Goal: Information Seeking & Learning: Learn about a topic

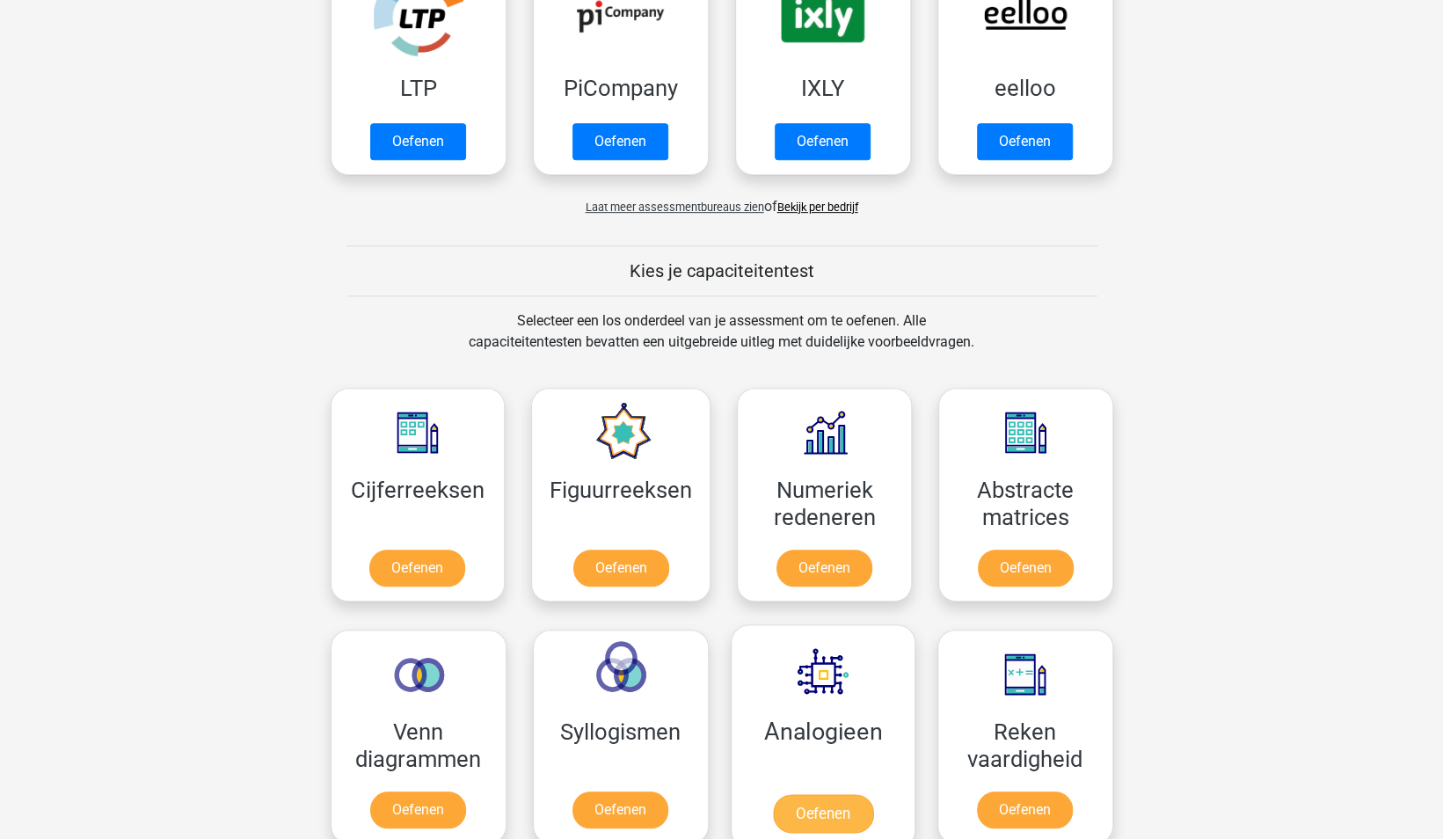
scroll to position [440, 0]
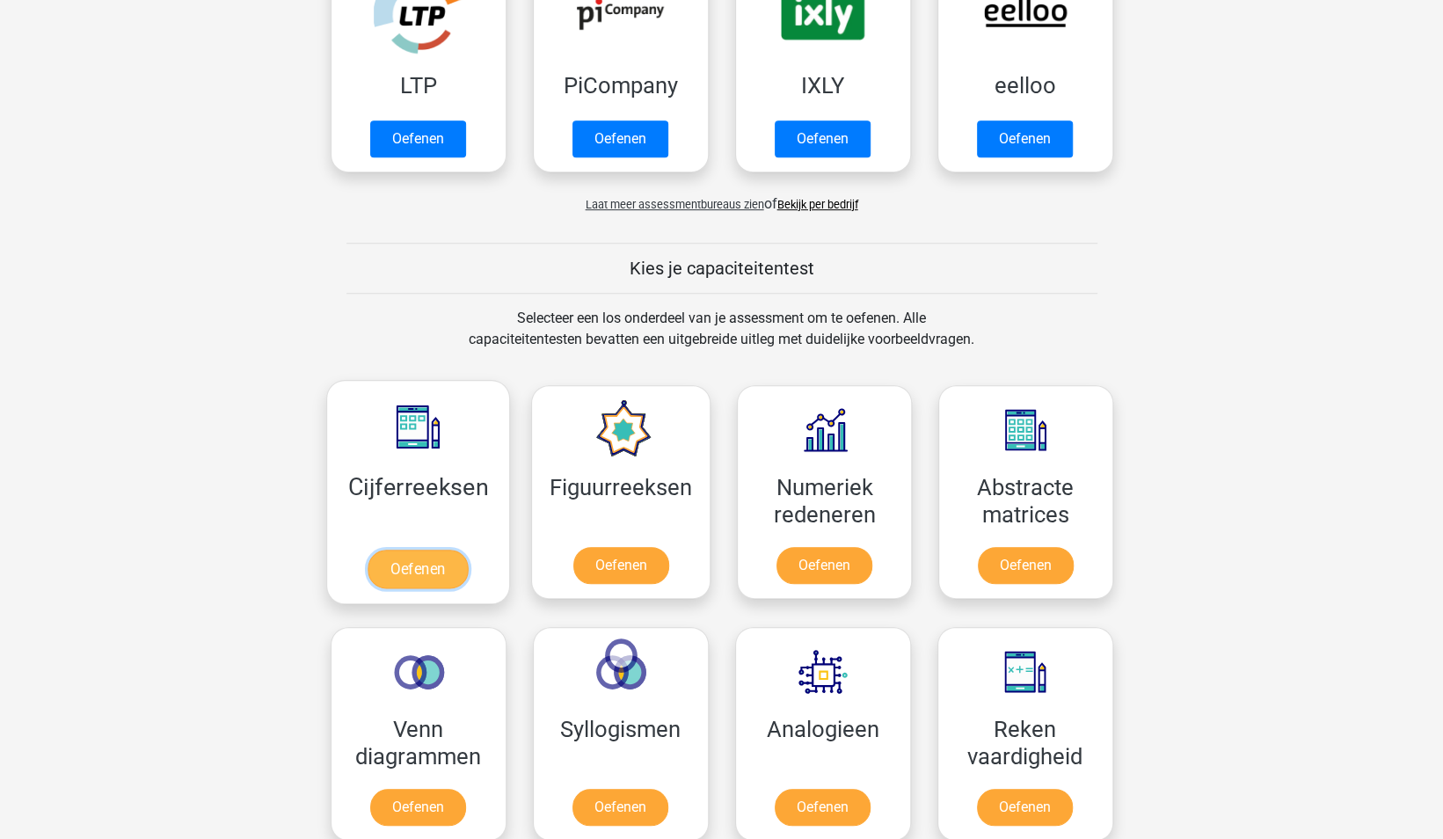
click at [438, 565] on link "Oefenen" at bounding box center [418, 569] width 100 height 39
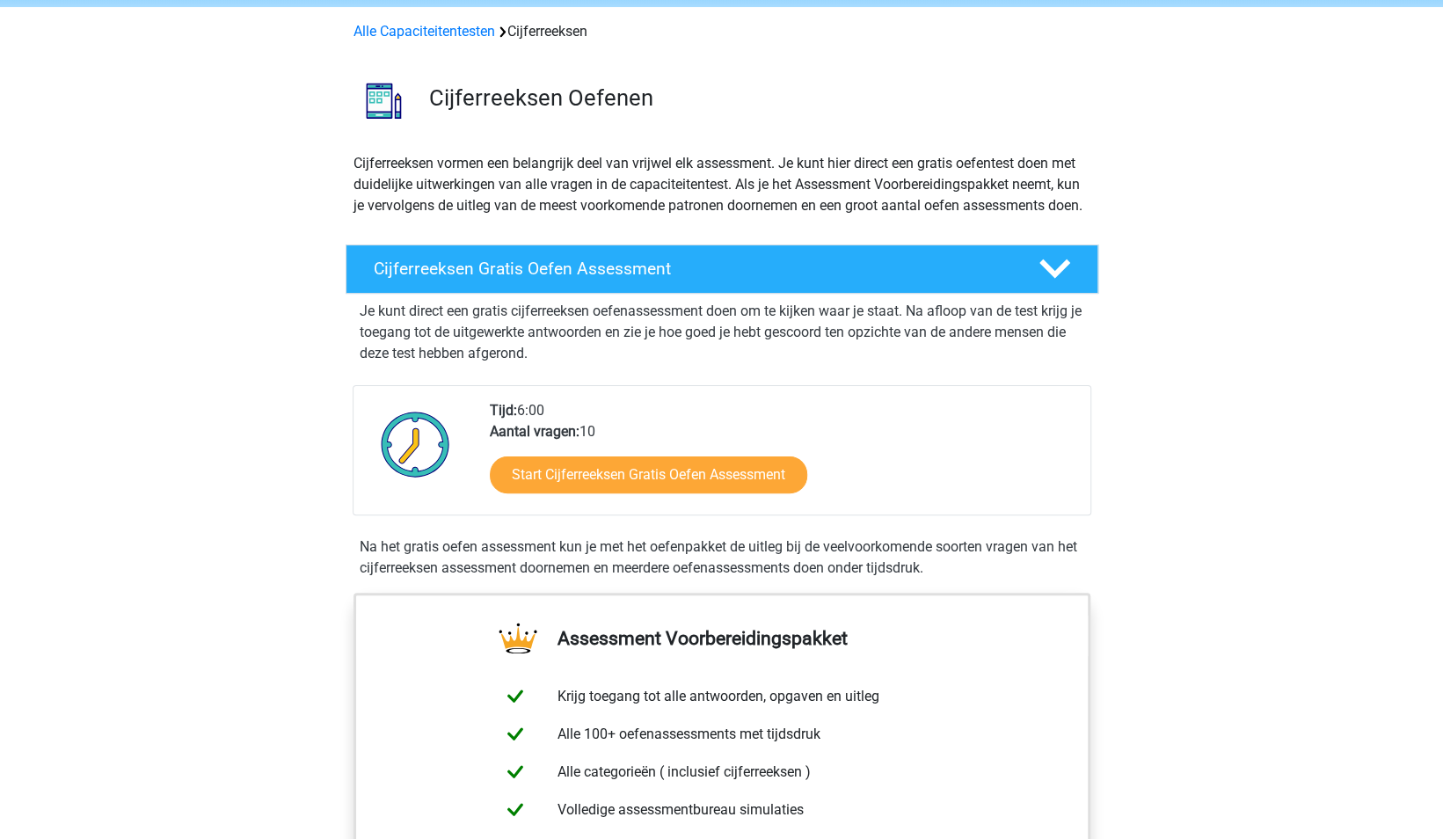
scroll to position [88, 0]
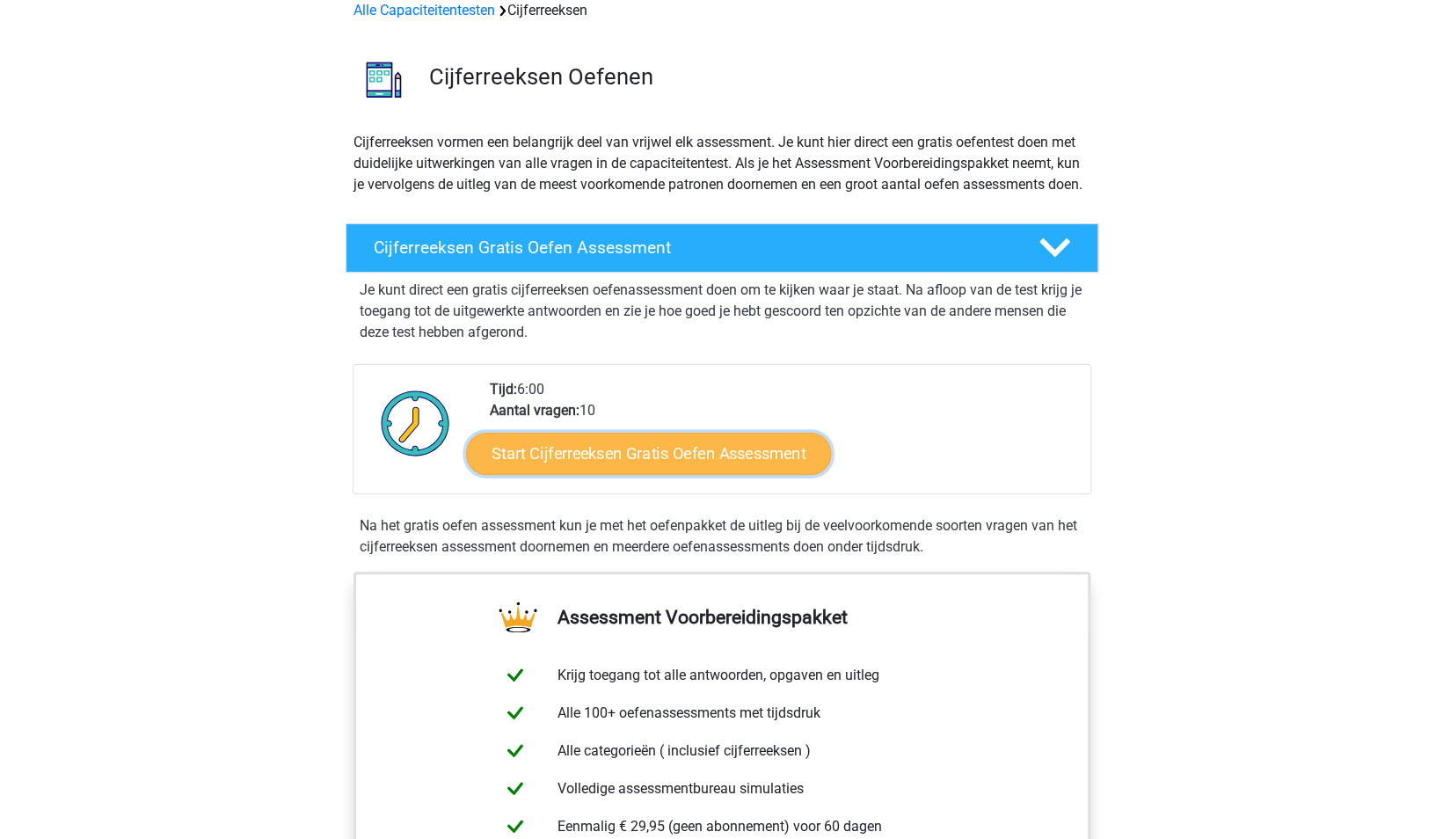
click at [749, 473] on link "Start Cijferreeksen Gratis Oefen Assessment" at bounding box center [648, 453] width 365 height 42
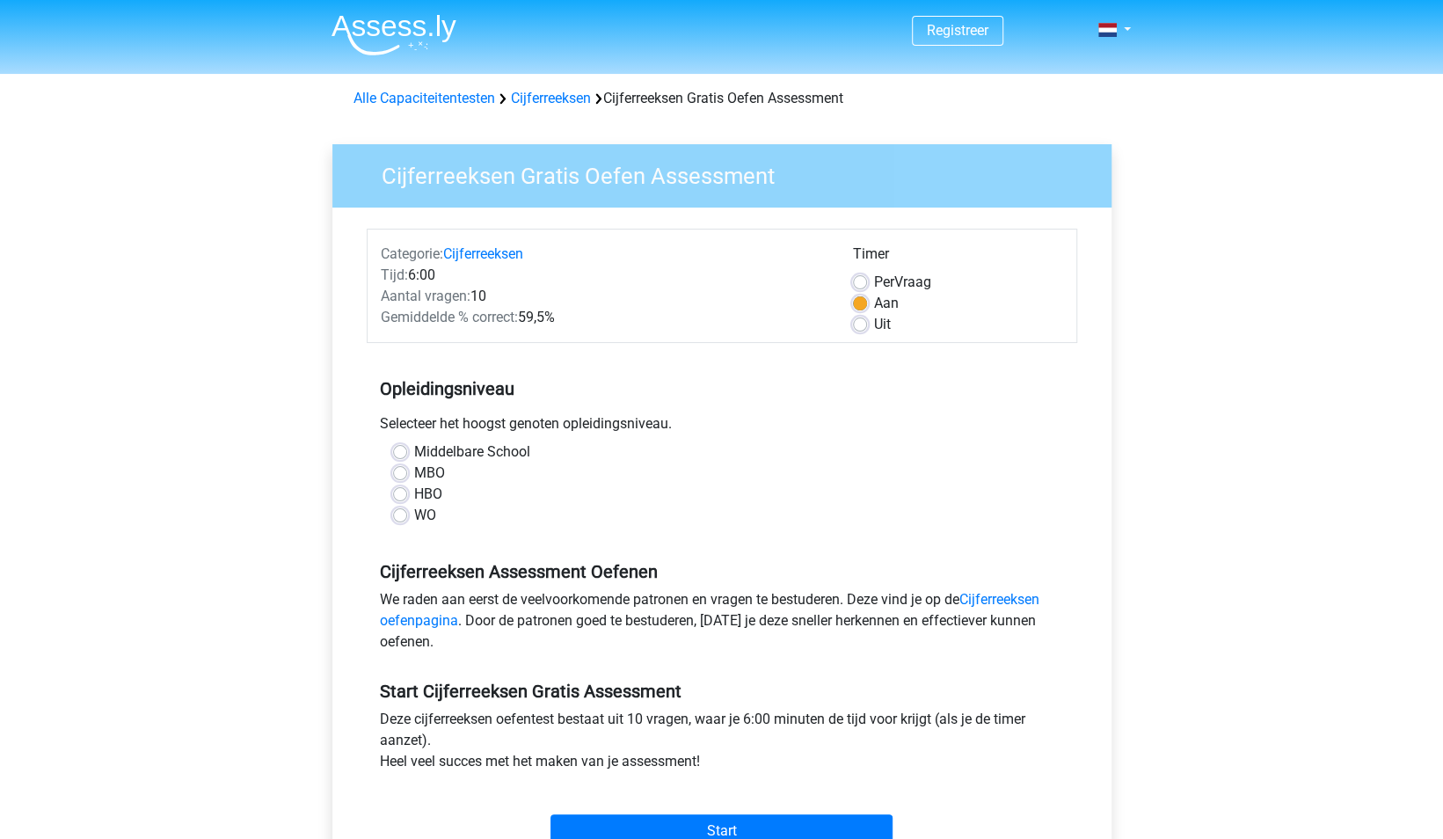
click at [419, 490] on label "HBO" at bounding box center [428, 494] width 28 height 21
click at [407, 490] on input "HBO" at bounding box center [400, 493] width 14 height 18
radio input "true"
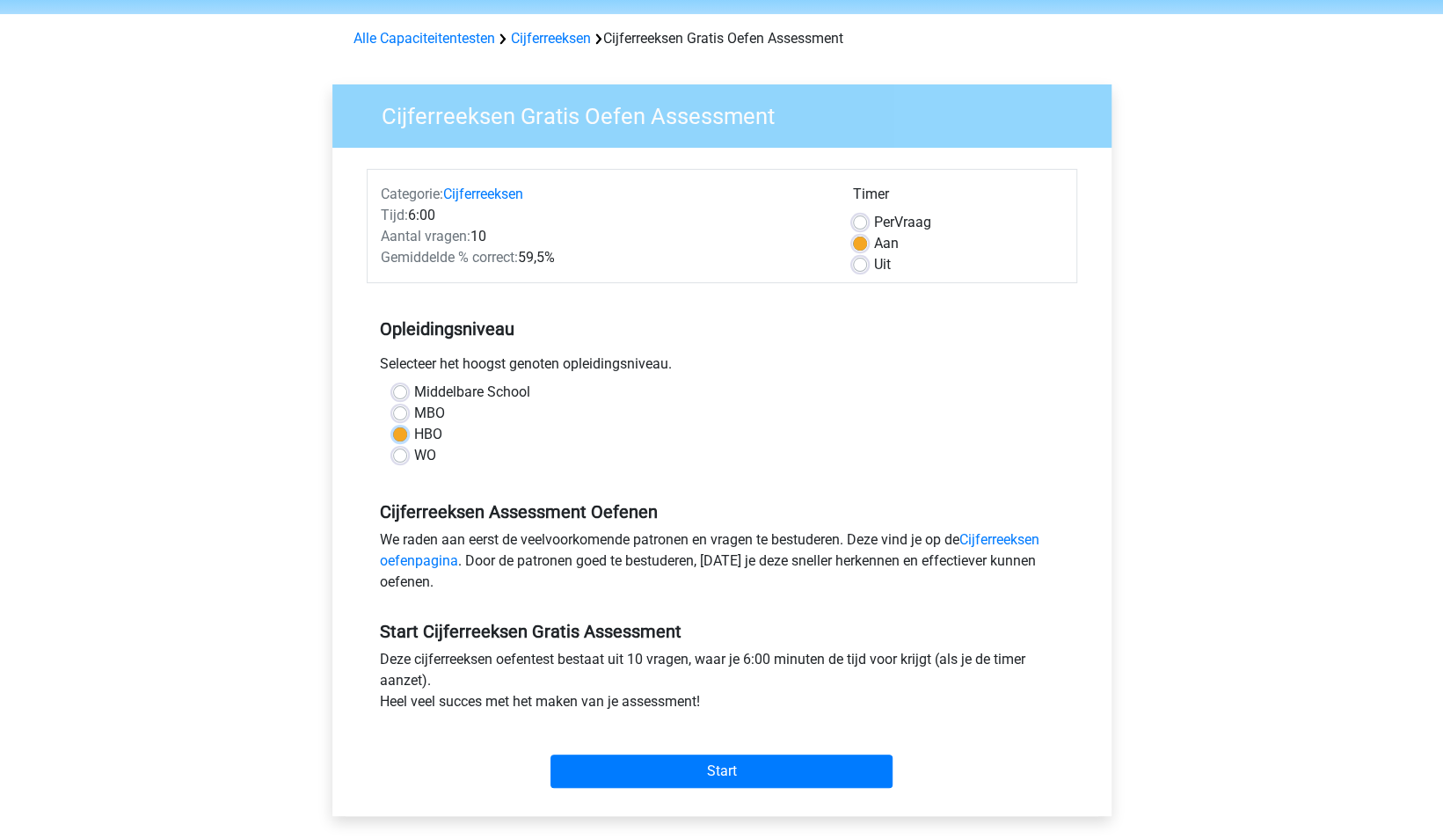
scroll to position [88, 0]
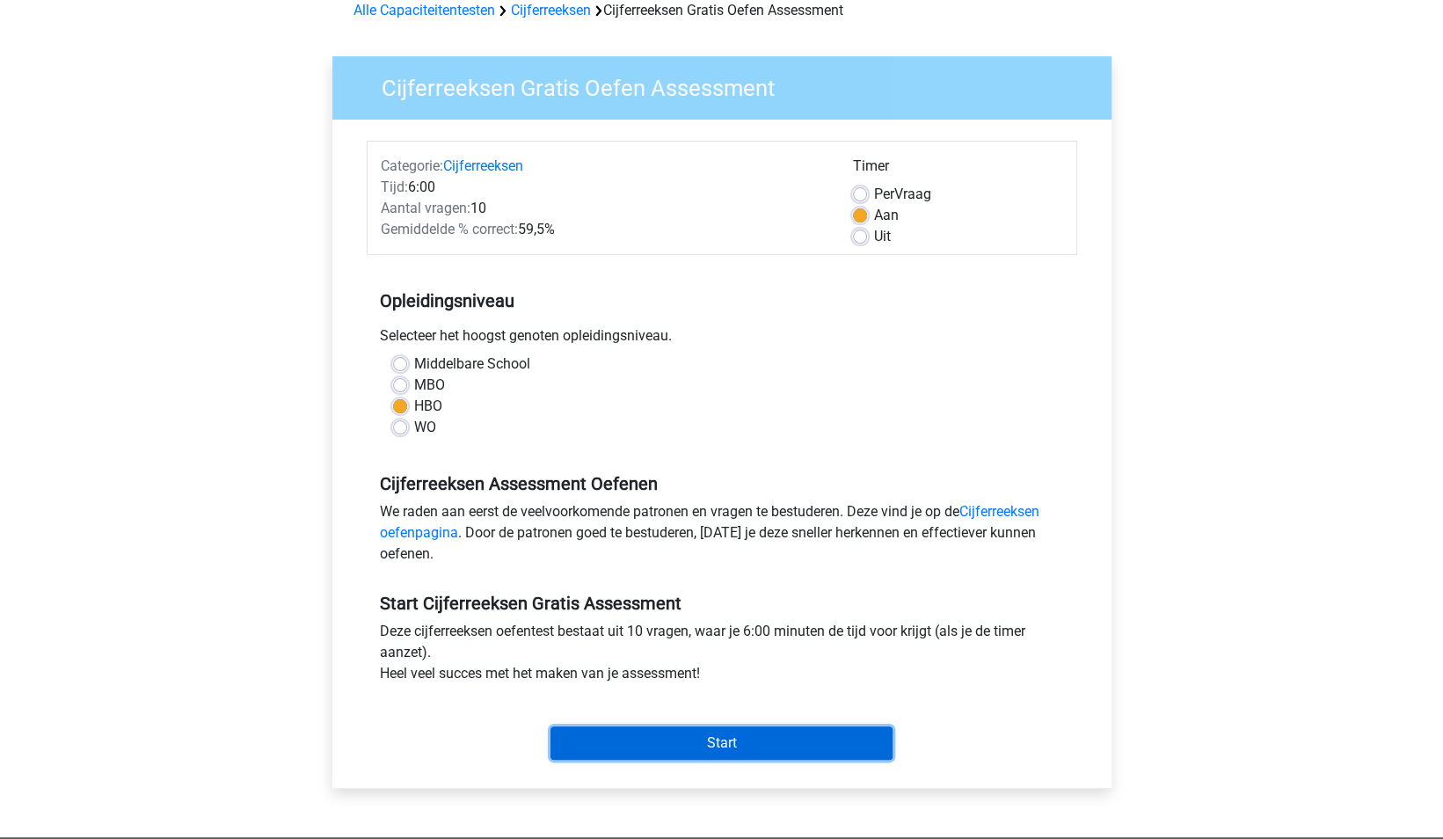
click at [697, 741] on input "Start" at bounding box center [722, 742] width 342 height 33
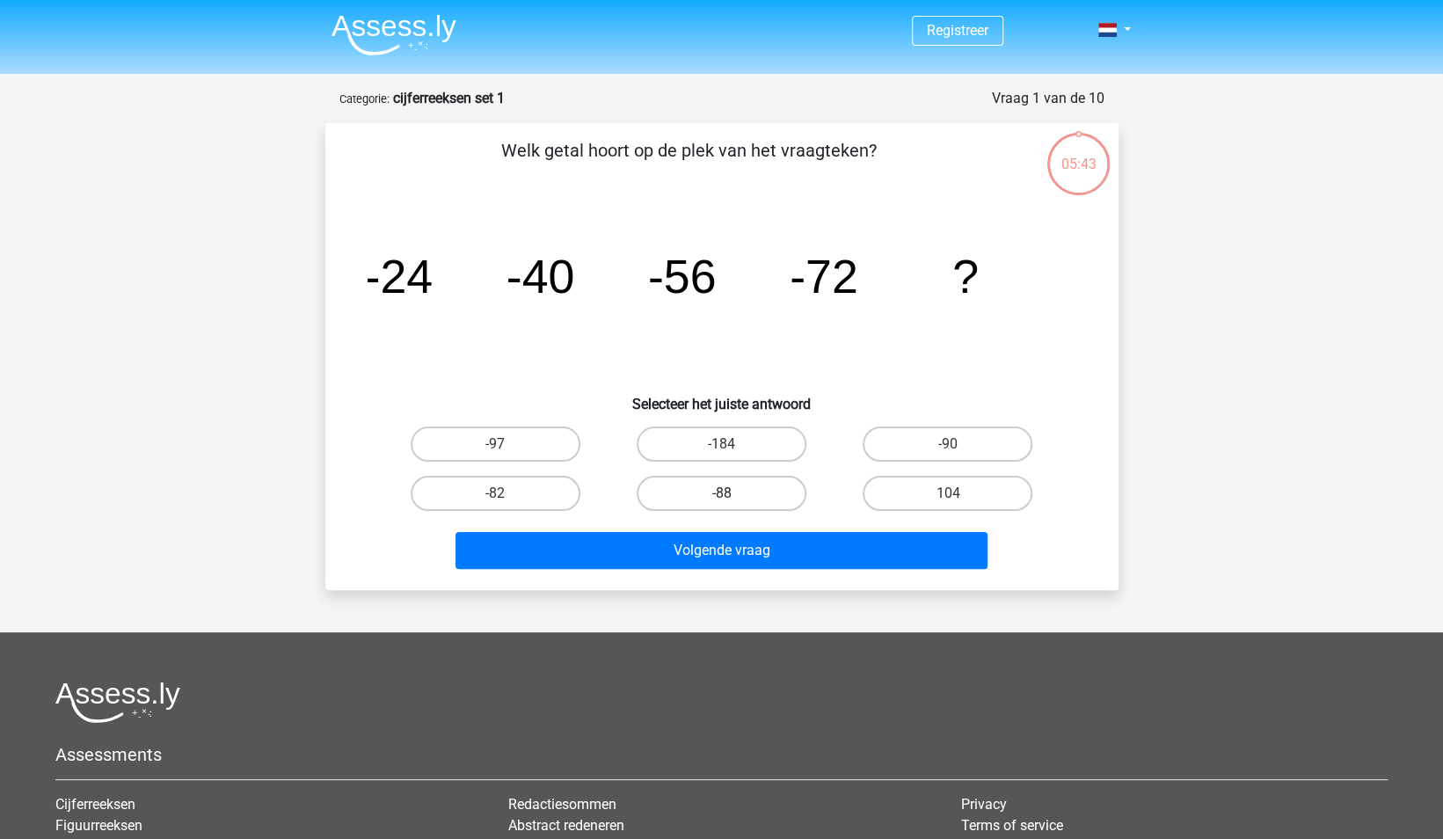
click at [705, 492] on label "-88" at bounding box center [722, 493] width 170 height 35
click at [721, 493] on input "-88" at bounding box center [726, 498] width 11 height 11
radio input "true"
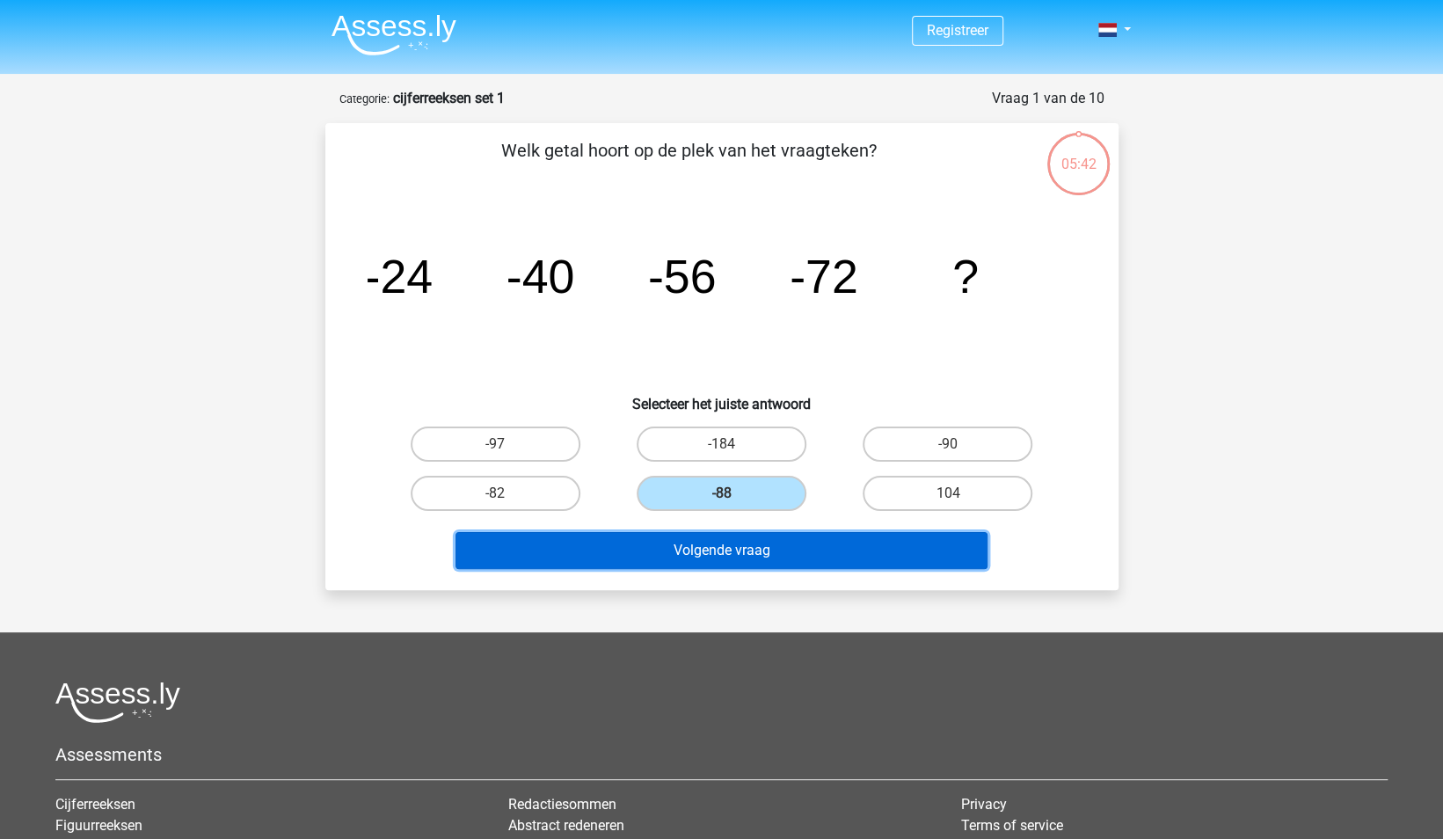
click at [719, 545] on button "Volgende vraag" at bounding box center [722, 550] width 532 height 37
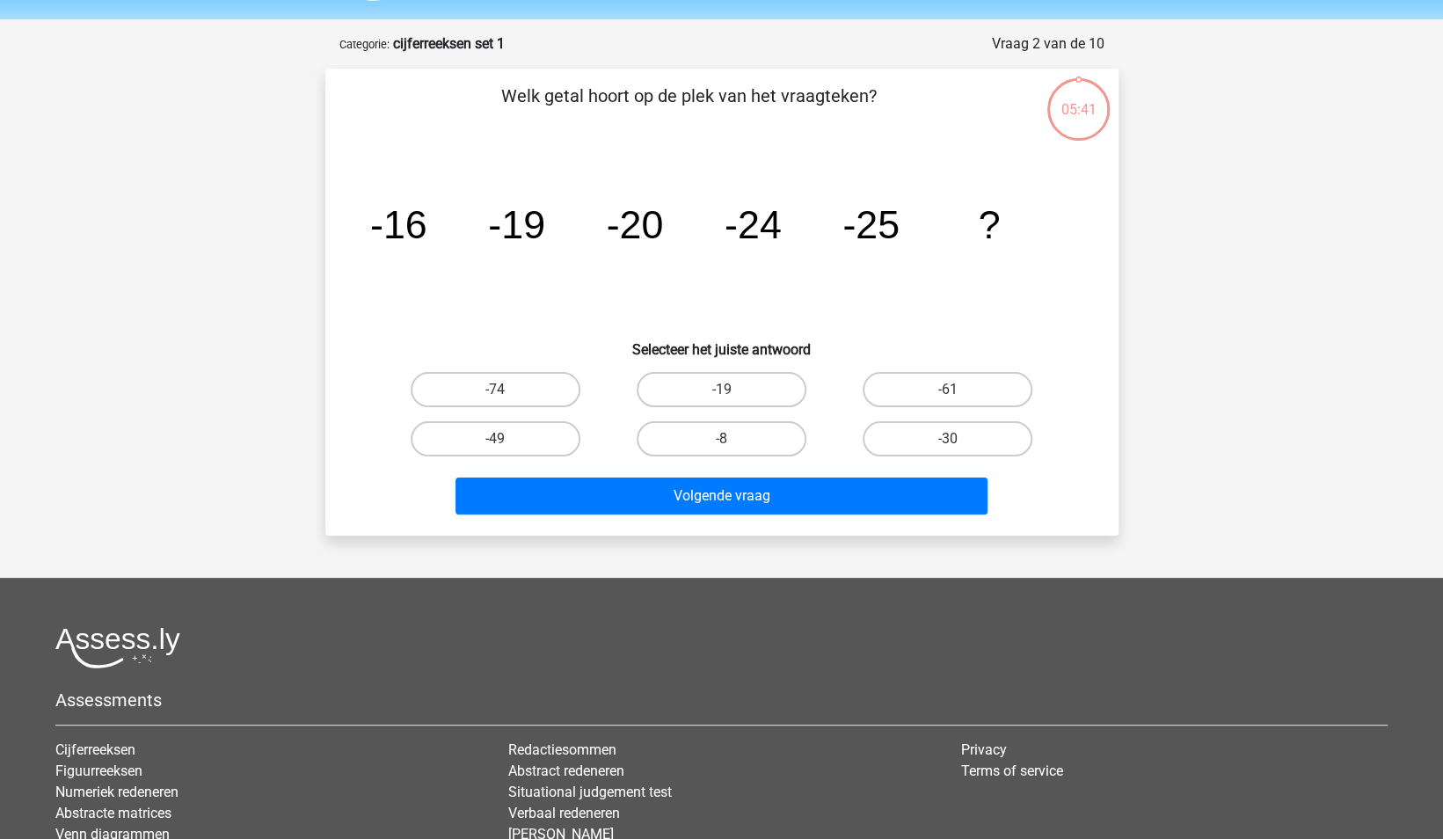
scroll to position [88, 0]
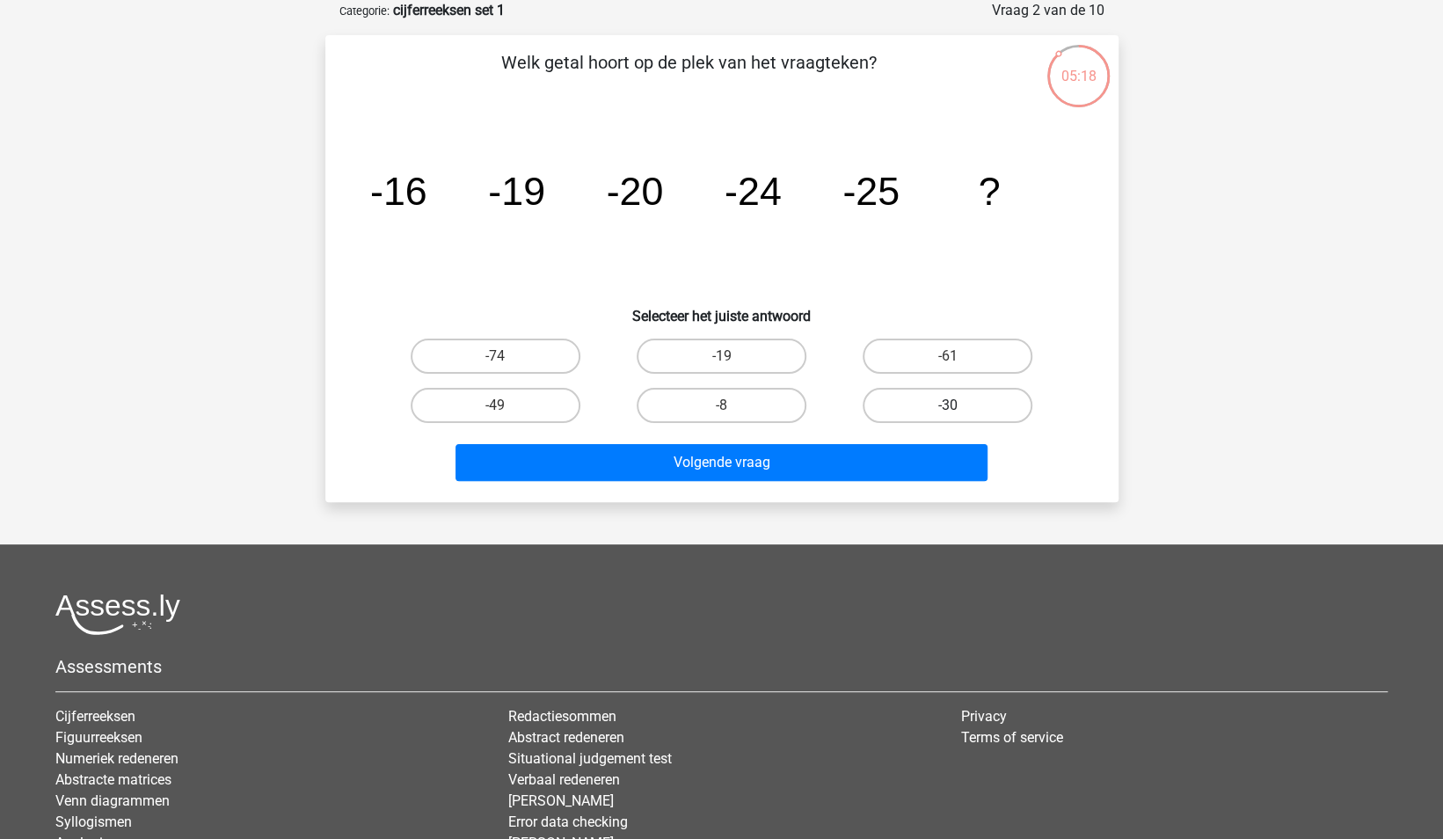
click at [903, 403] on label "-30" at bounding box center [948, 405] width 170 height 35
click at [948, 405] on input "-30" at bounding box center [953, 410] width 11 height 11
radio input "true"
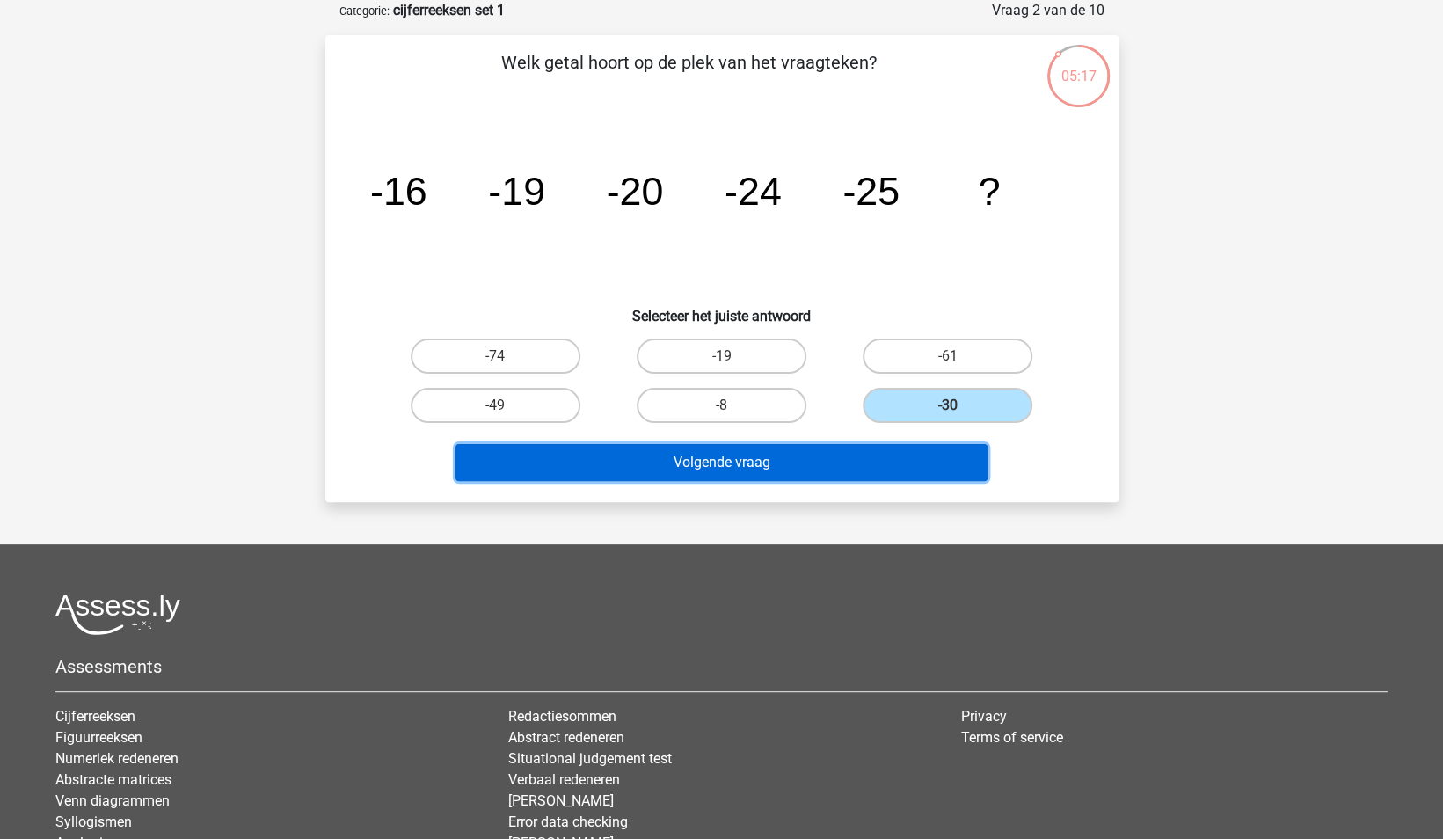
click at [748, 468] on button "Volgende vraag" at bounding box center [722, 462] width 532 height 37
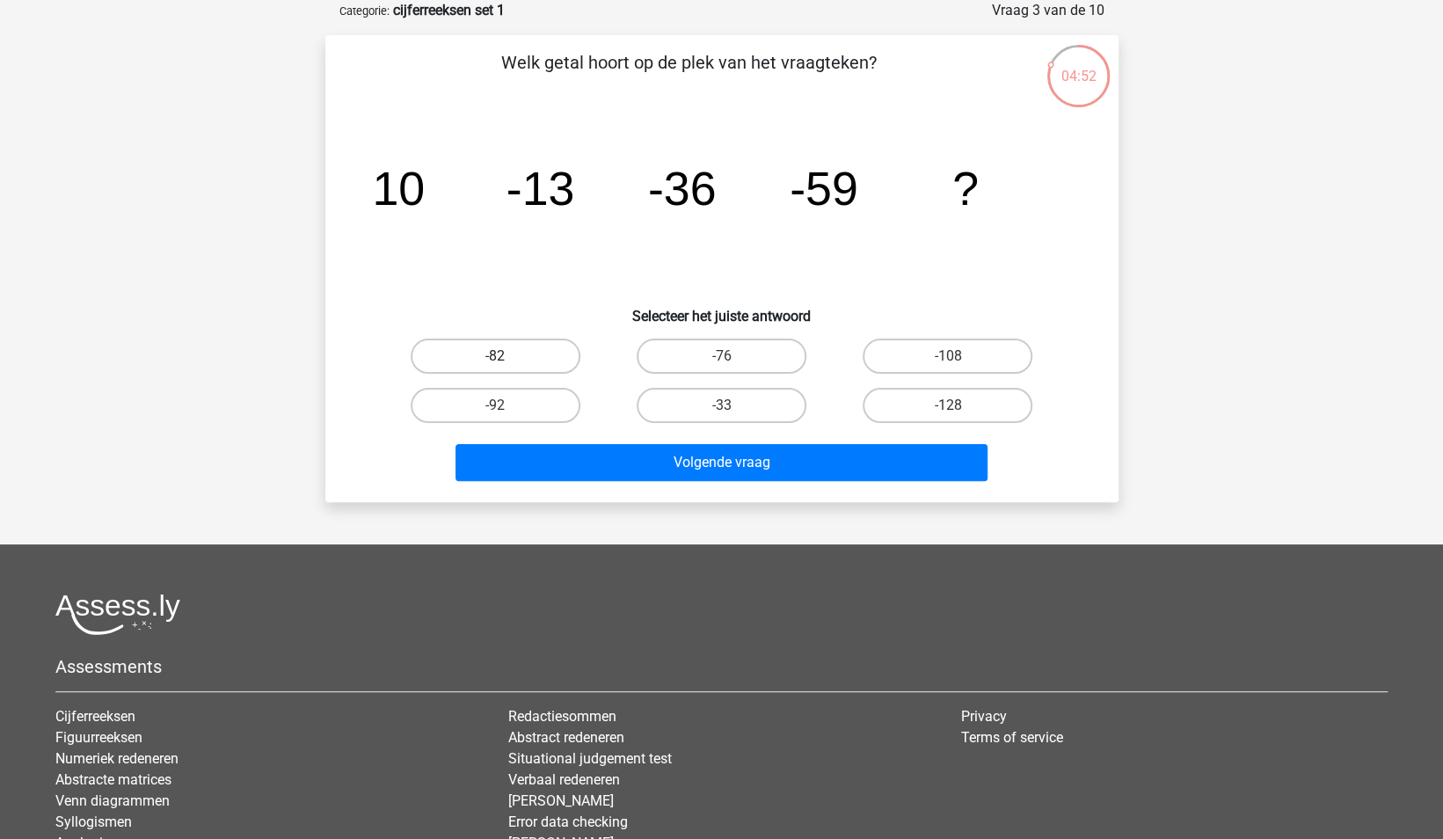
click at [486, 358] on label "-82" at bounding box center [496, 356] width 170 height 35
click at [495, 358] on input "-82" at bounding box center [500, 361] width 11 height 11
radio input "true"
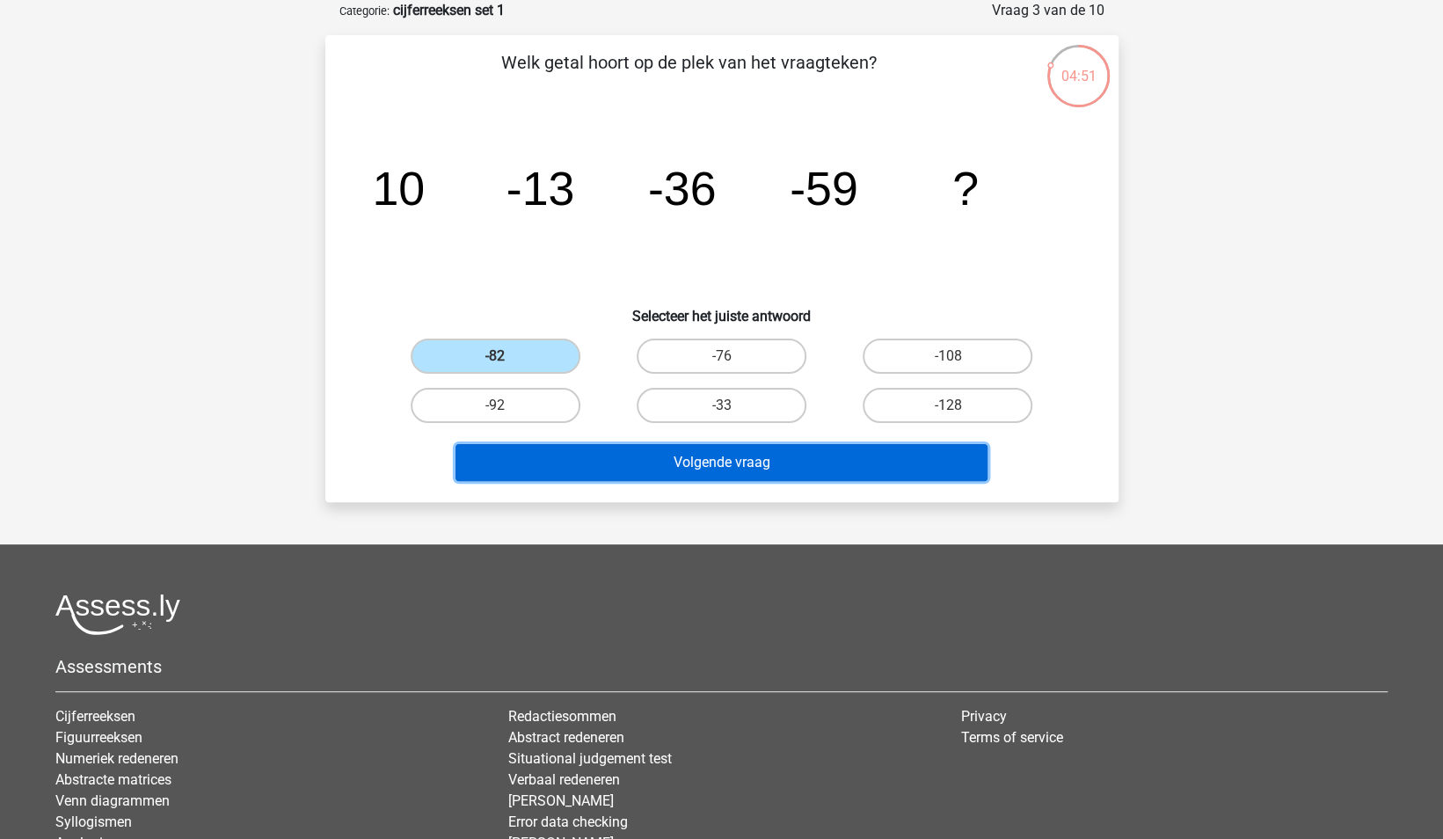
click at [707, 464] on button "Volgende vraag" at bounding box center [722, 462] width 532 height 37
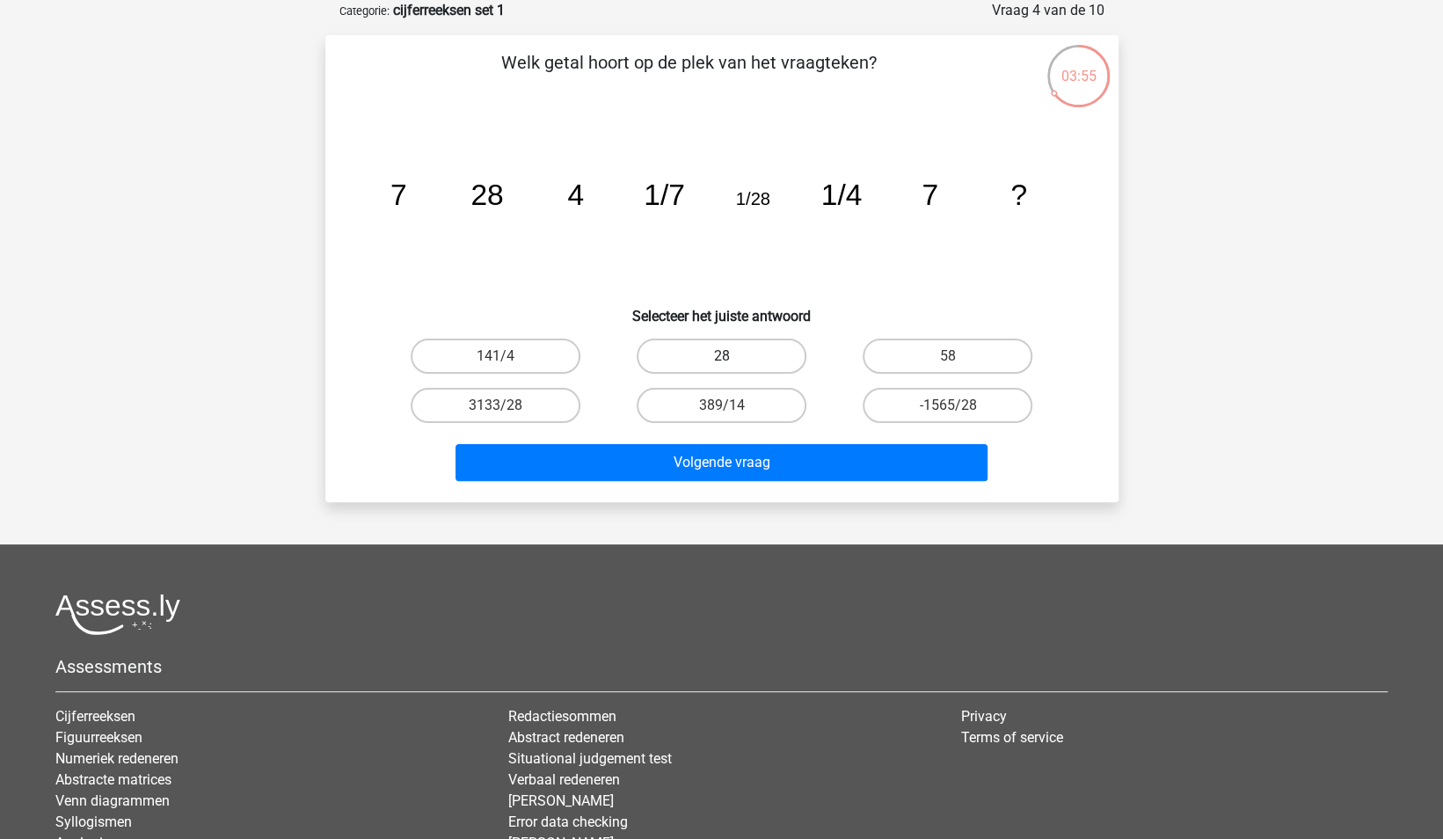
click at [755, 355] on label "28" at bounding box center [722, 356] width 170 height 35
click at [733, 356] on input "28" at bounding box center [726, 361] width 11 height 11
radio input "true"
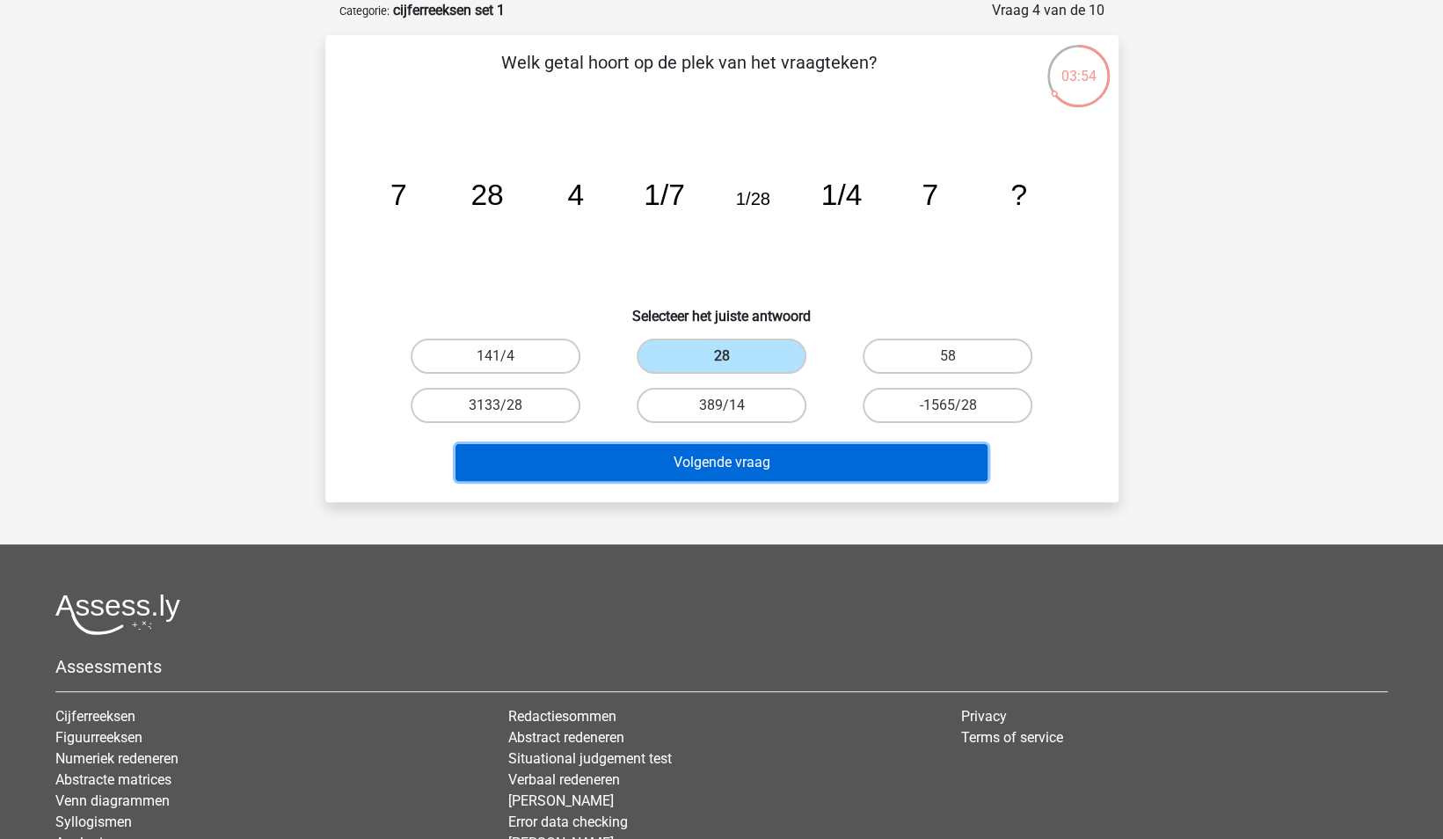
click at [783, 471] on button "Volgende vraag" at bounding box center [722, 462] width 532 height 37
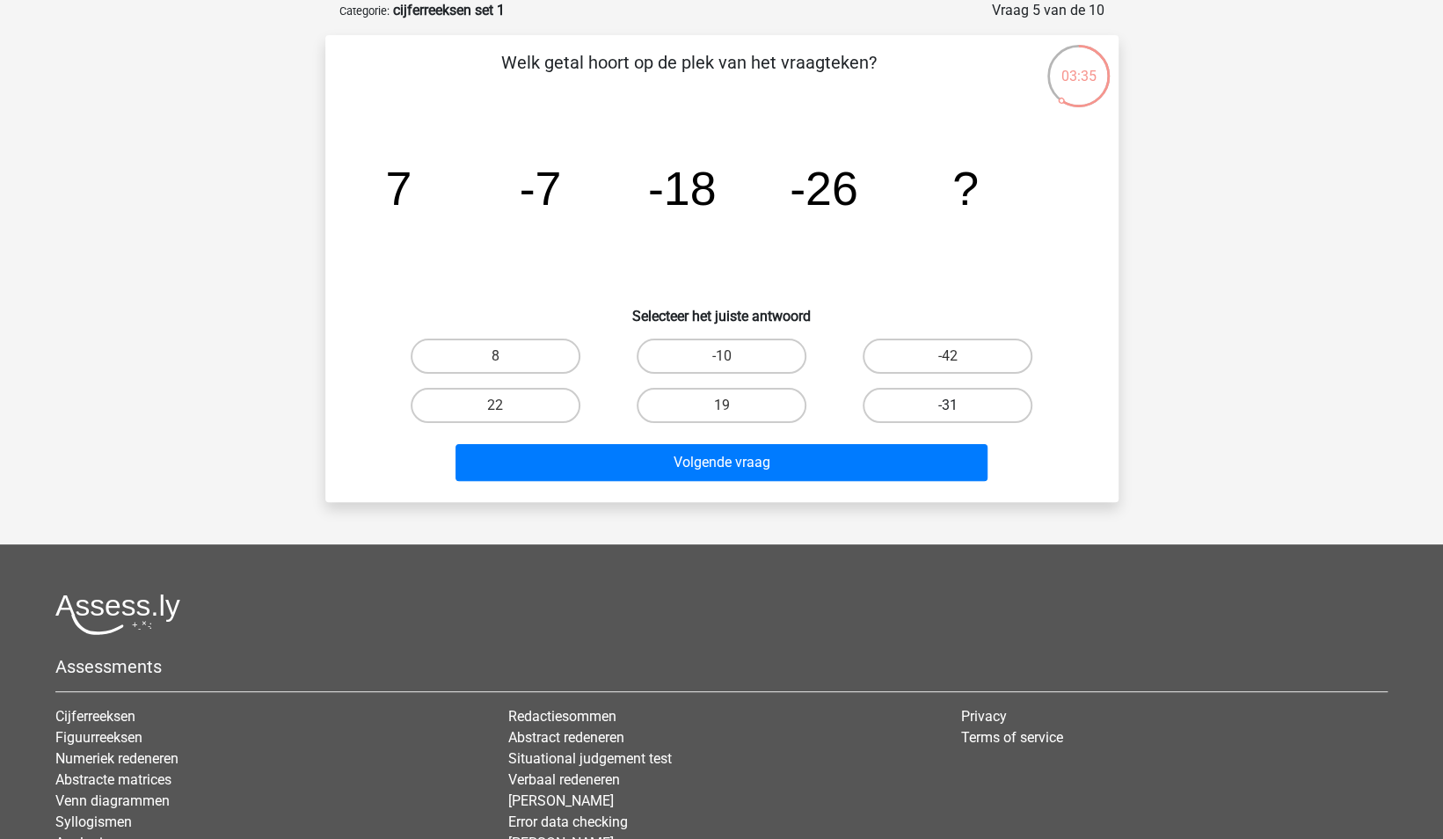
click at [917, 406] on label "-31" at bounding box center [948, 405] width 170 height 35
click at [948, 406] on input "-31" at bounding box center [953, 410] width 11 height 11
radio input "true"
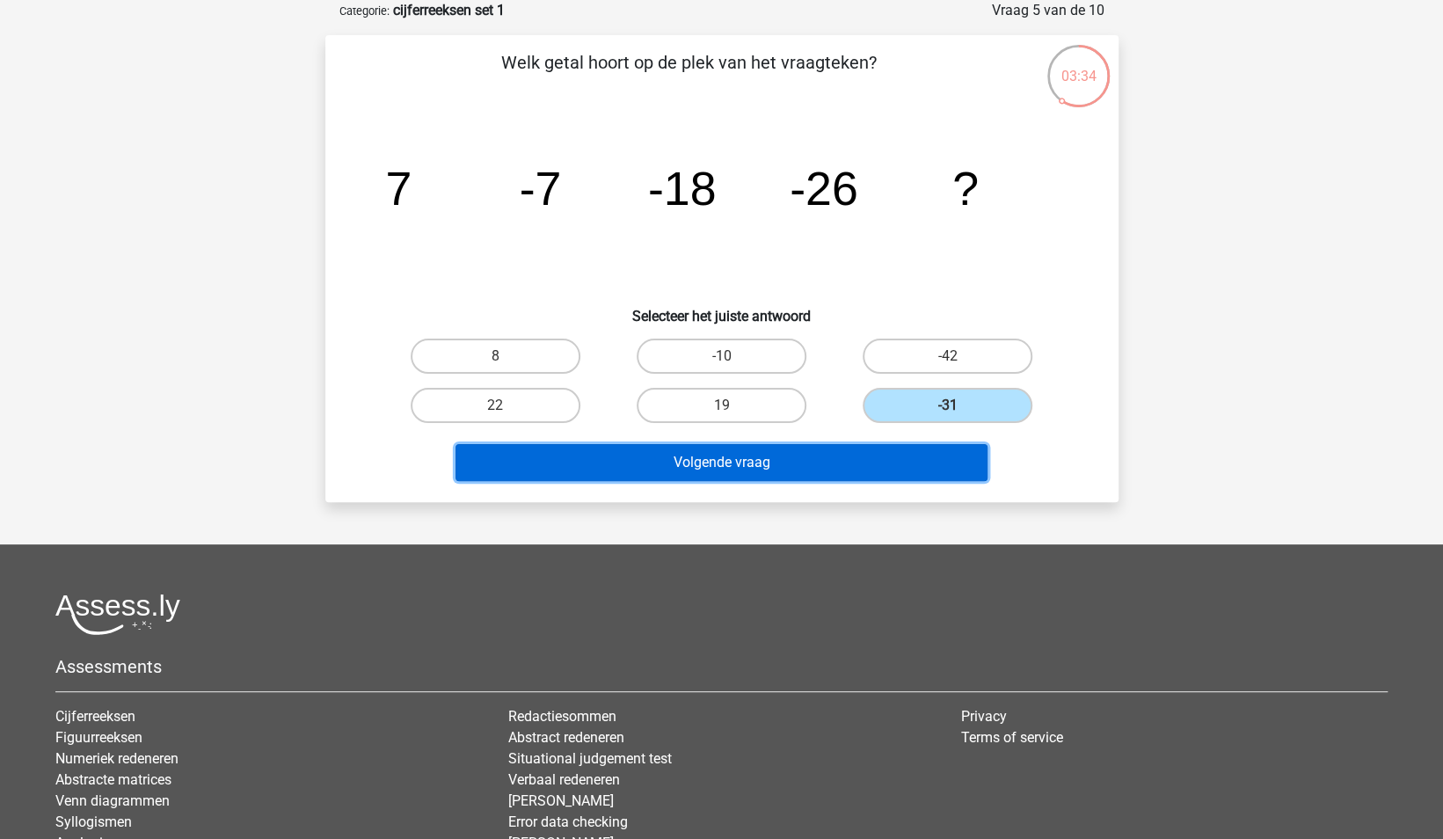
click at [879, 462] on button "Volgende vraag" at bounding box center [722, 462] width 532 height 37
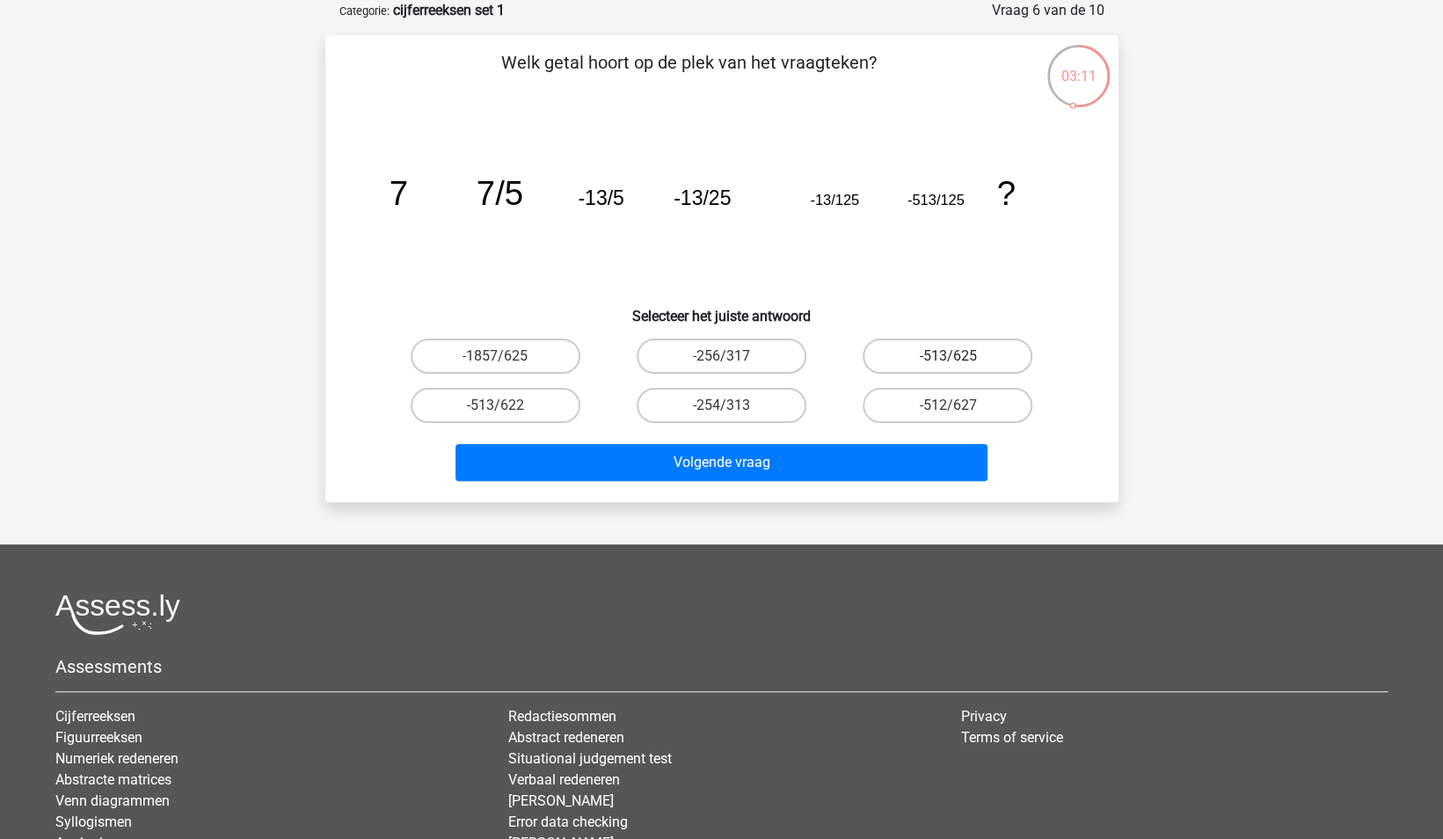
click at [974, 353] on label "-513/625" at bounding box center [948, 356] width 170 height 35
click at [959, 356] on input "-513/625" at bounding box center [953, 361] width 11 height 11
radio input "true"
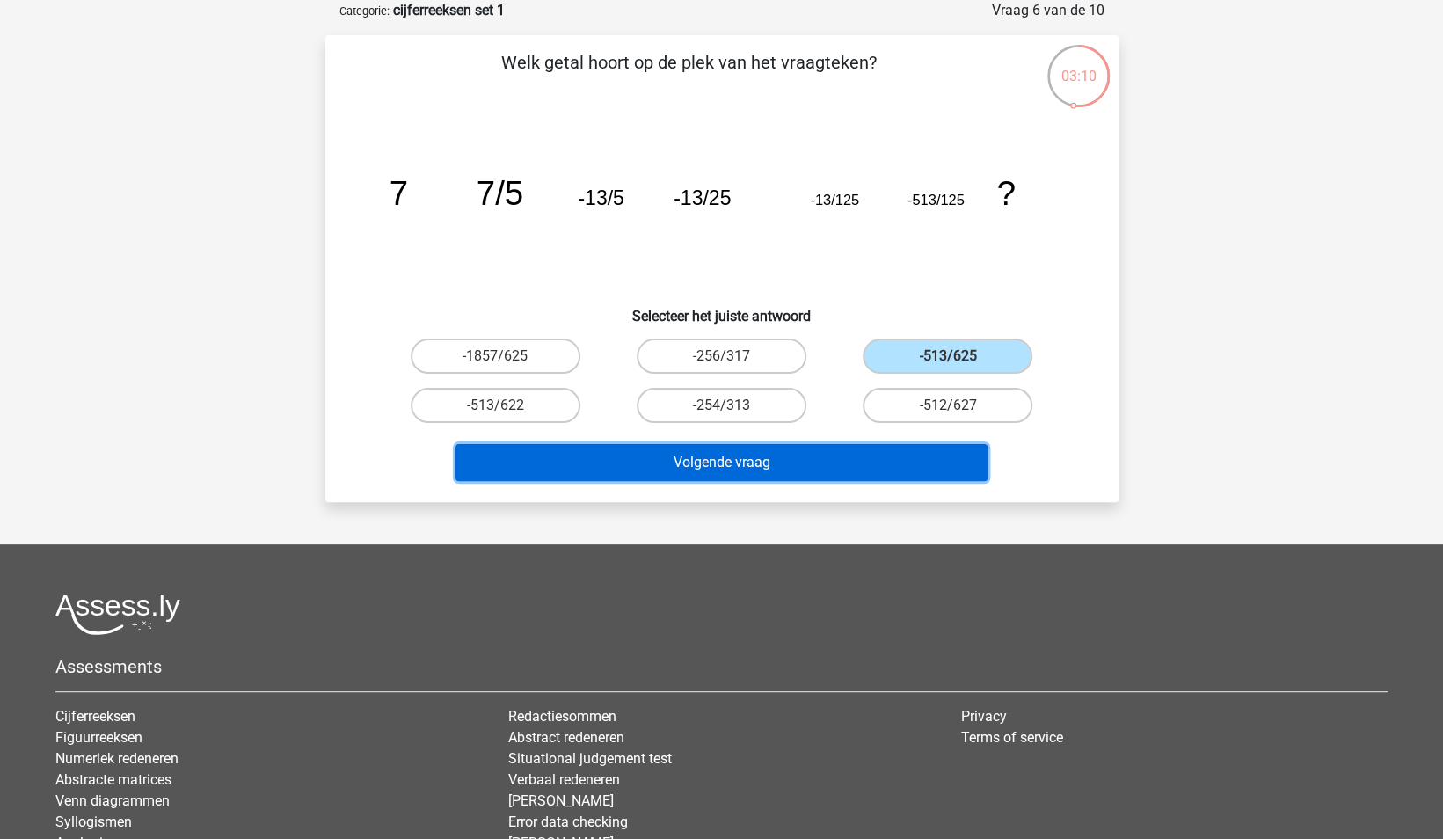
click at [767, 470] on button "Volgende vraag" at bounding box center [722, 462] width 532 height 37
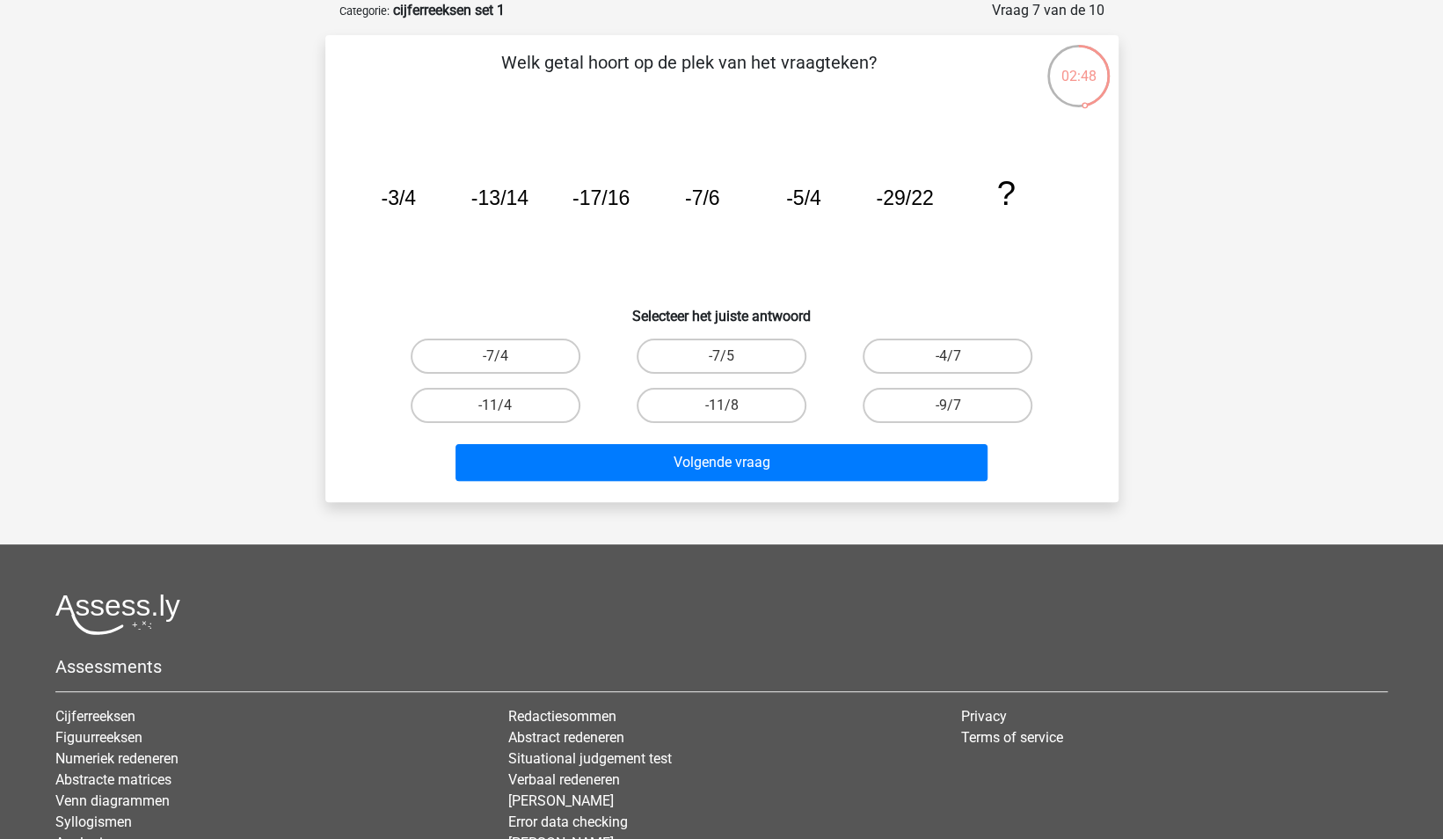
click at [732, 360] on input "-7/5" at bounding box center [726, 361] width 11 height 11
radio input "true"
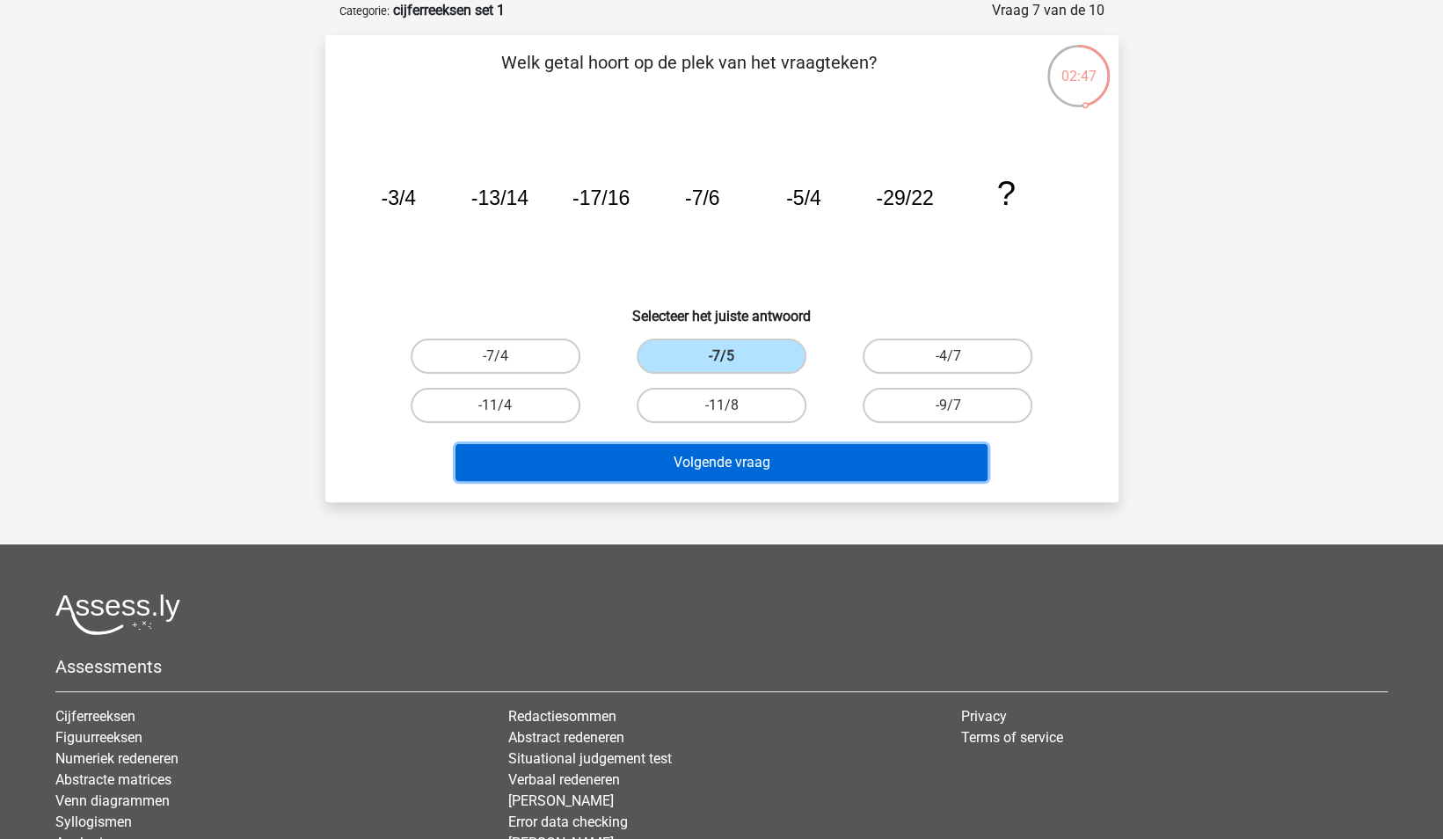
click at [729, 464] on button "Volgende vraag" at bounding box center [722, 462] width 532 height 37
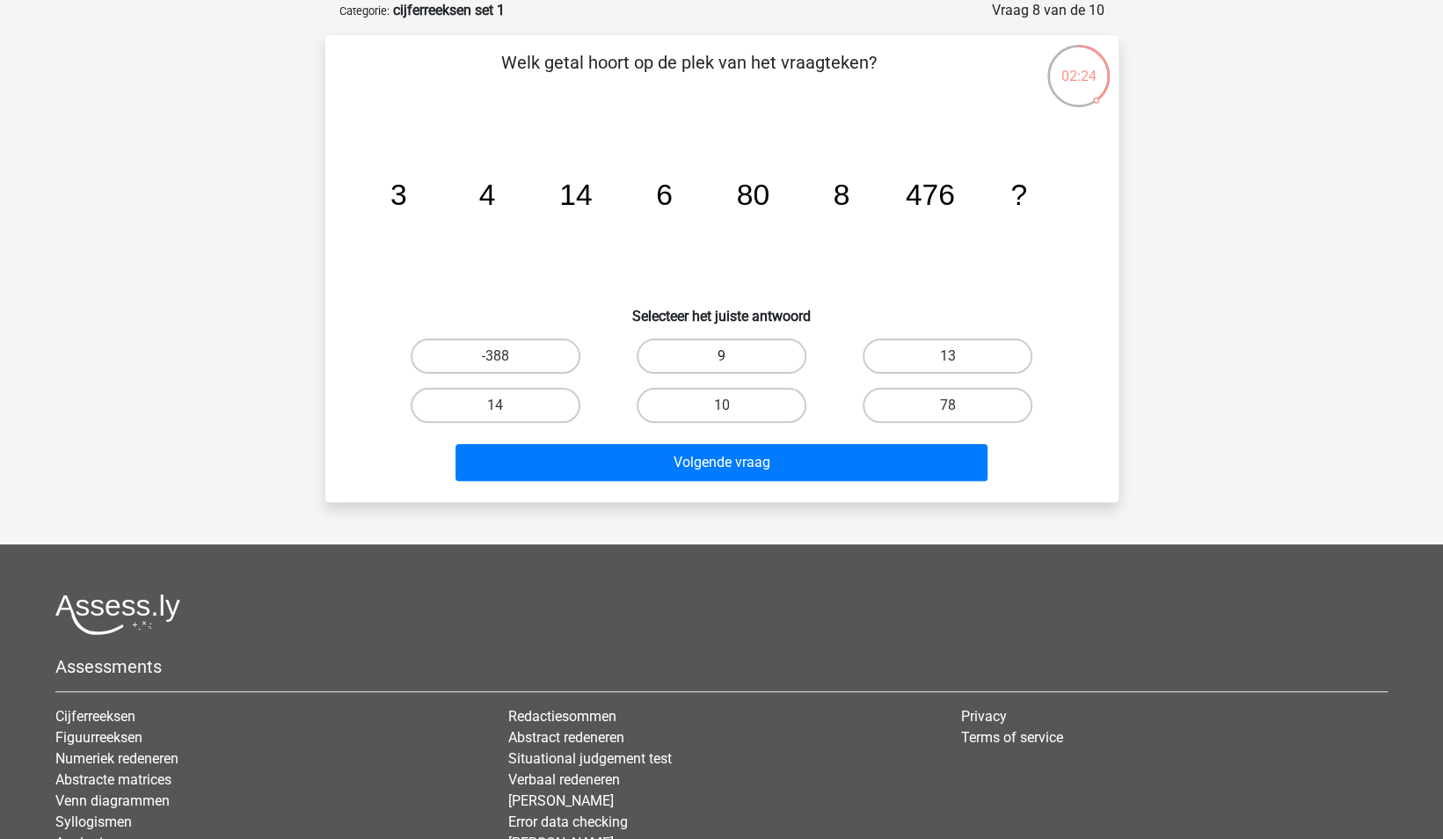
click at [714, 346] on label "9" at bounding box center [722, 356] width 170 height 35
click at [721, 356] on input "9" at bounding box center [726, 361] width 11 height 11
radio input "true"
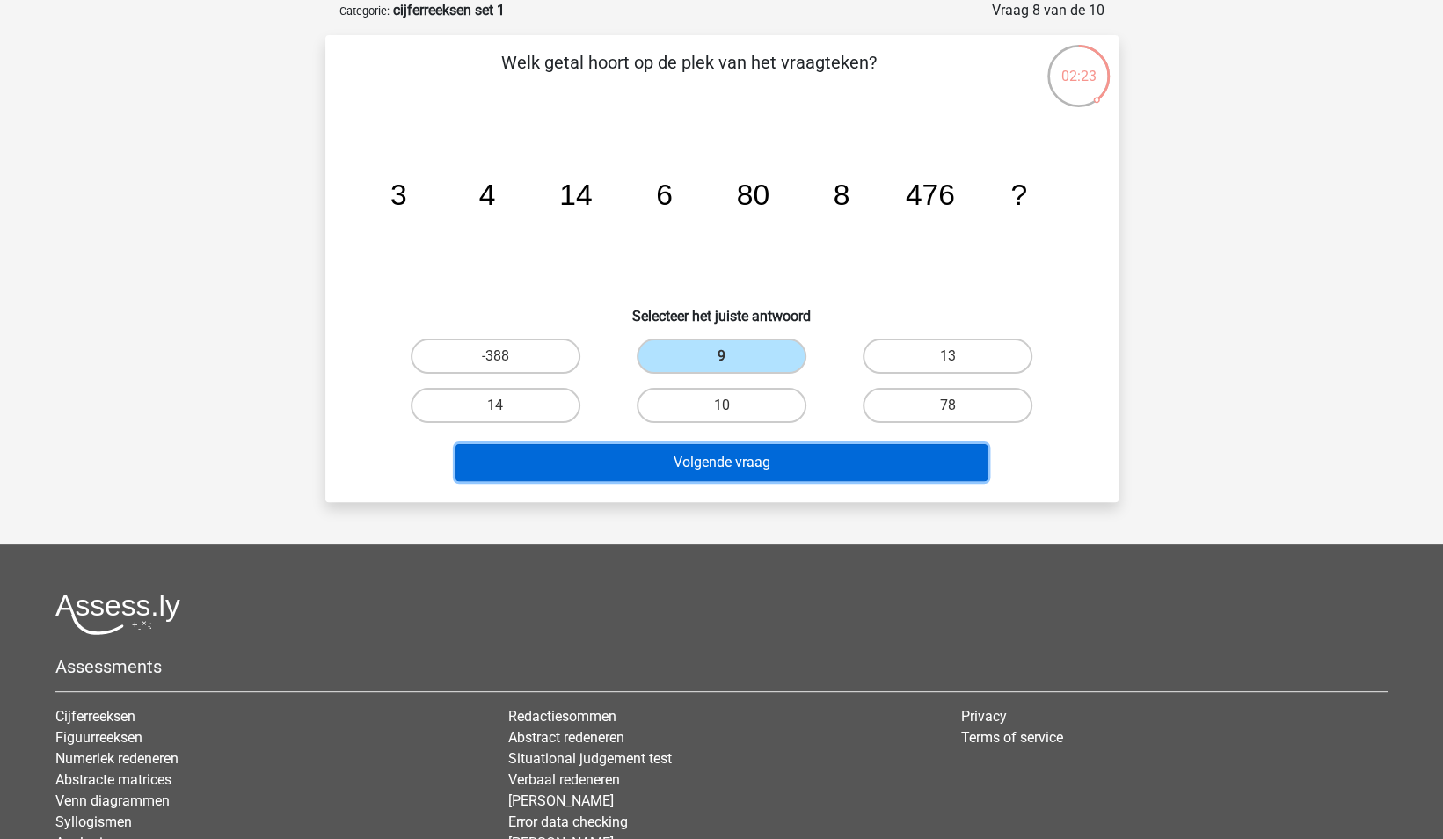
click at [711, 463] on button "Volgende vraag" at bounding box center [722, 462] width 532 height 37
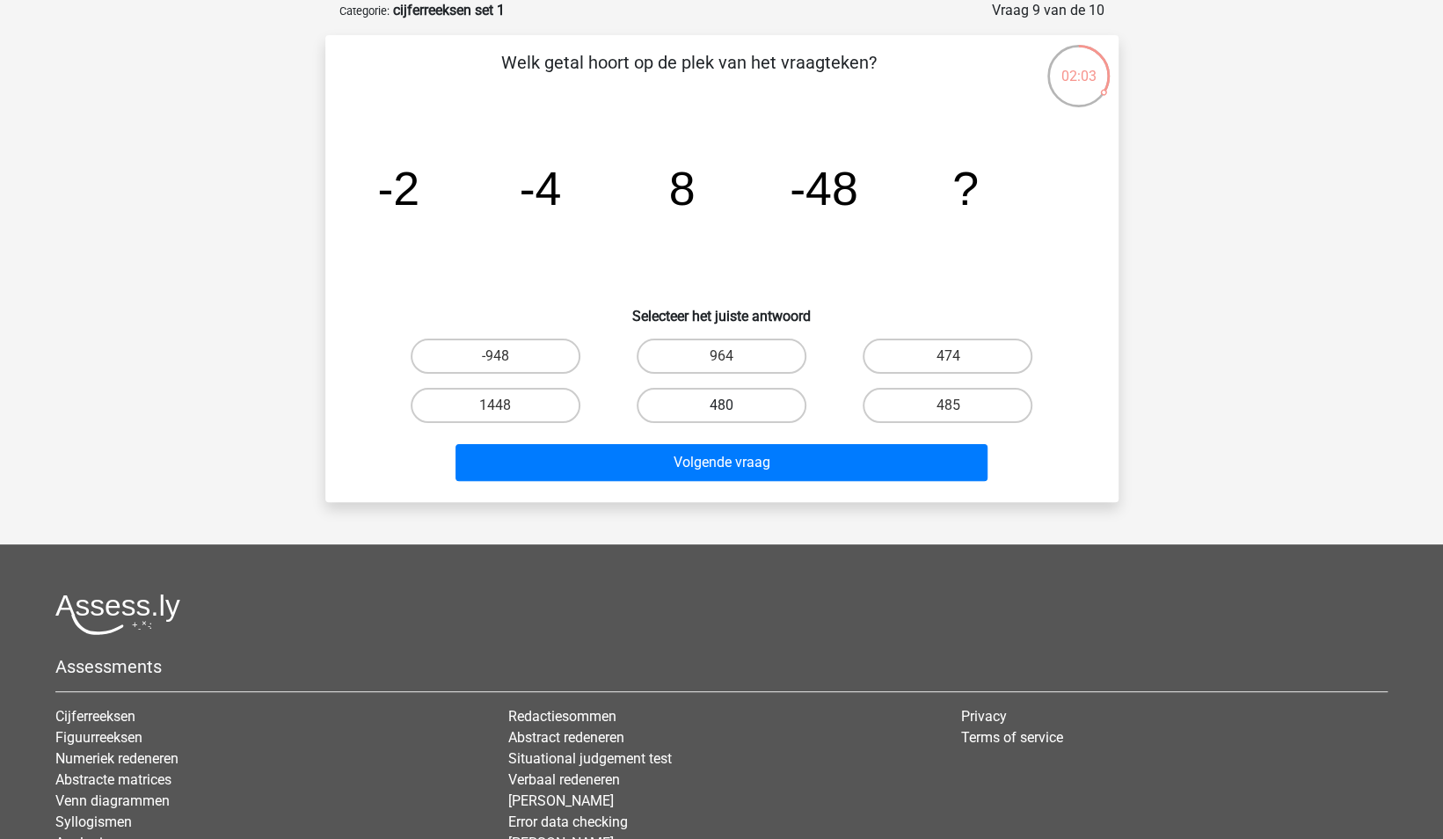
click at [719, 403] on label "480" at bounding box center [722, 405] width 170 height 35
click at [721, 405] on input "480" at bounding box center [726, 410] width 11 height 11
radio input "true"
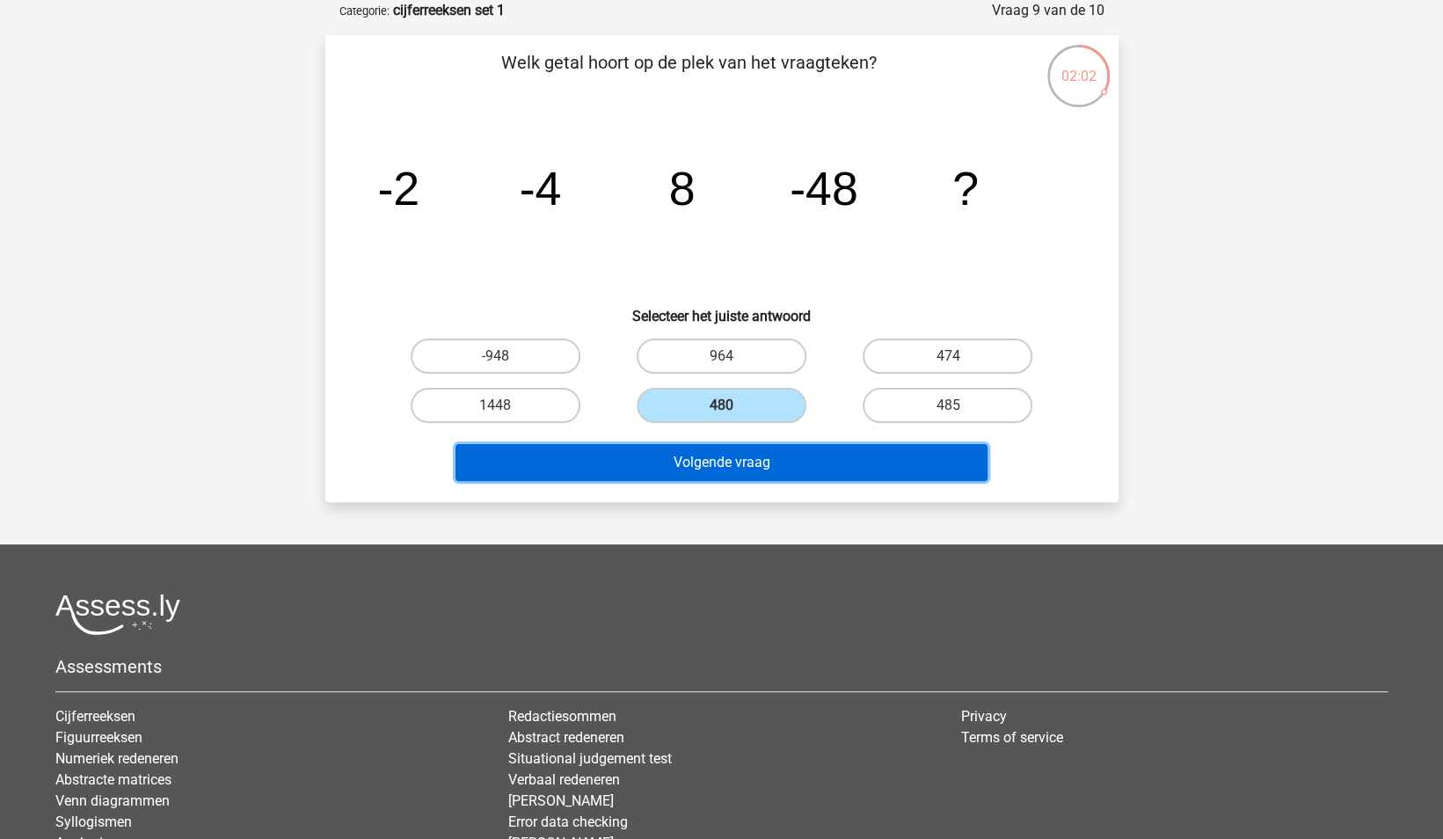
click at [718, 464] on button "Volgende vraag" at bounding box center [722, 462] width 532 height 37
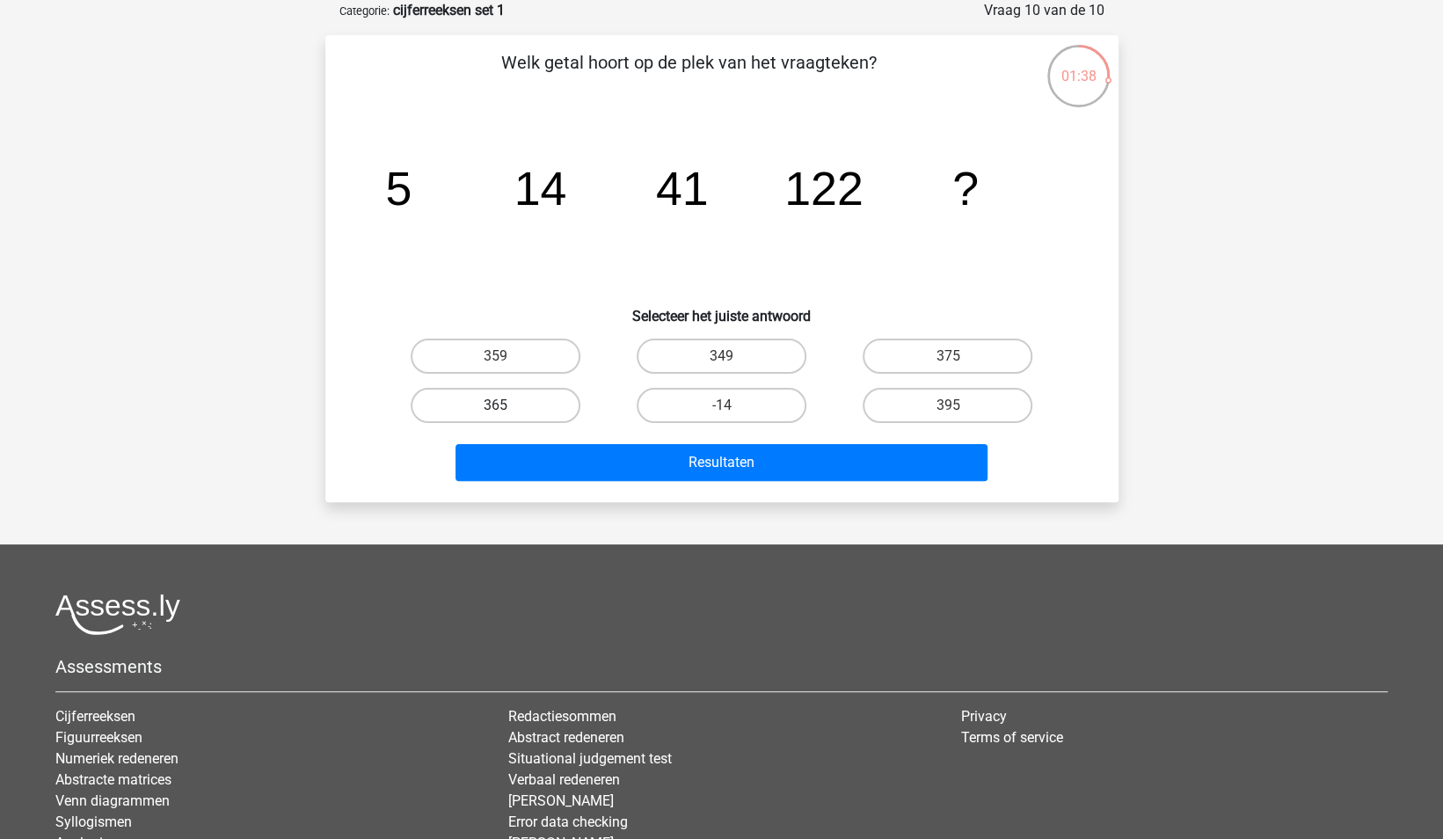
click at [541, 405] on label "365" at bounding box center [496, 405] width 170 height 35
click at [507, 405] on input "365" at bounding box center [500, 410] width 11 height 11
radio input "true"
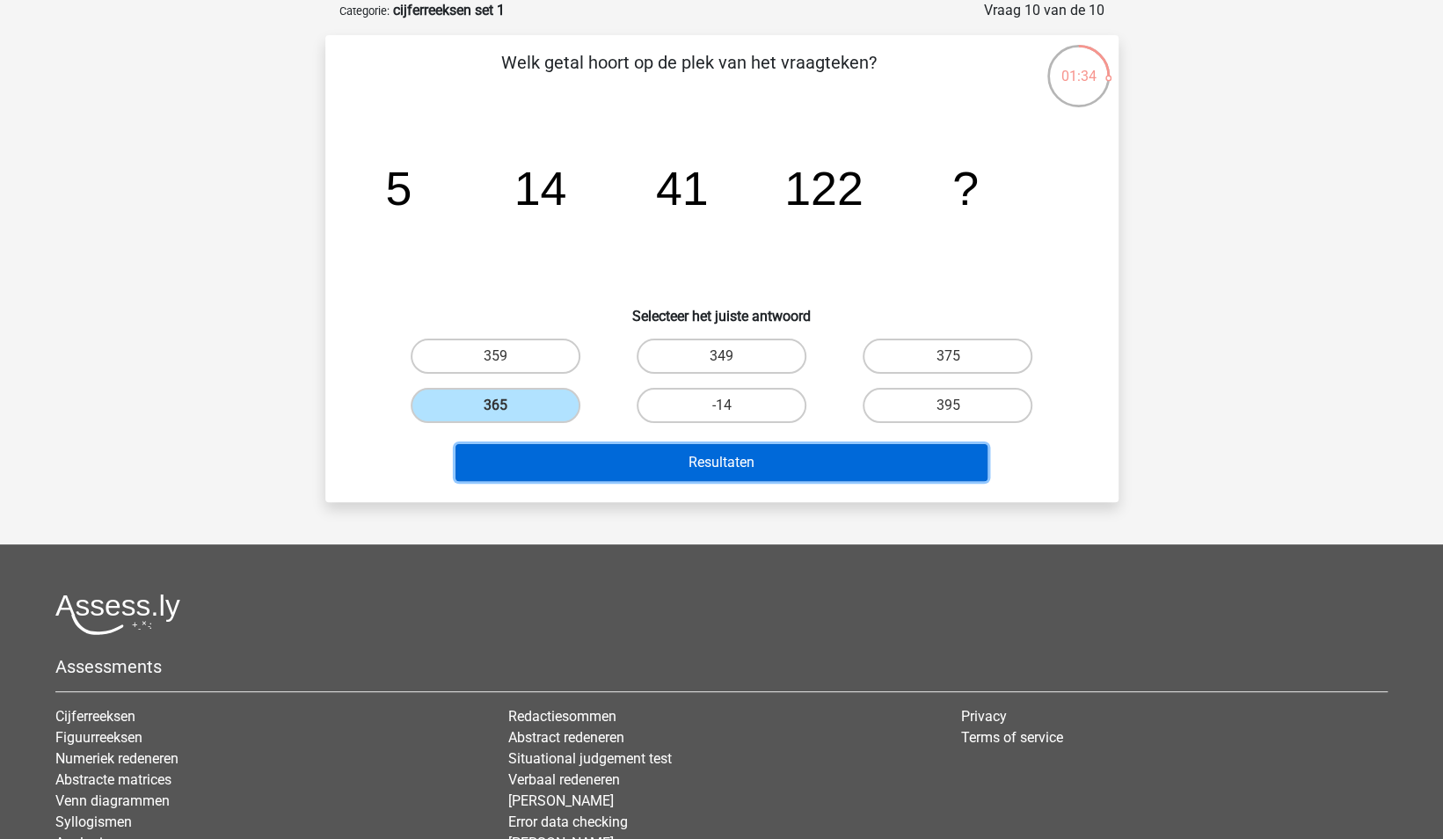
click at [802, 459] on button "Resultaten" at bounding box center [722, 462] width 532 height 37
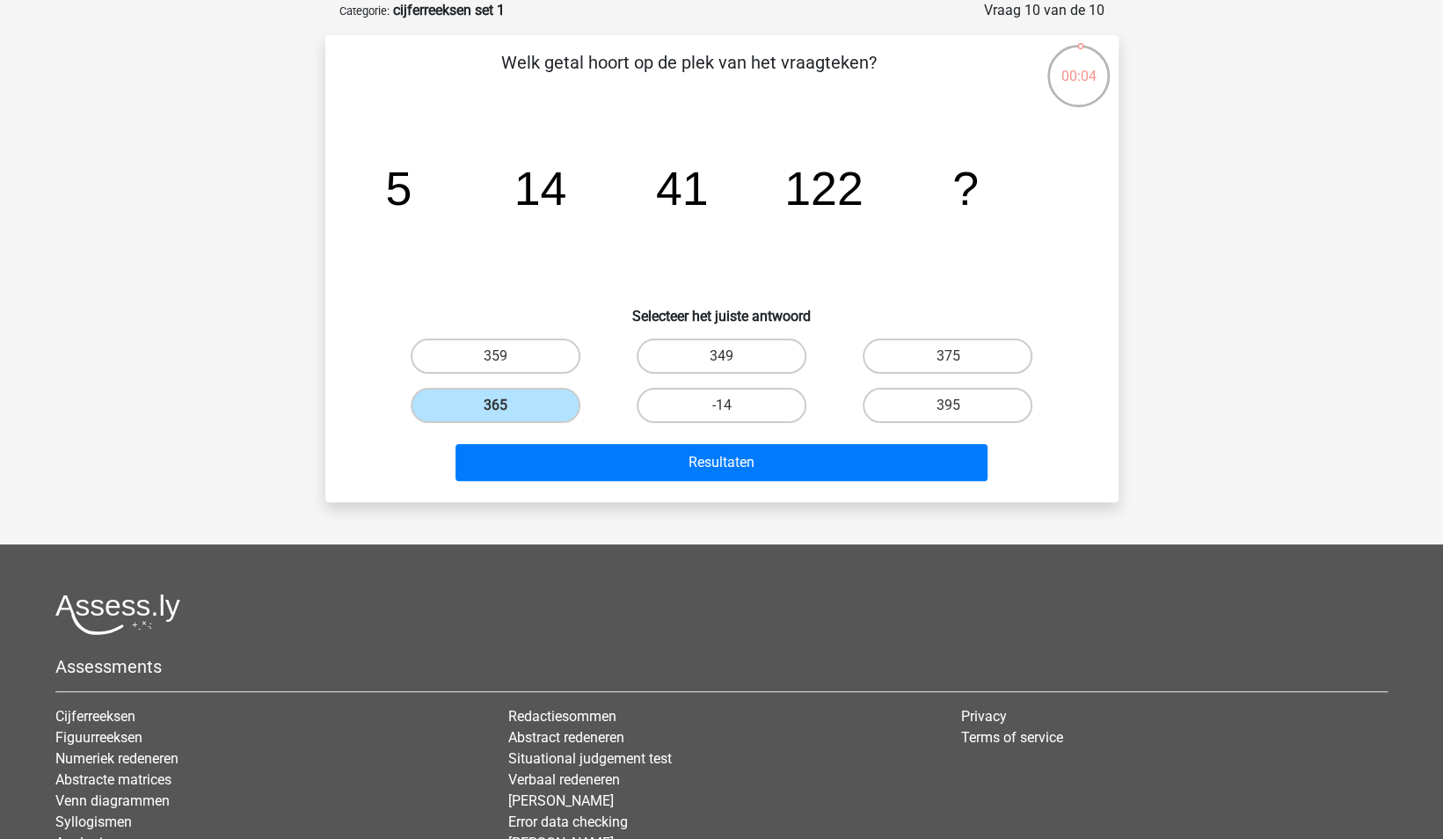
scroll to position [0, 0]
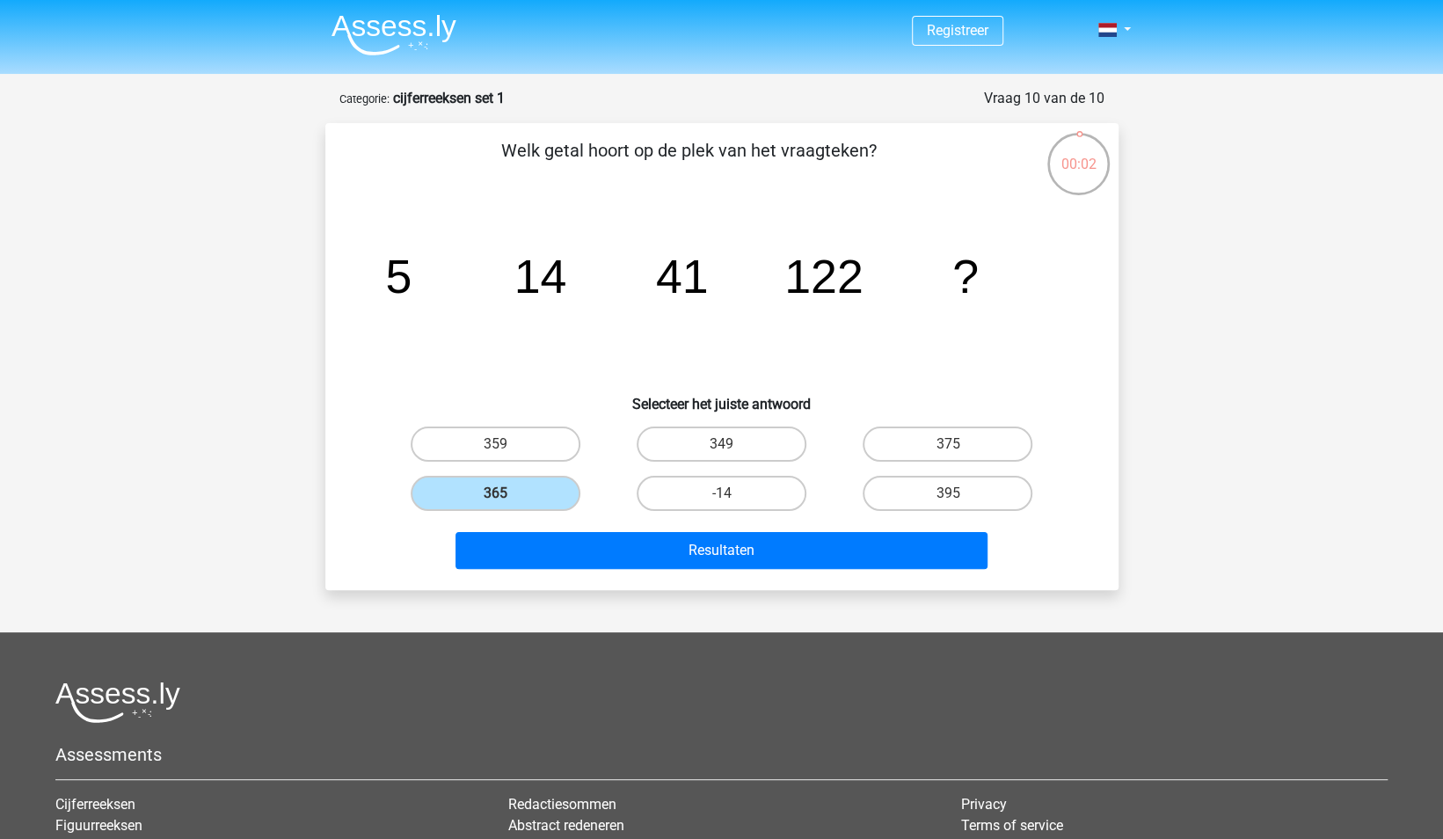
click at [436, 28] on img at bounding box center [394, 34] width 125 height 41
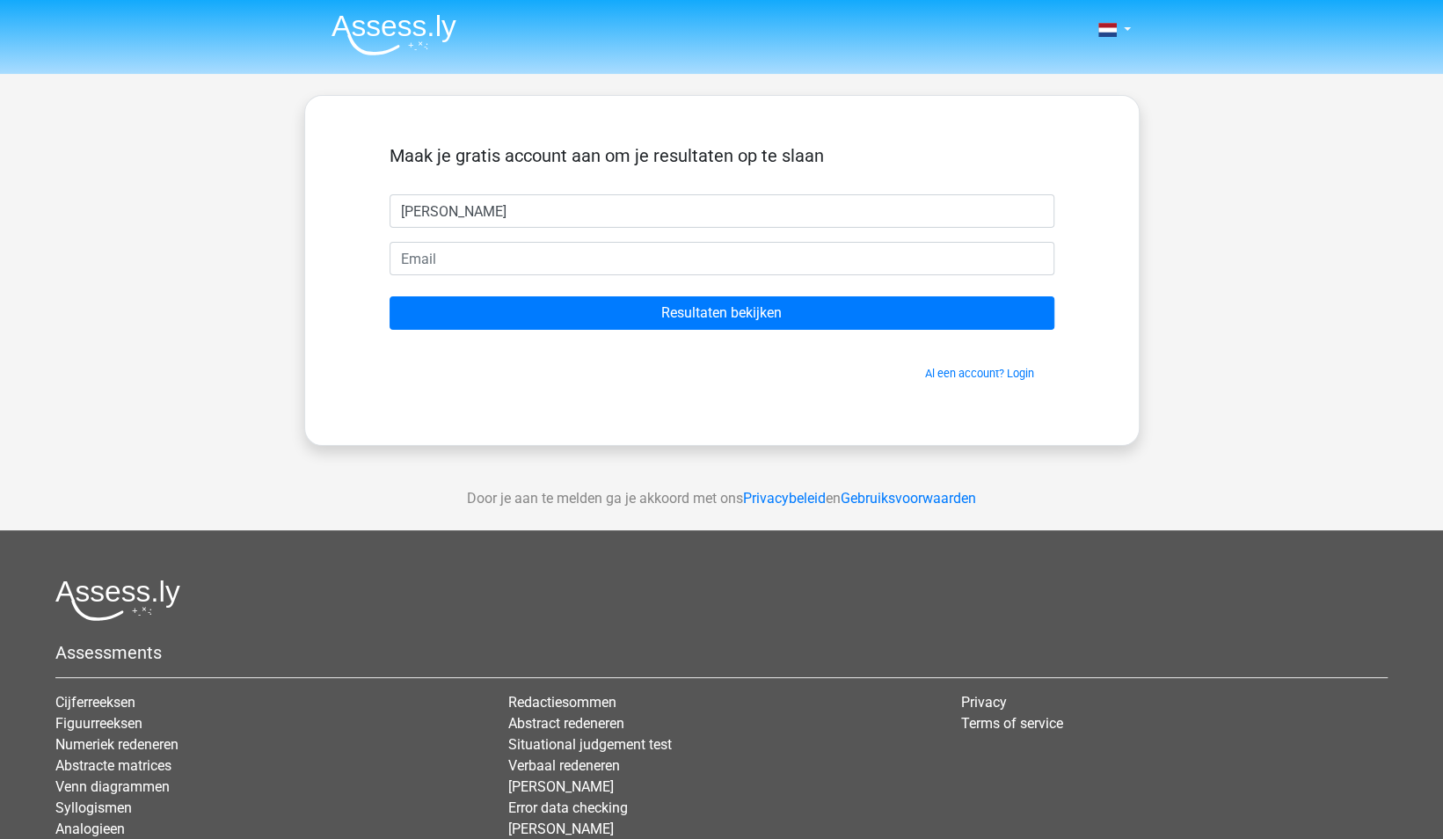
type input "[PERSON_NAME]"
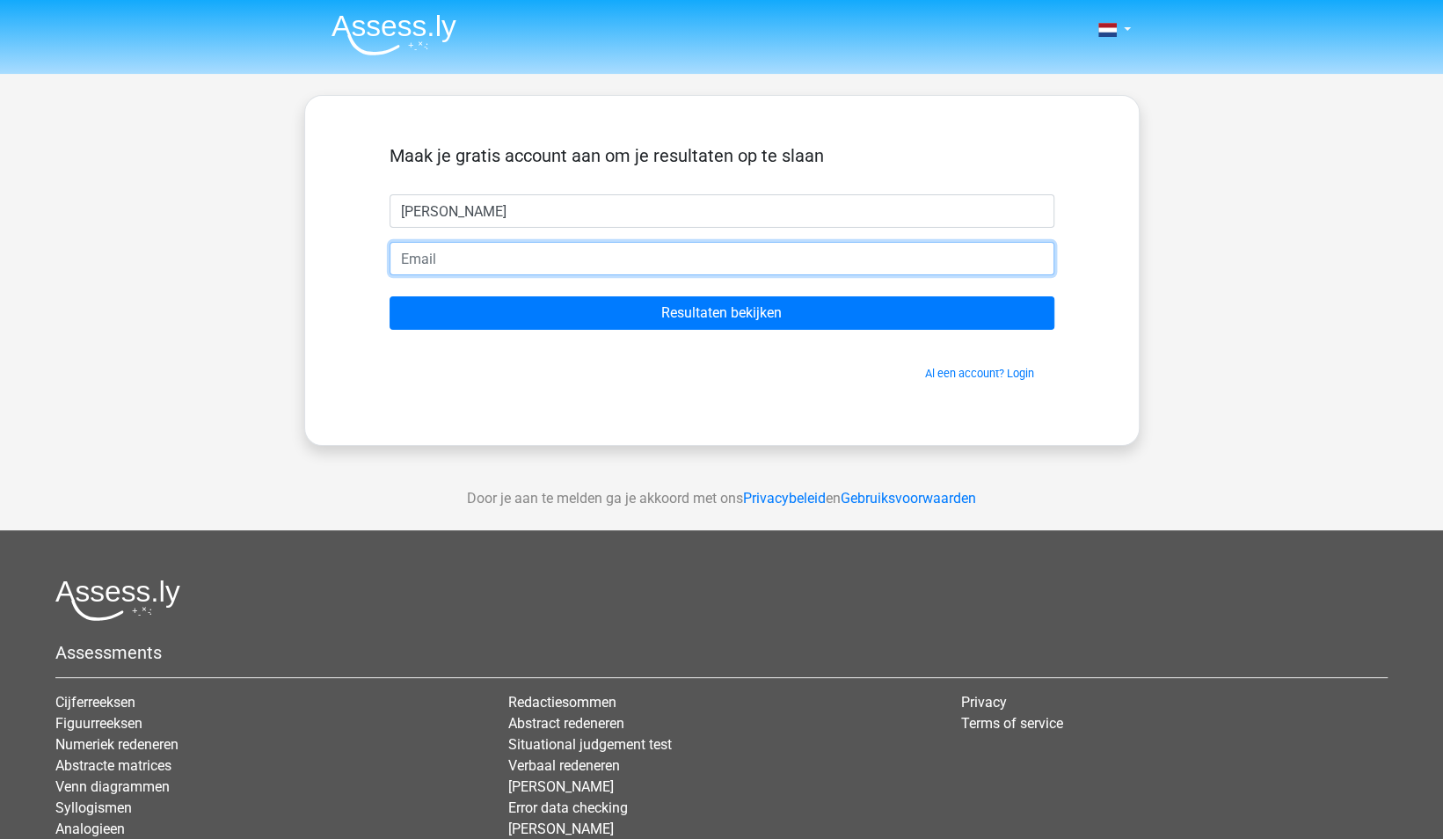
click at [730, 264] on input "email" at bounding box center [722, 258] width 665 height 33
type input "[PERSON_NAME][EMAIL_ADDRESS][DOMAIN_NAME]"
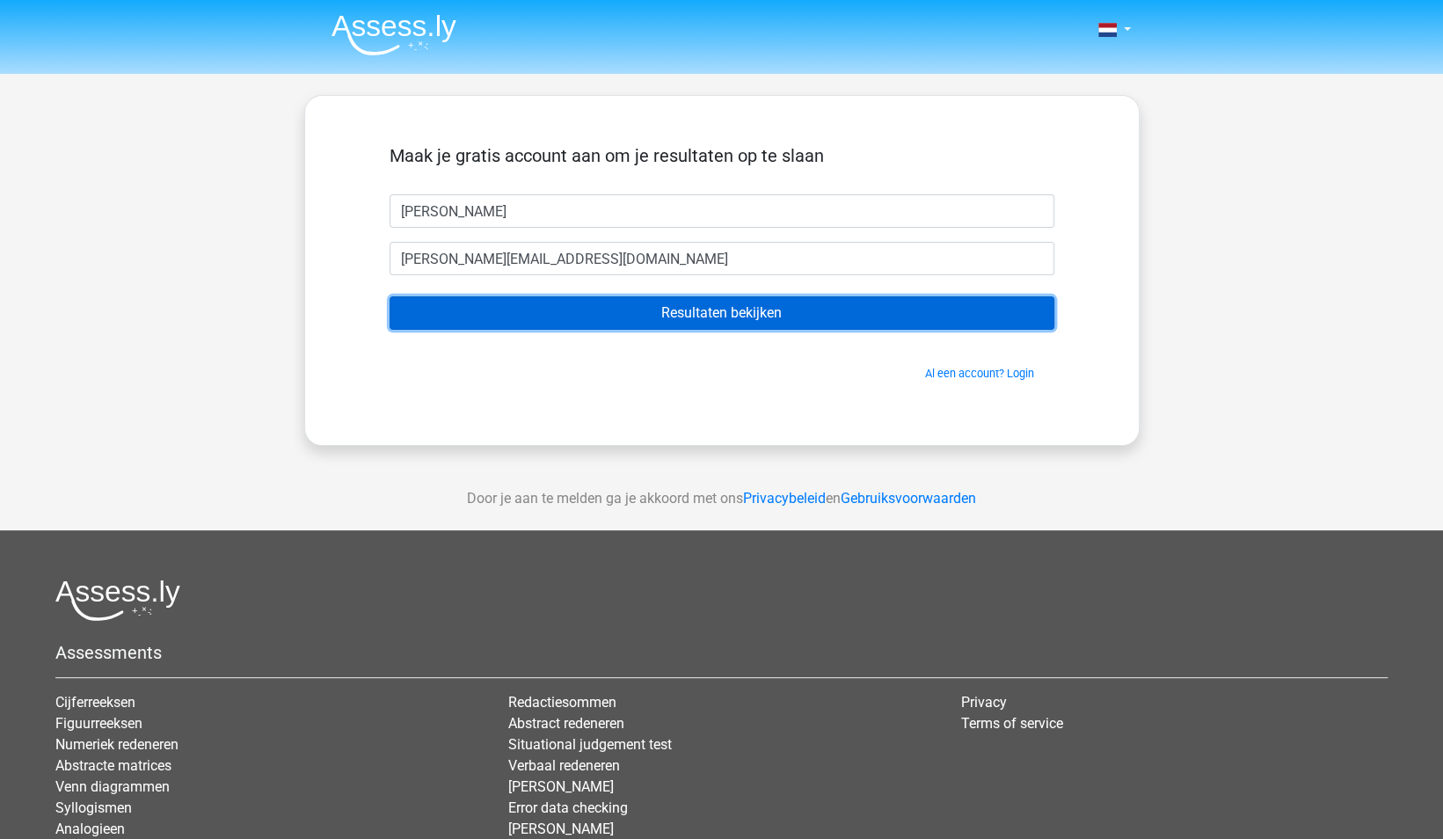
click at [550, 311] on input "Resultaten bekijken" at bounding box center [722, 312] width 665 height 33
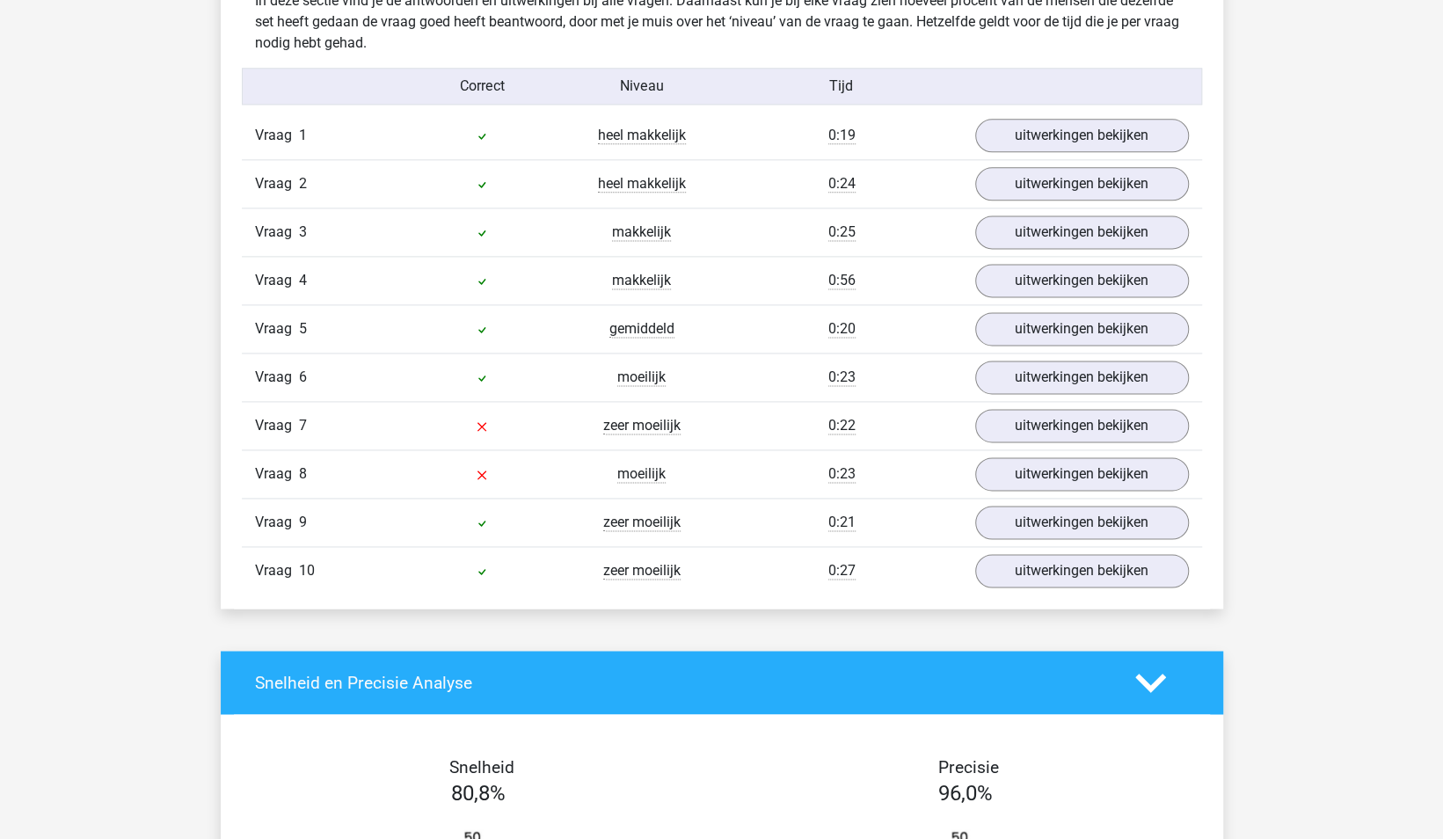
scroll to position [1495, 0]
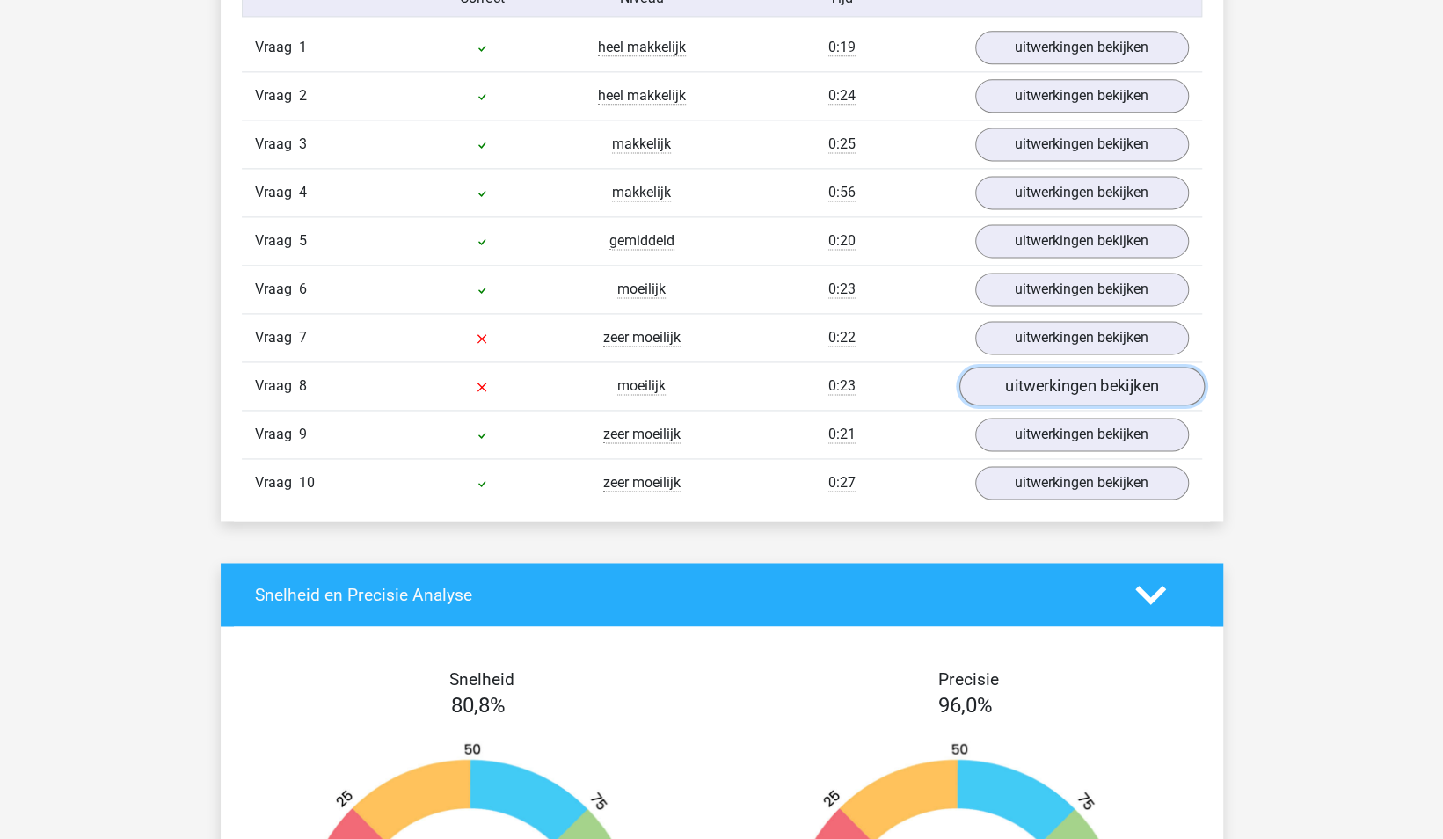
click at [1129, 374] on link "uitwerkingen bekijken" at bounding box center [1081, 387] width 245 height 39
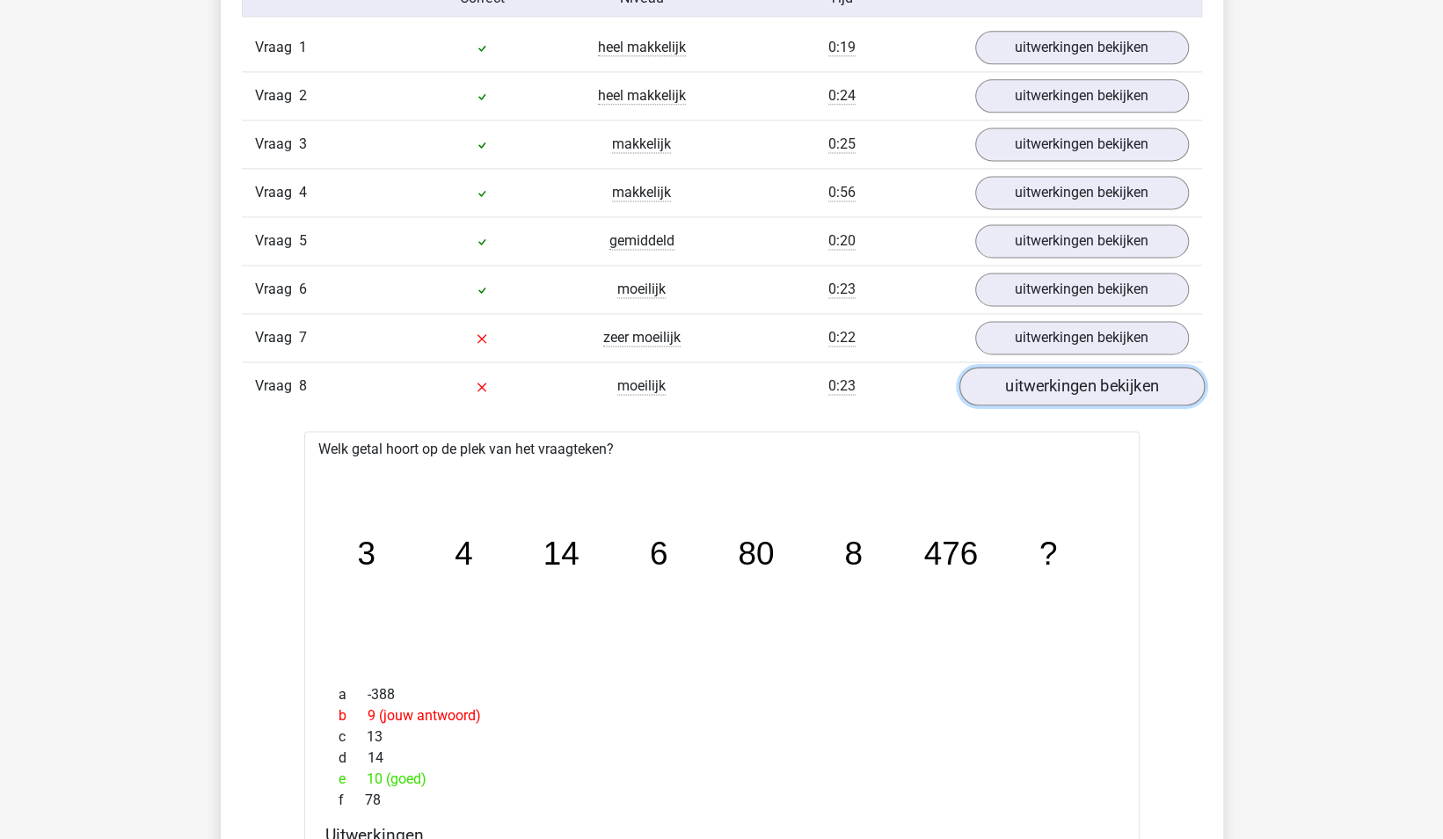
click at [1101, 375] on link "uitwerkingen bekijken" at bounding box center [1081, 387] width 245 height 39
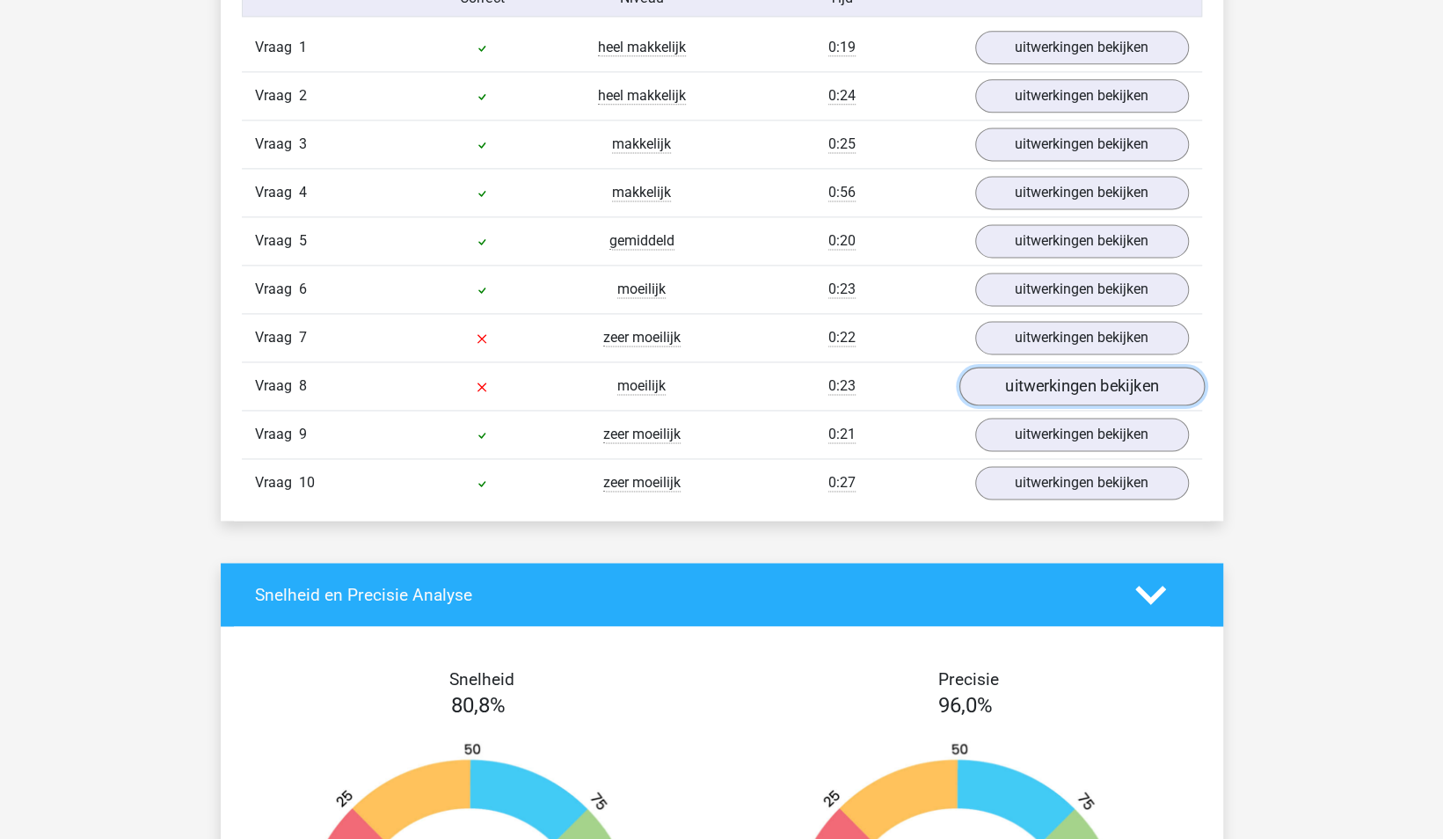
click at [1097, 377] on link "uitwerkingen bekijken" at bounding box center [1081, 387] width 245 height 39
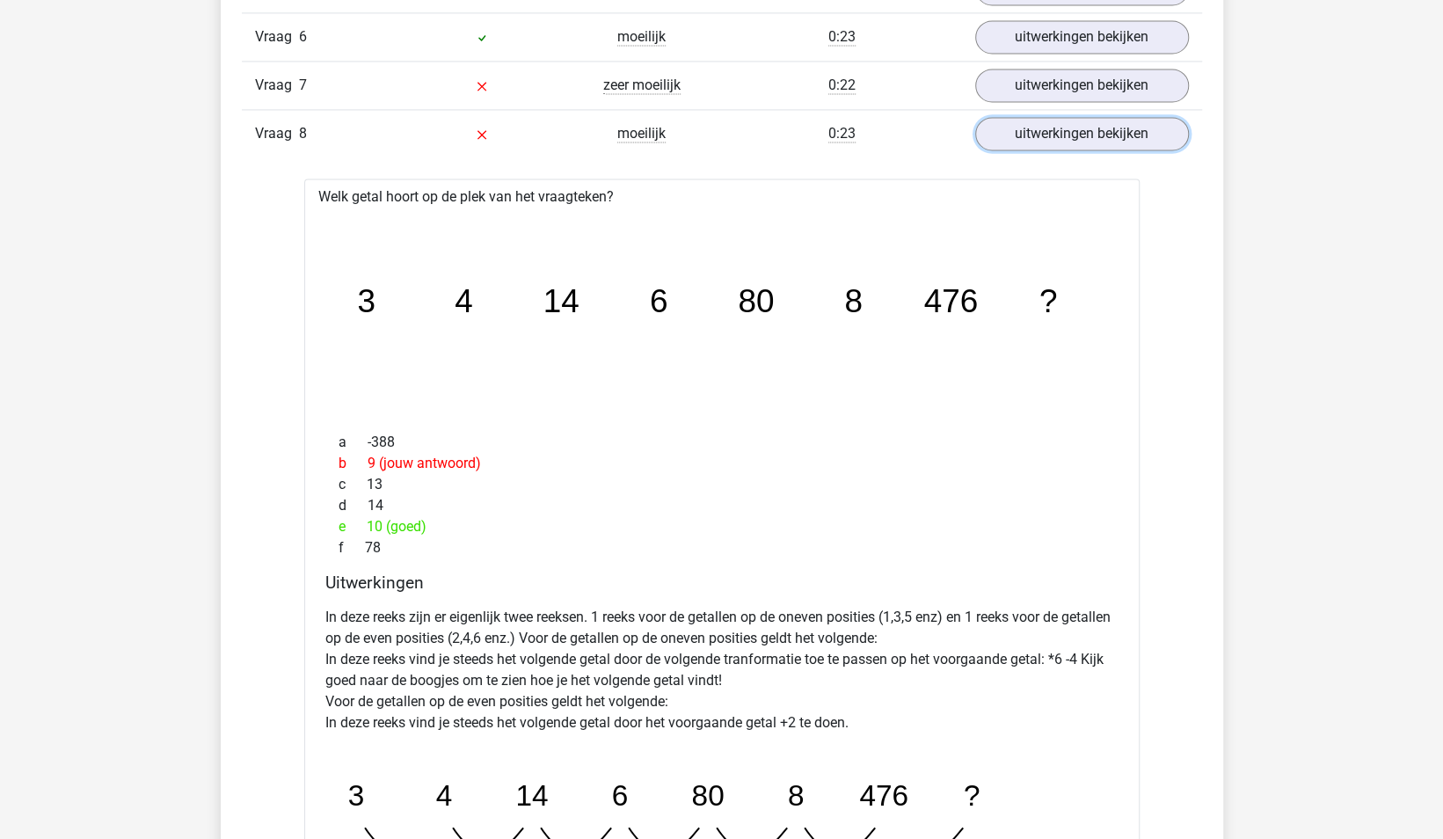
scroll to position [1407, 0]
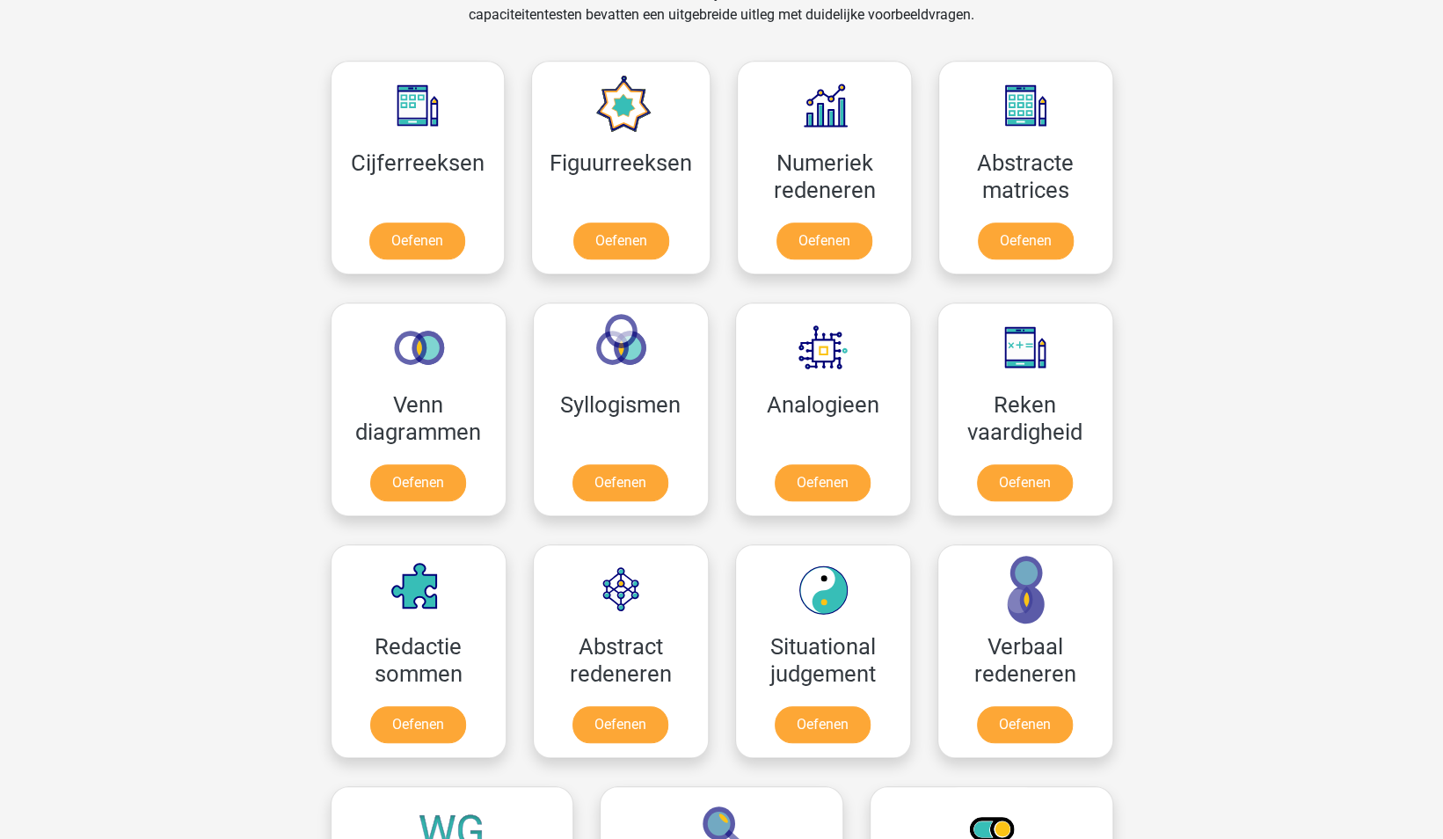
scroll to position [791, 0]
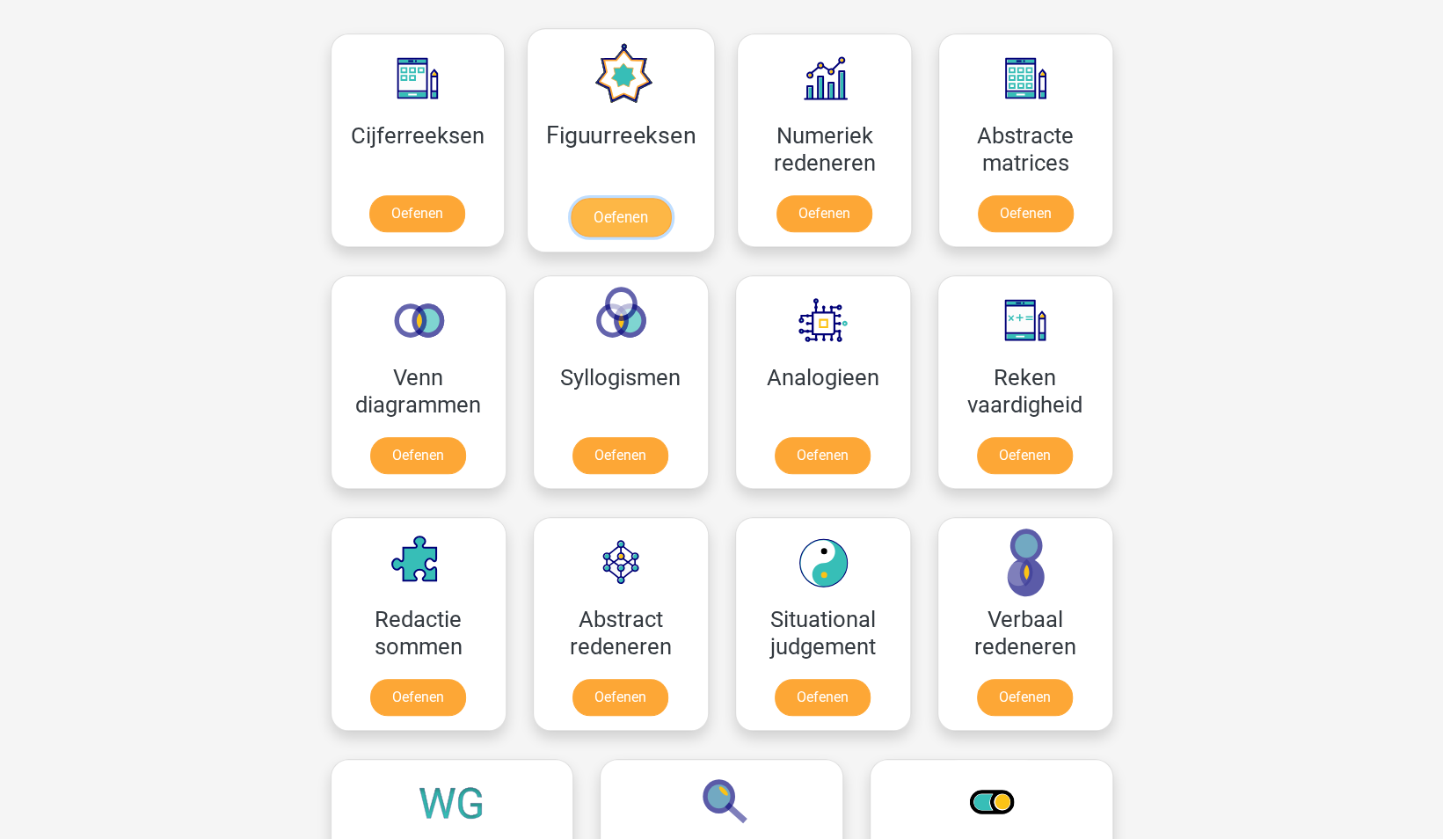
click at [616, 214] on link "Oefenen" at bounding box center [621, 217] width 100 height 39
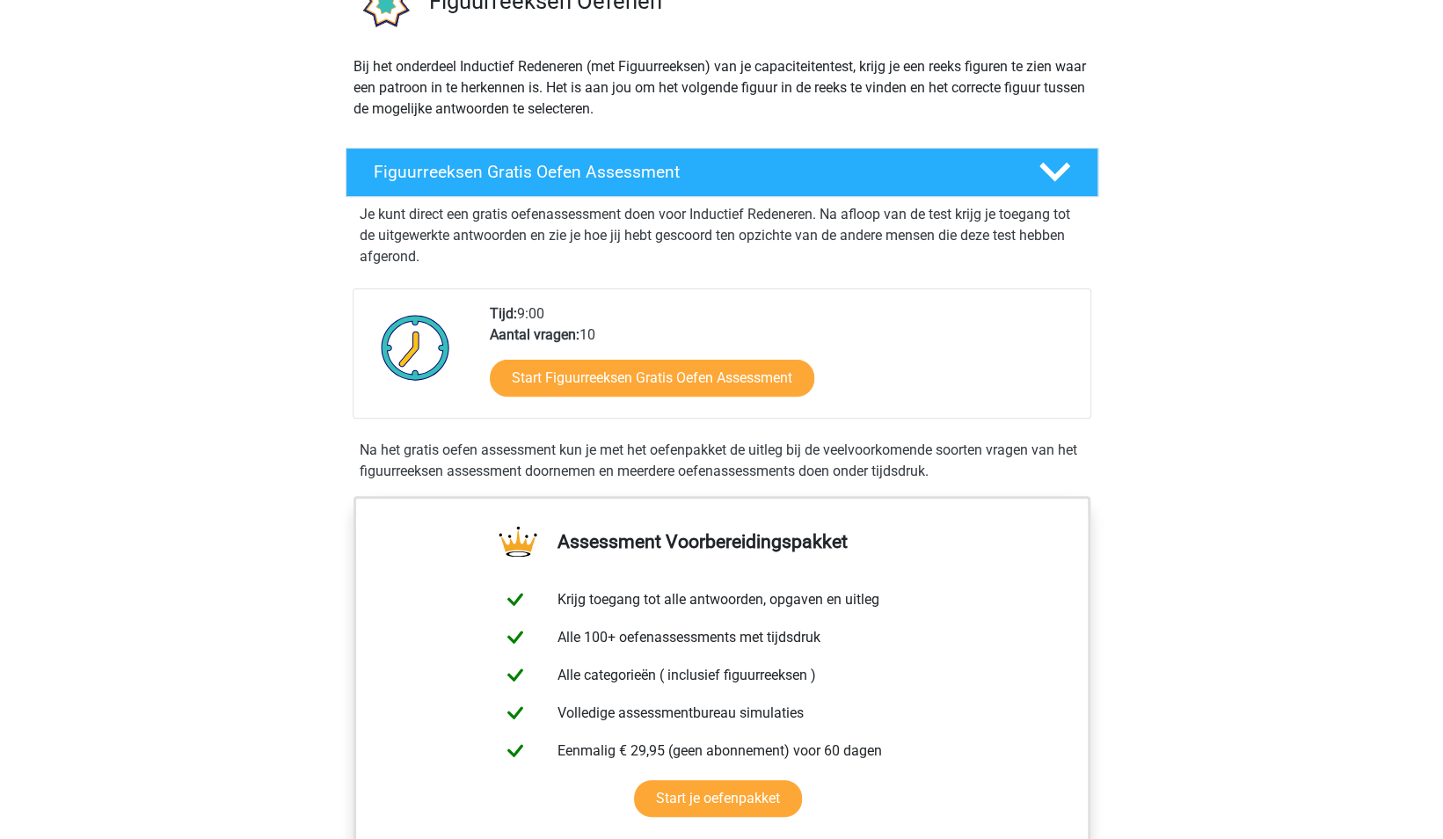
scroll to position [176, 0]
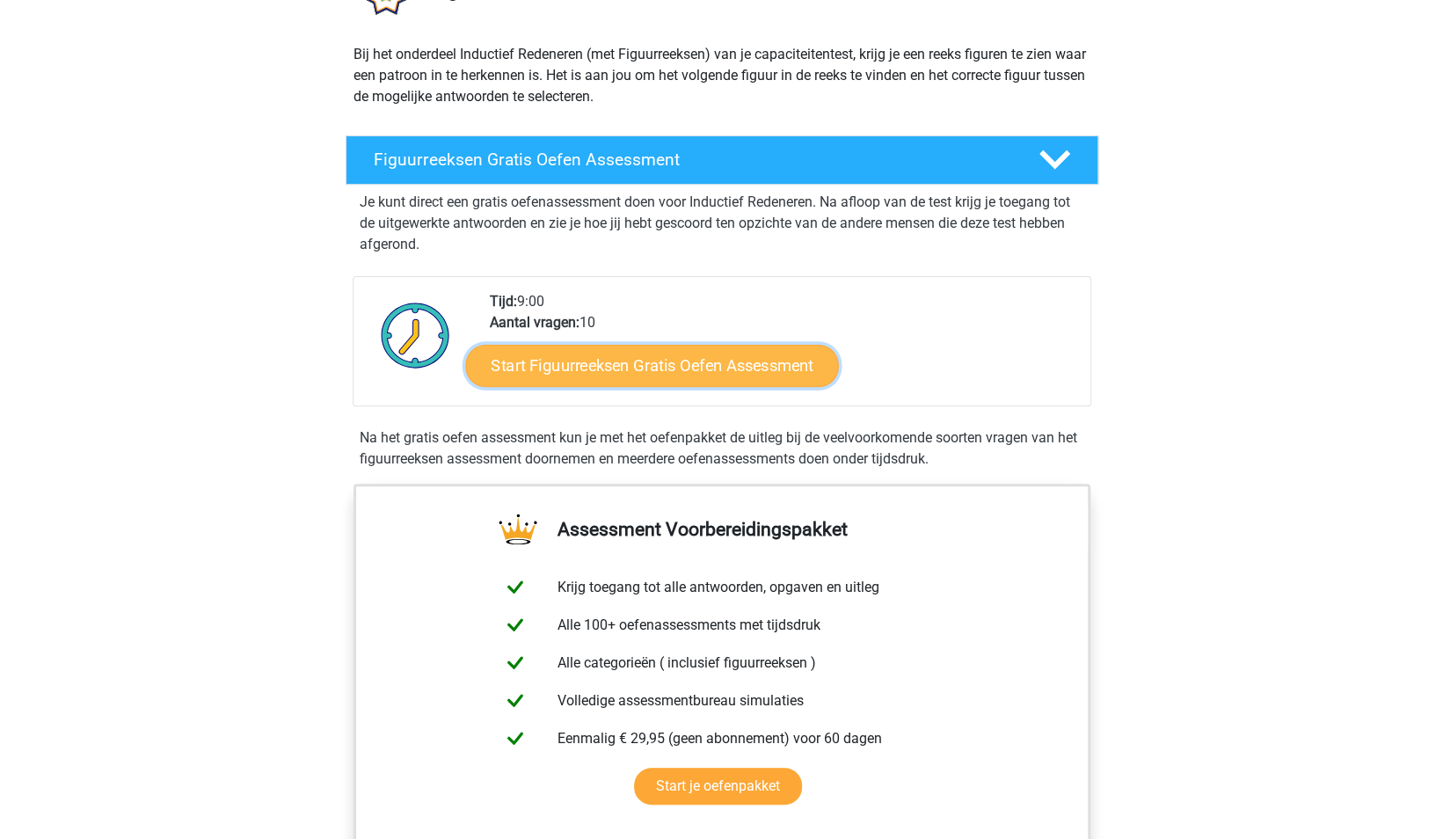
click at [737, 372] on link "Start Figuurreeksen Gratis Oefen Assessment" at bounding box center [651, 365] width 373 height 42
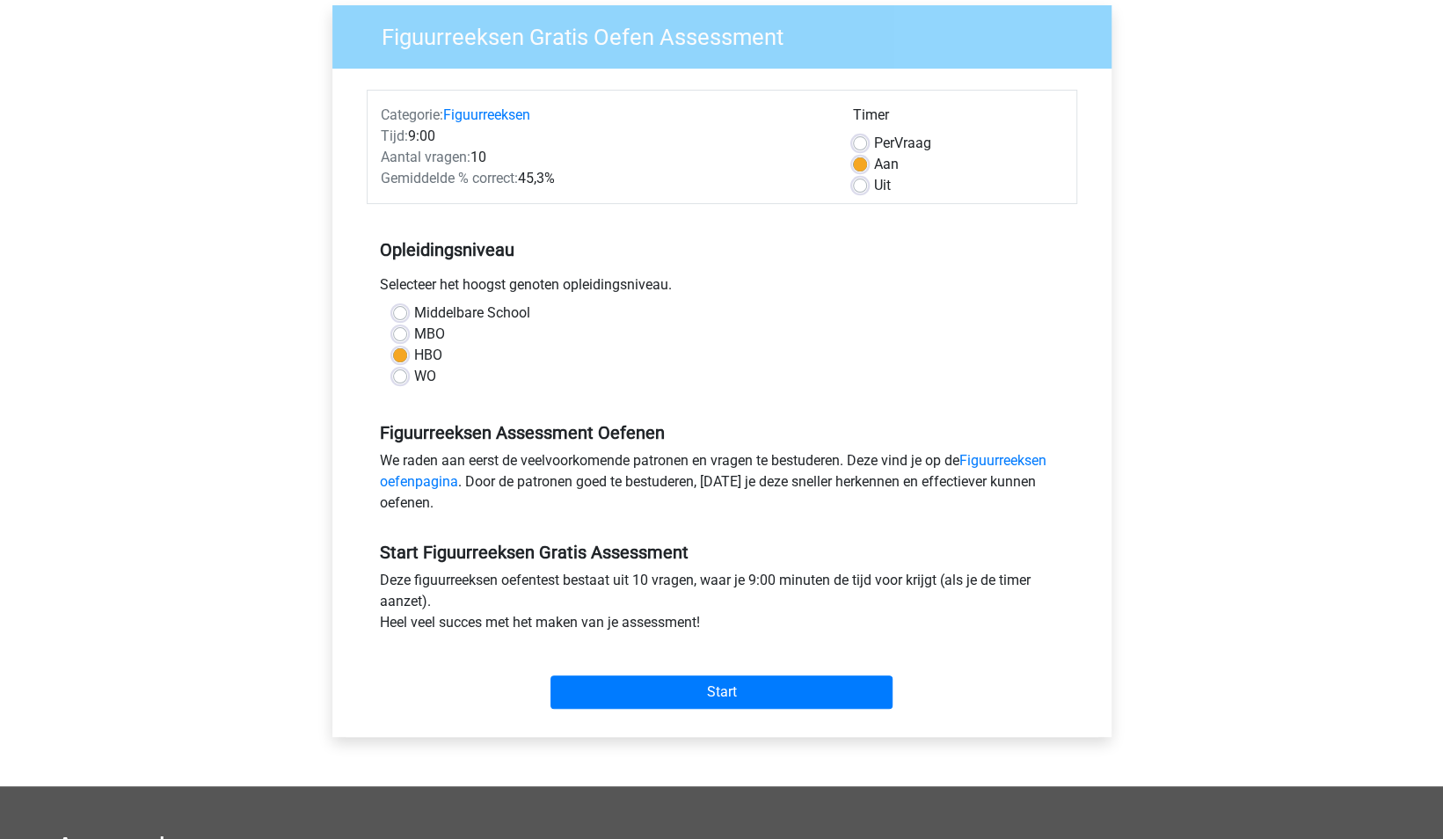
scroll to position [176, 0]
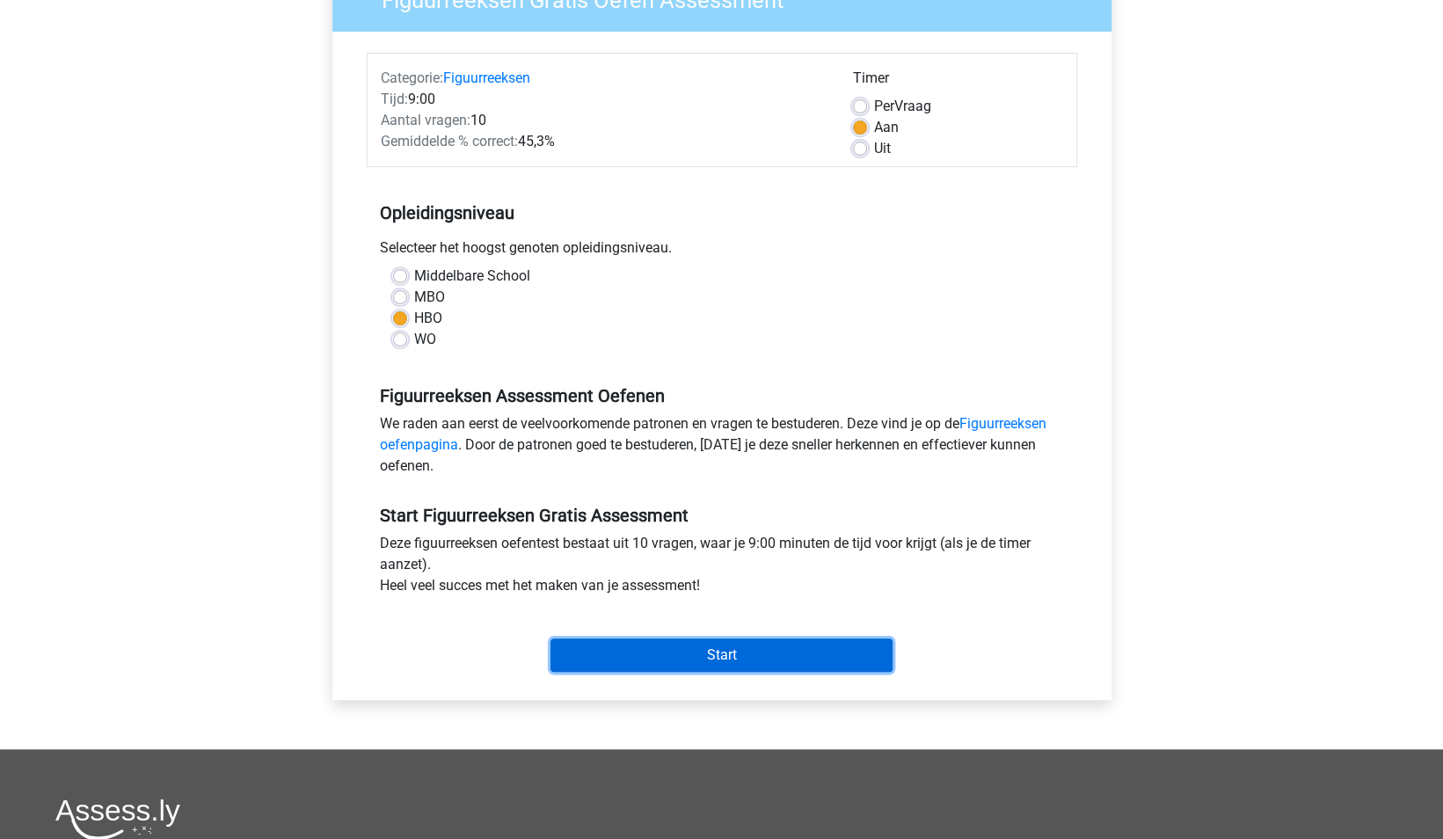
click at [721, 642] on input "Start" at bounding box center [722, 654] width 342 height 33
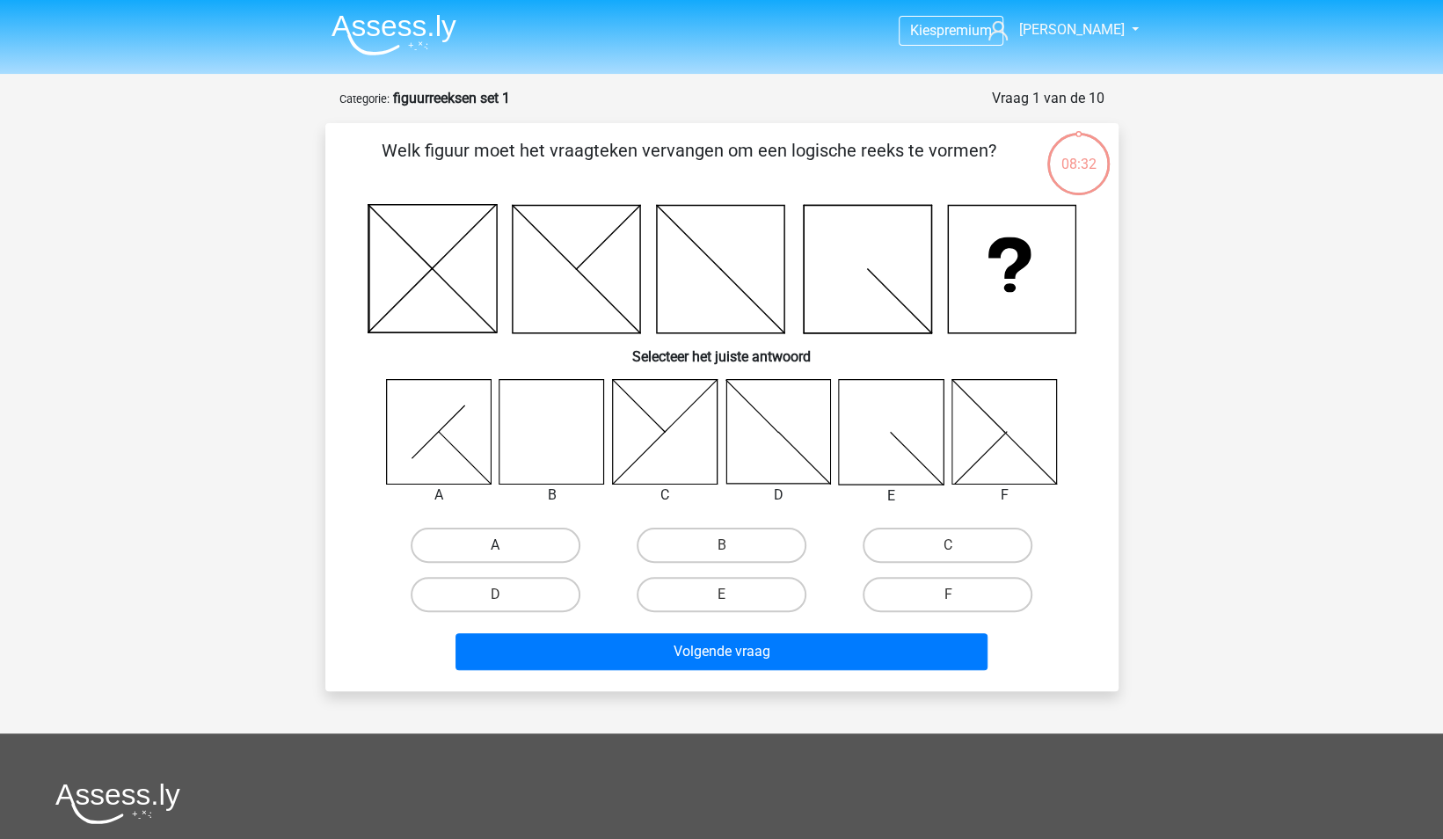
click at [480, 539] on label "A" at bounding box center [496, 545] width 170 height 35
click at [495, 545] on input "A" at bounding box center [500, 550] width 11 height 11
radio input "true"
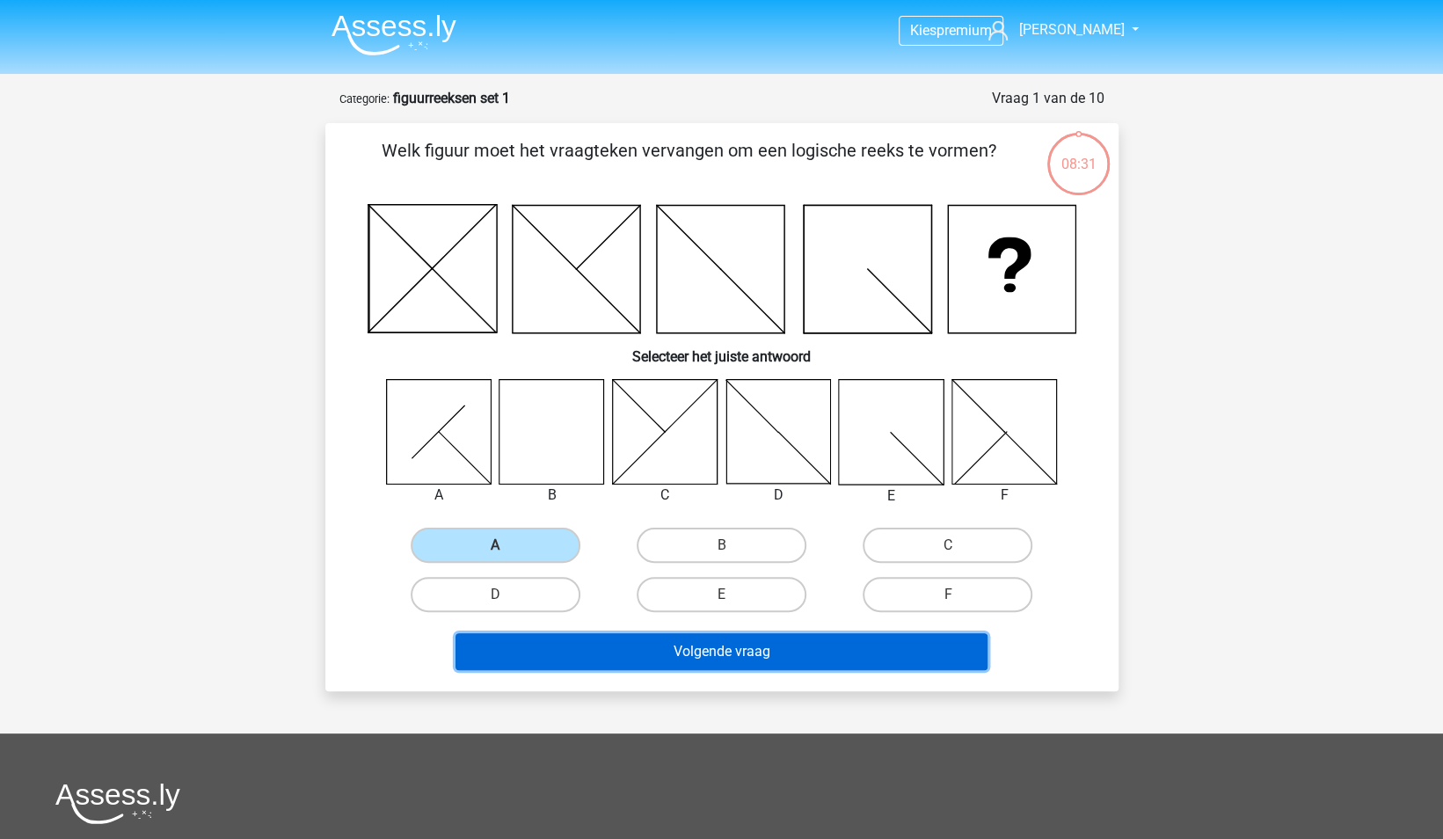
click at [661, 645] on button "Volgende vraag" at bounding box center [722, 651] width 532 height 37
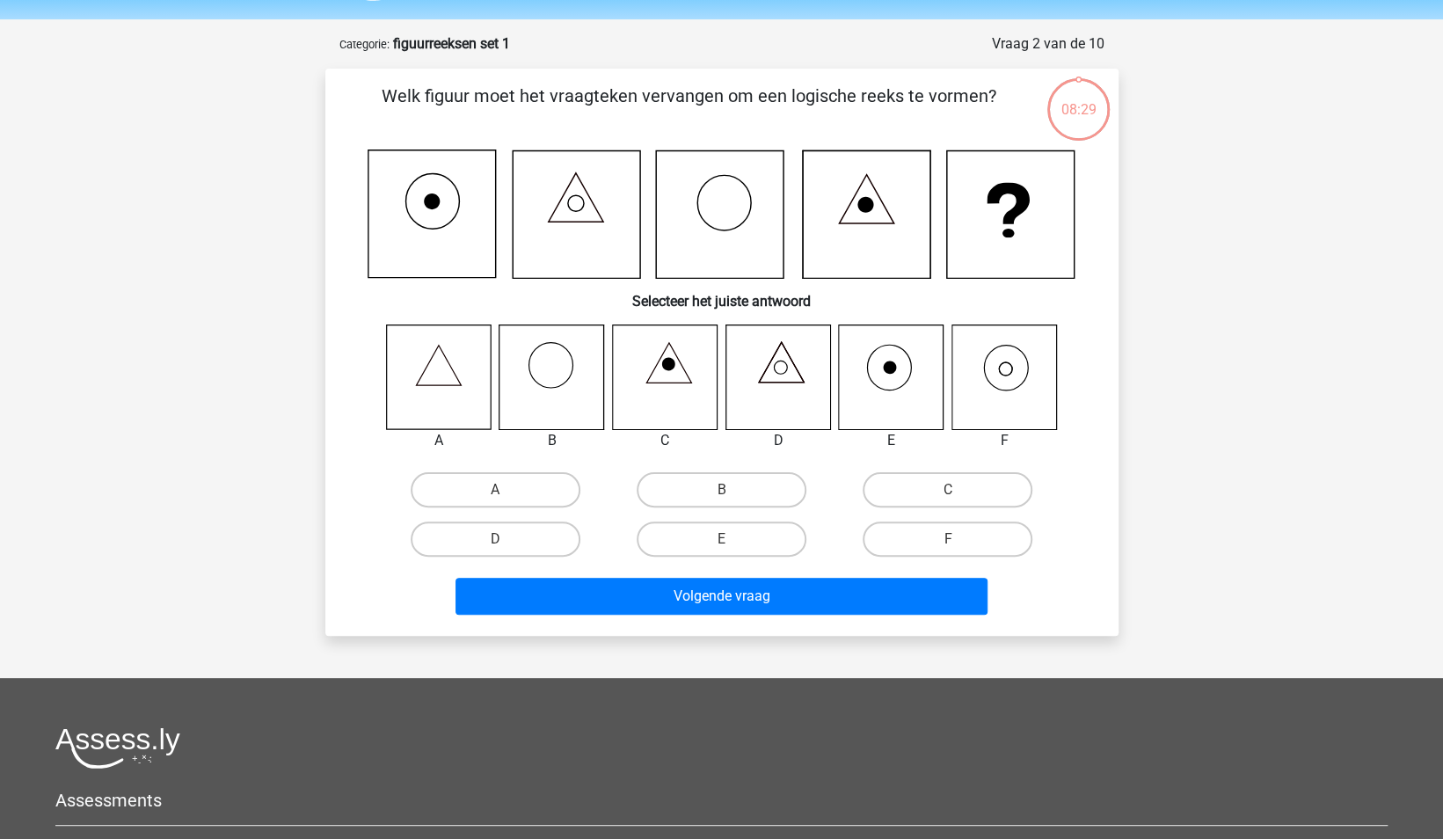
scroll to position [88, 0]
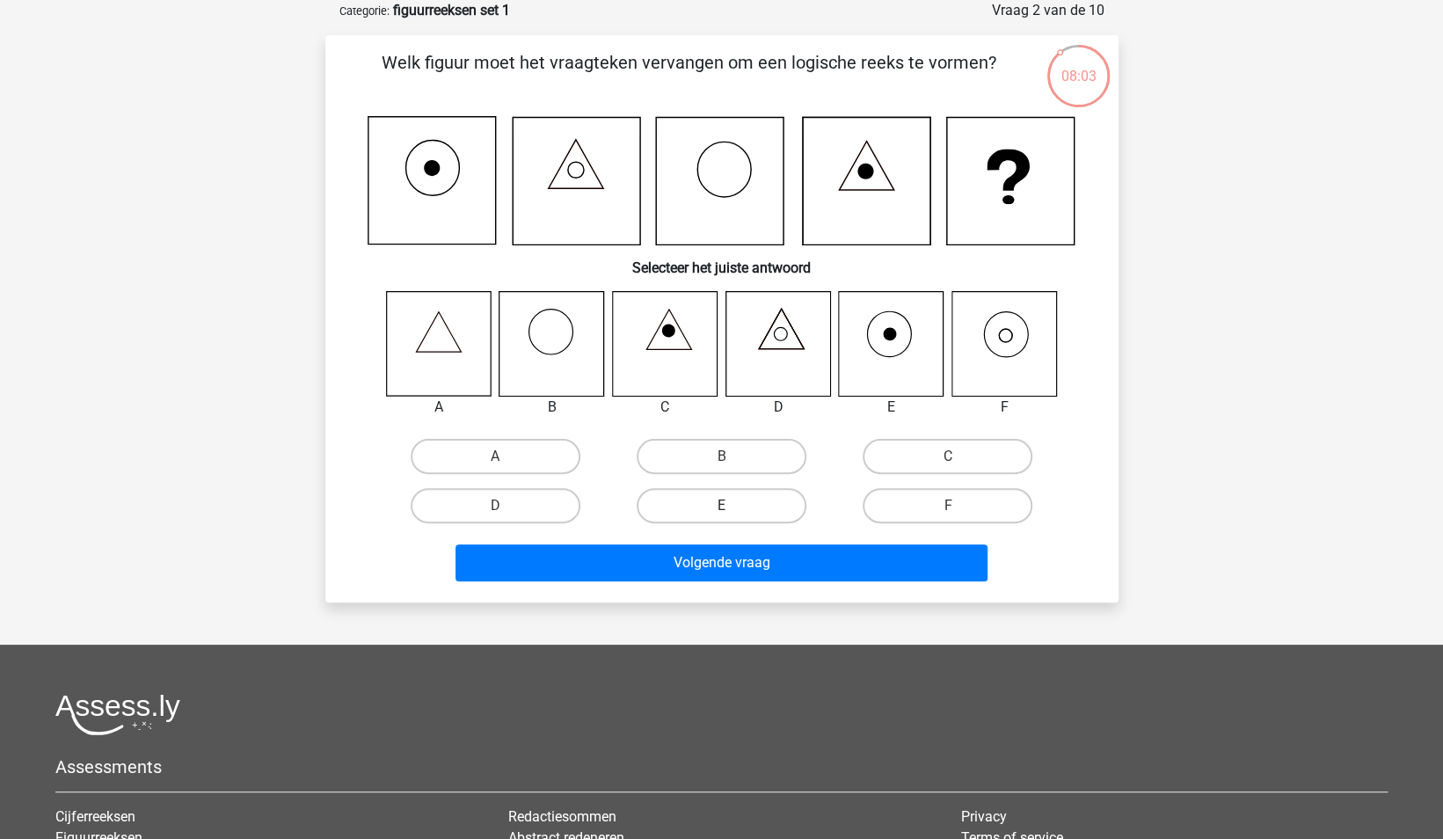
click at [735, 496] on label "E" at bounding box center [722, 505] width 170 height 35
click at [733, 506] on input "E" at bounding box center [726, 511] width 11 height 11
radio input "true"
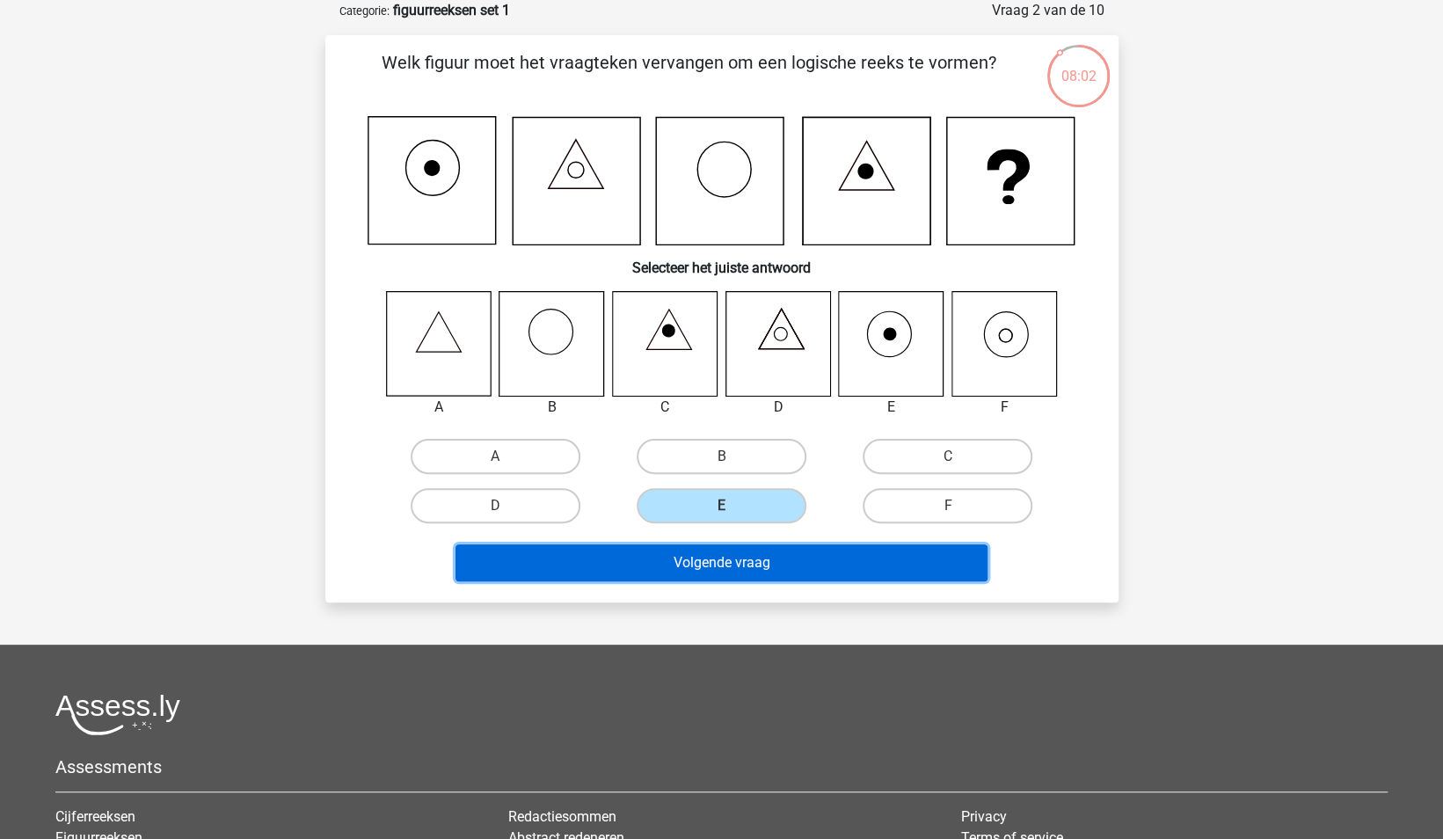
click at [763, 568] on button "Volgende vraag" at bounding box center [722, 562] width 532 height 37
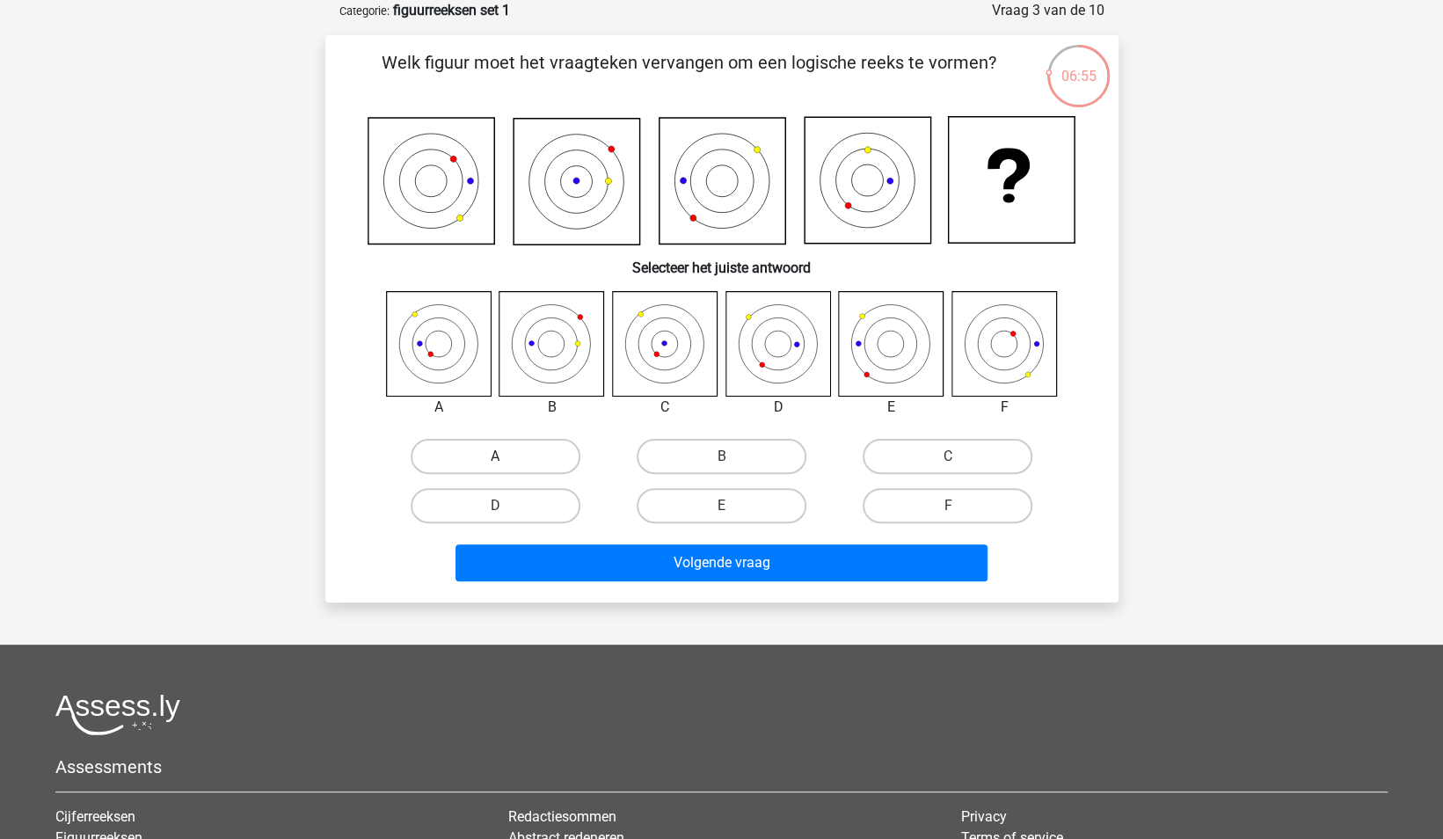
click at [508, 450] on label "A" at bounding box center [496, 456] width 170 height 35
click at [507, 456] on input "A" at bounding box center [500, 461] width 11 height 11
radio input "true"
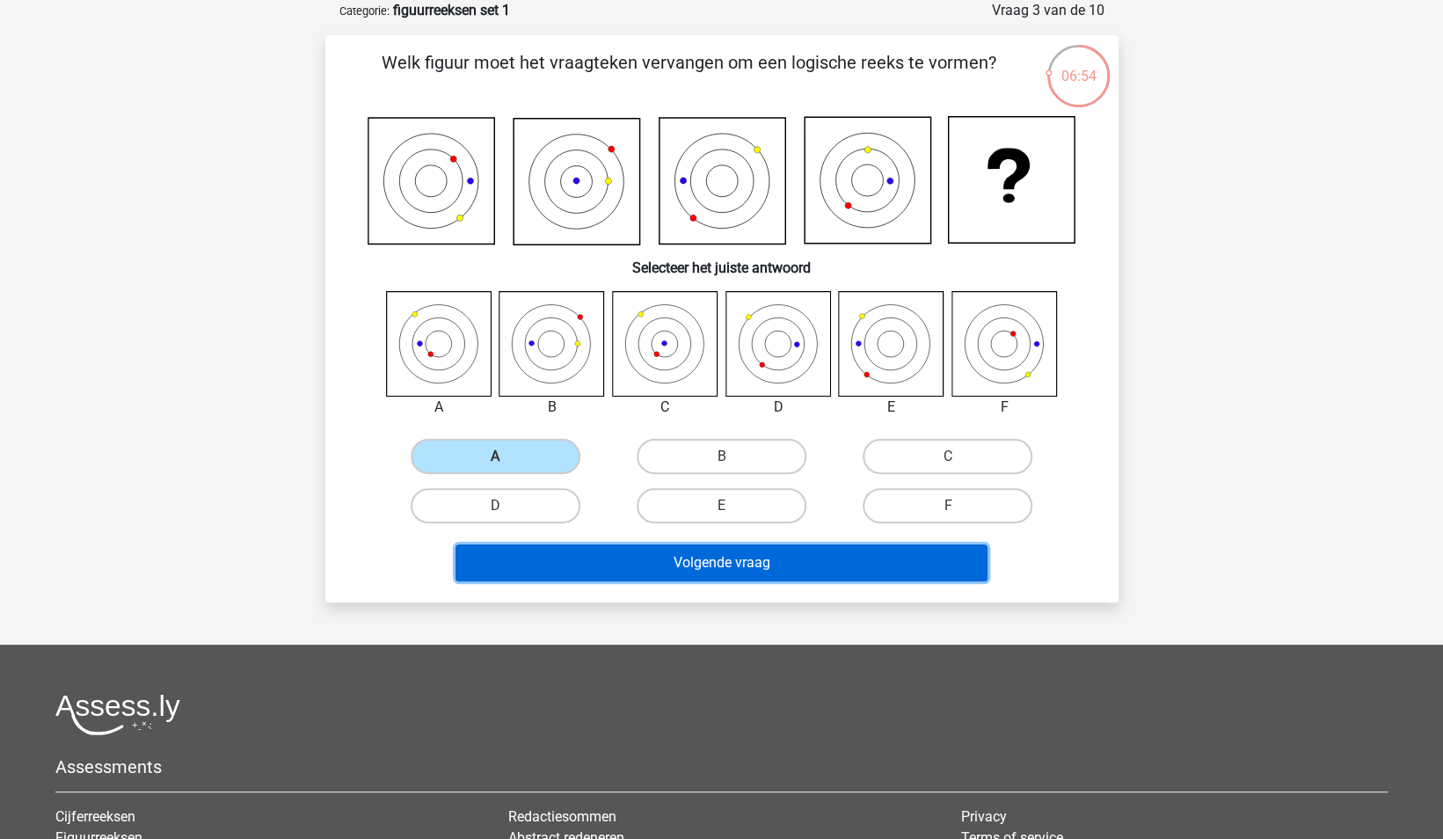
click at [624, 566] on button "Volgende vraag" at bounding box center [722, 562] width 532 height 37
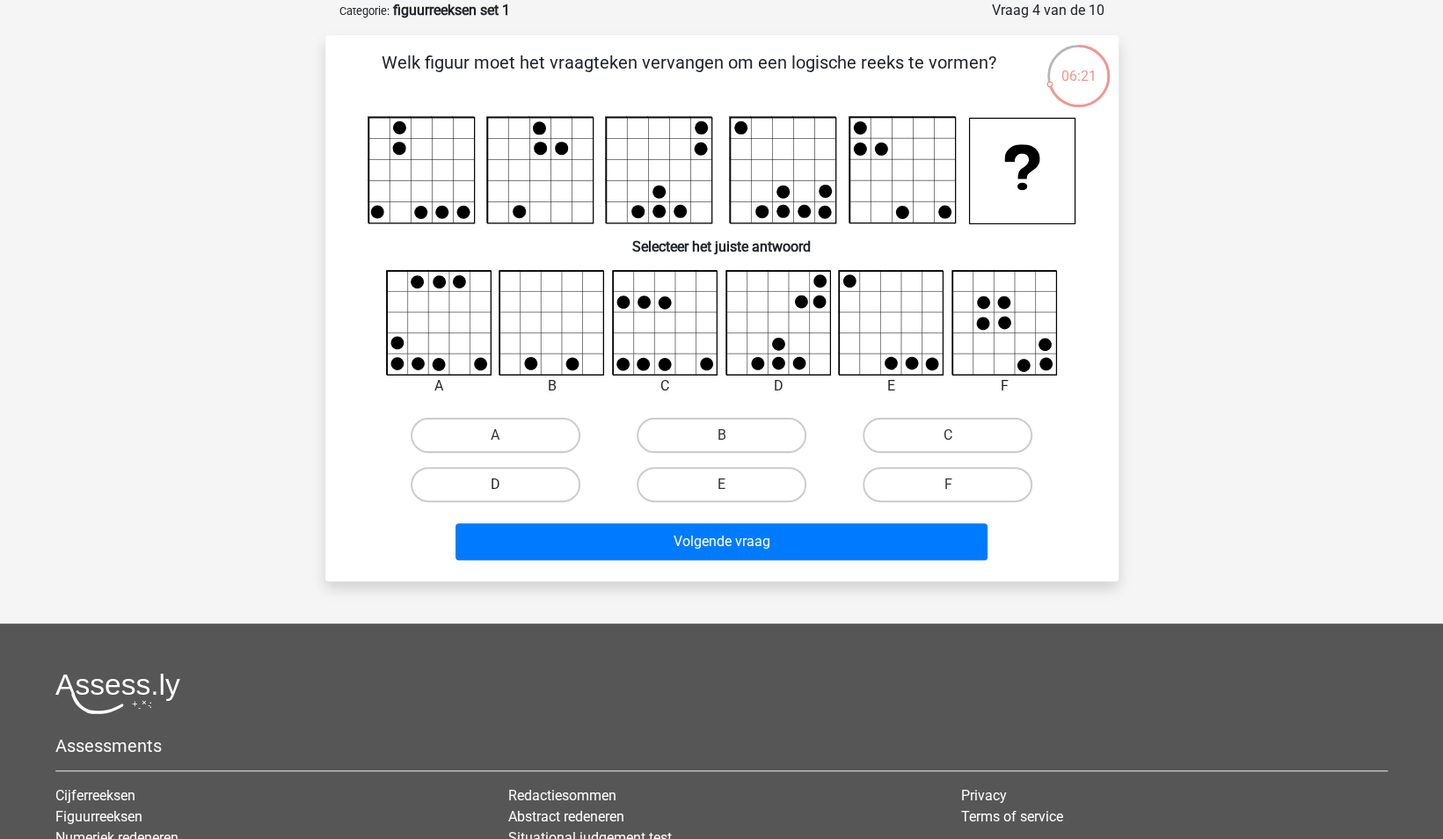
click at [466, 492] on label "D" at bounding box center [496, 484] width 170 height 35
click at [495, 492] on input "D" at bounding box center [500, 490] width 11 height 11
radio input "true"
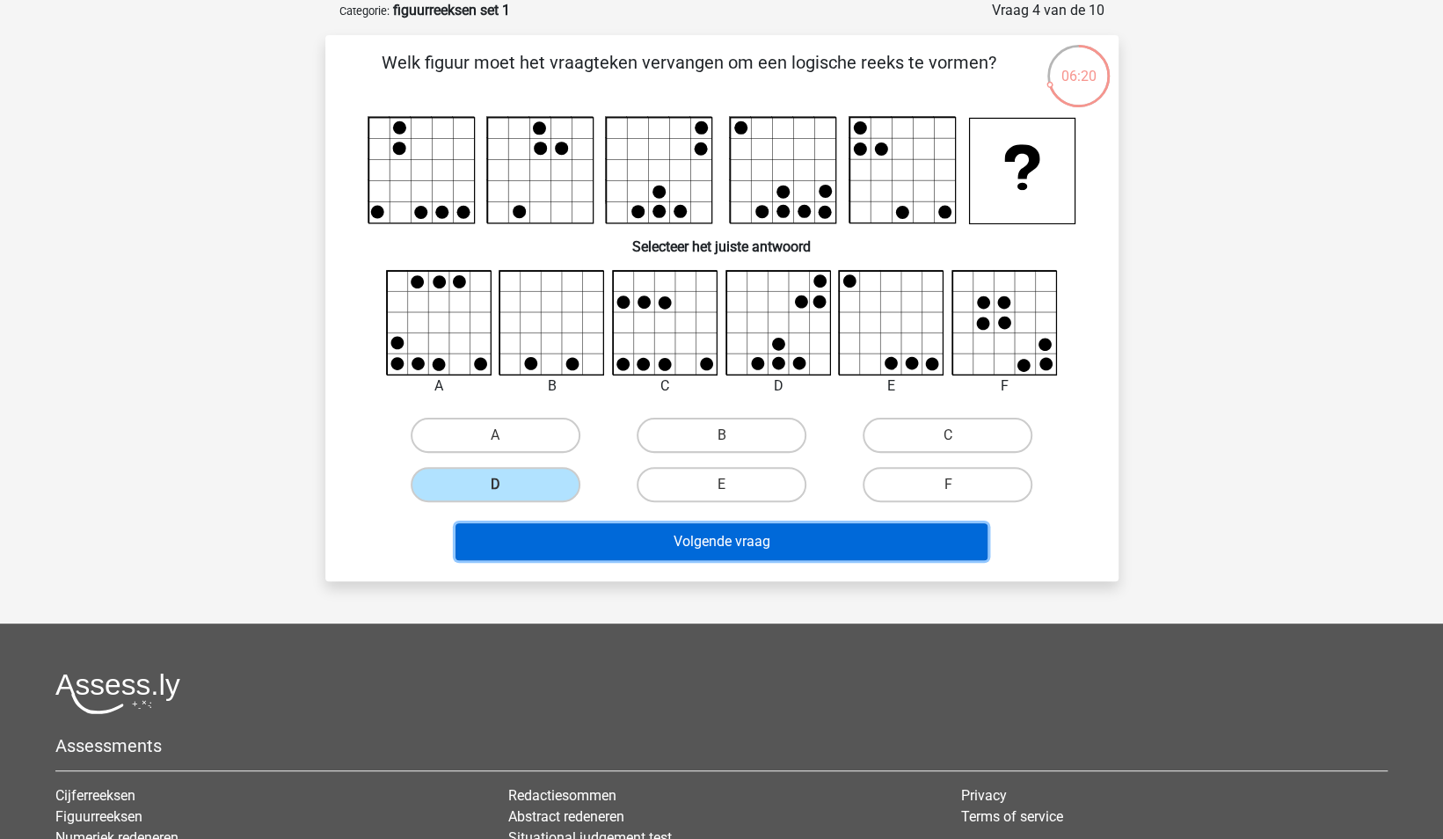
click at [631, 539] on button "Volgende vraag" at bounding box center [722, 541] width 532 height 37
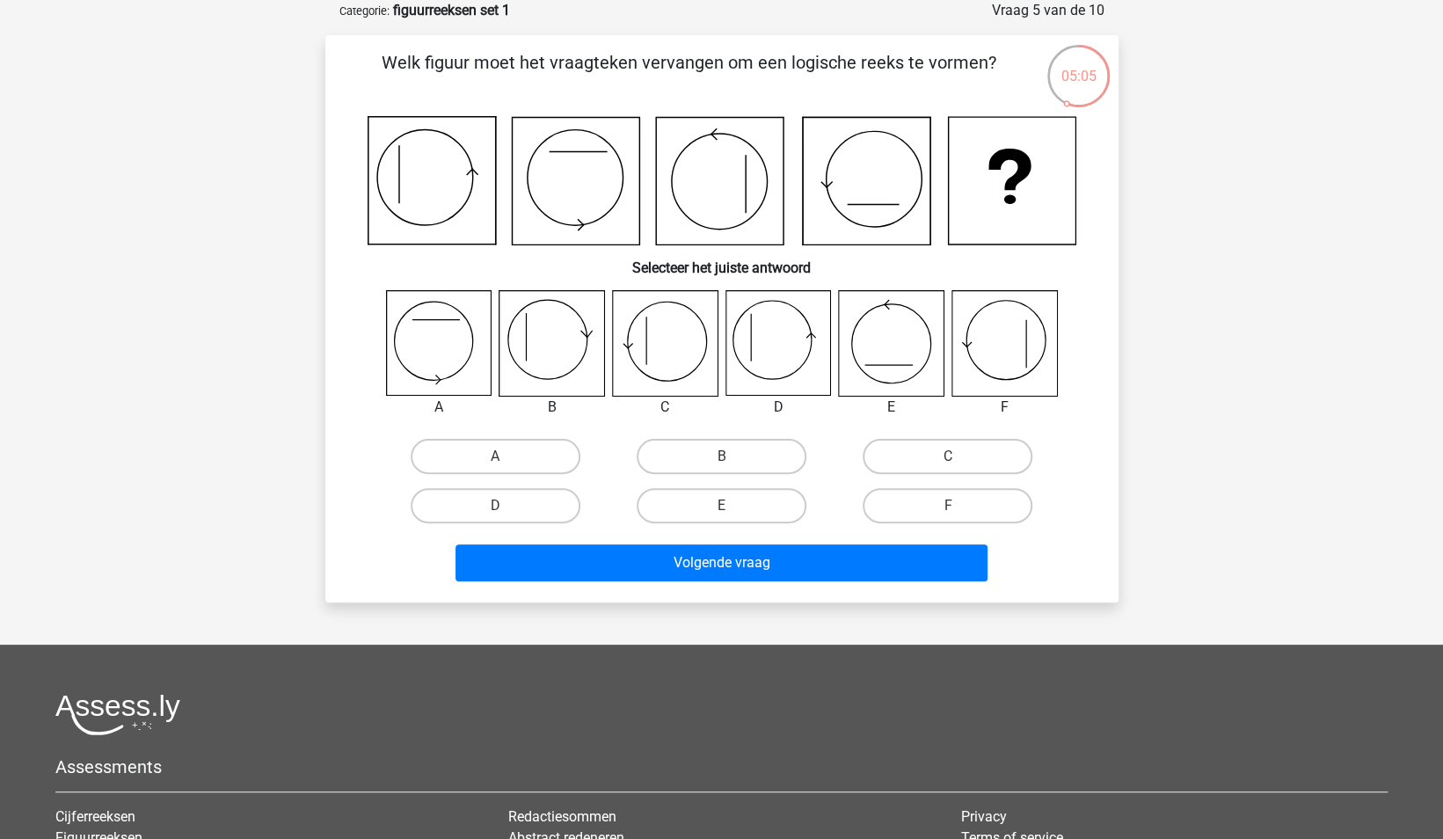
click at [673, 356] on icon at bounding box center [664, 343] width 105 height 105
click at [948, 454] on label "C" at bounding box center [948, 456] width 170 height 35
click at [948, 456] on input "C" at bounding box center [953, 461] width 11 height 11
radio input "true"
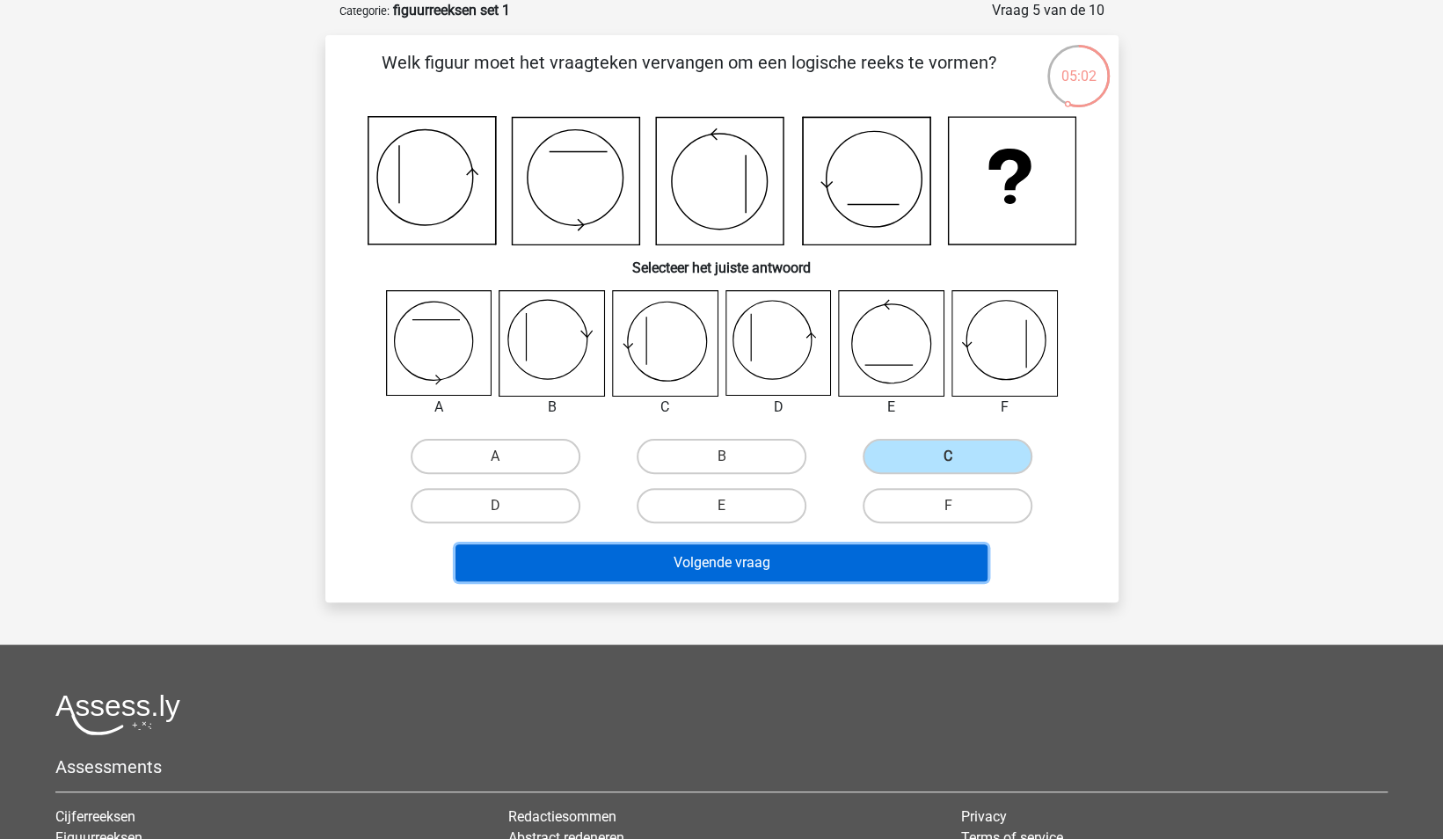
click at [871, 563] on button "Volgende vraag" at bounding box center [722, 562] width 532 height 37
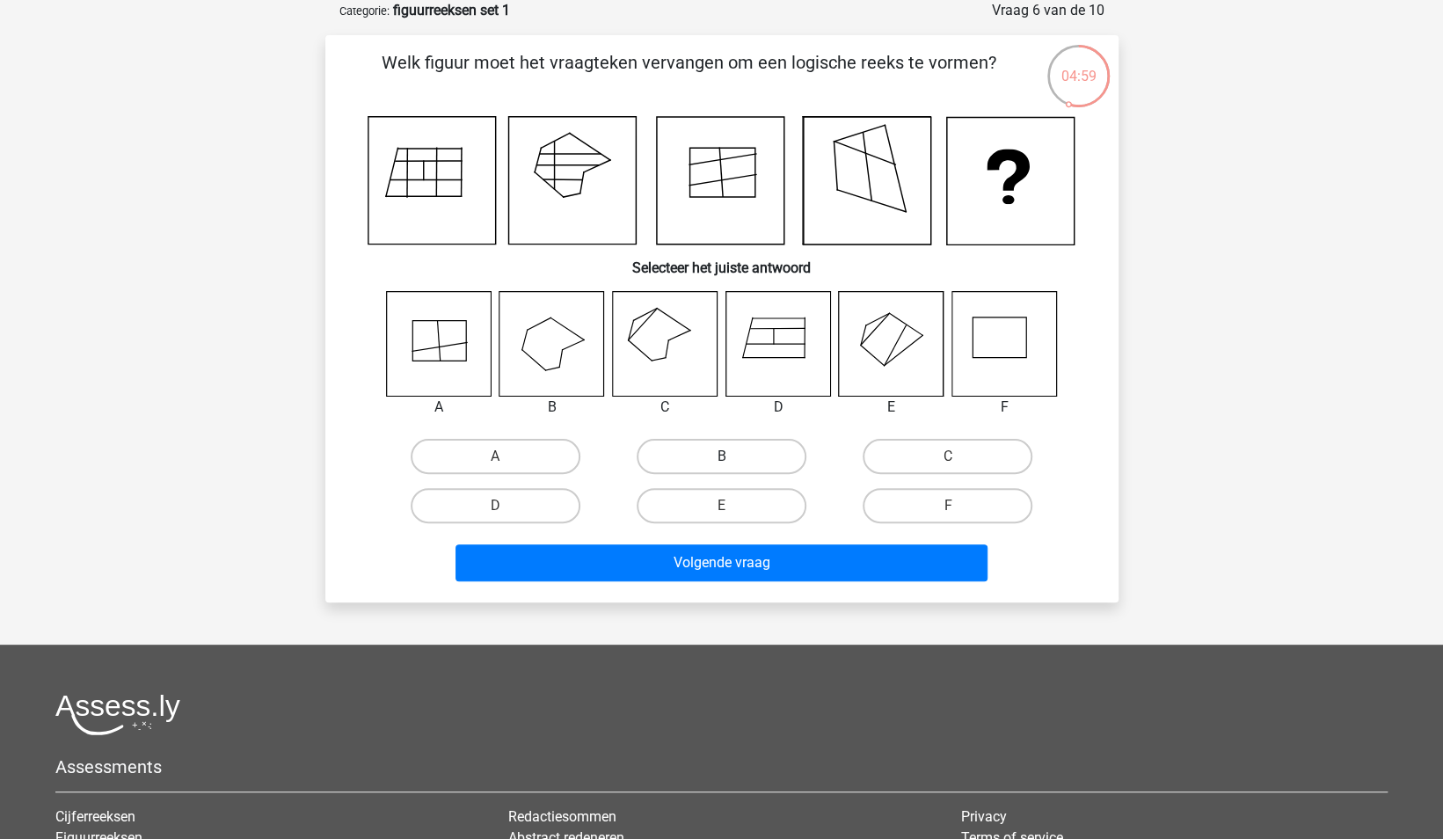
click at [746, 460] on label "B" at bounding box center [722, 456] width 170 height 35
click at [733, 460] on input "B" at bounding box center [726, 461] width 11 height 11
radio input "true"
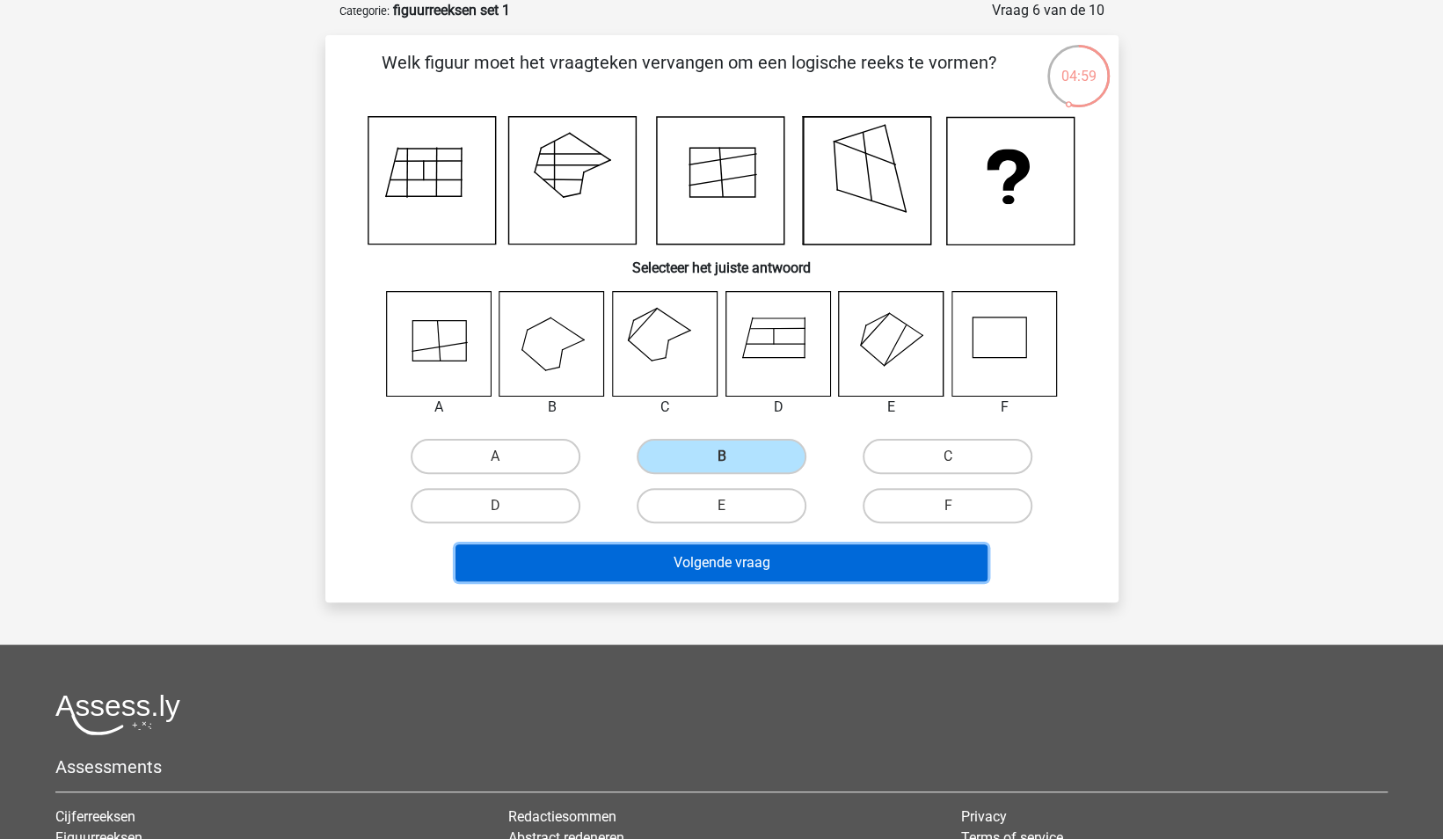
click at [792, 579] on button "Volgende vraag" at bounding box center [722, 562] width 532 height 37
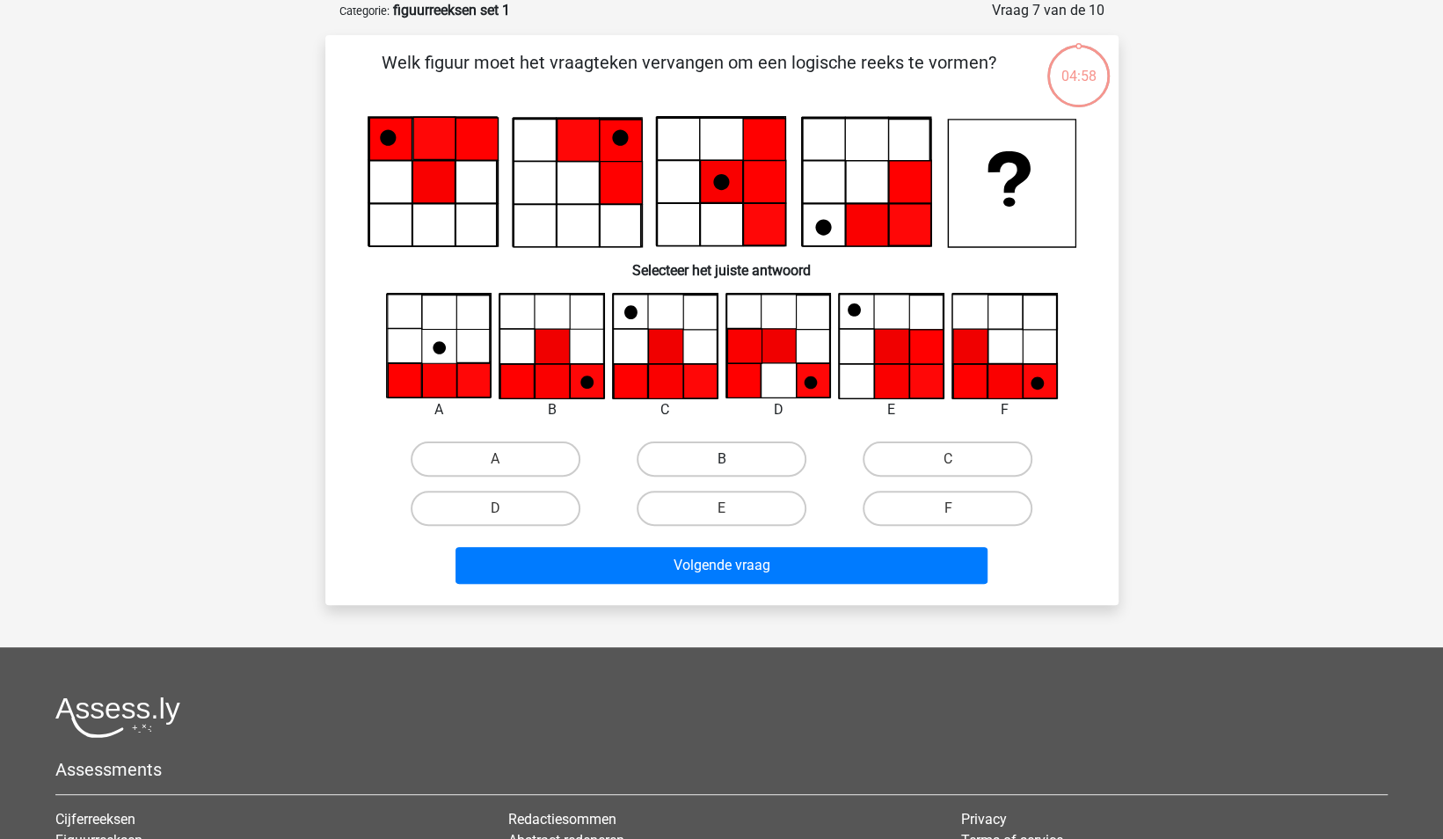
click at [751, 466] on label "B" at bounding box center [722, 458] width 170 height 35
click at [733, 466] on input "B" at bounding box center [726, 464] width 11 height 11
radio input "true"
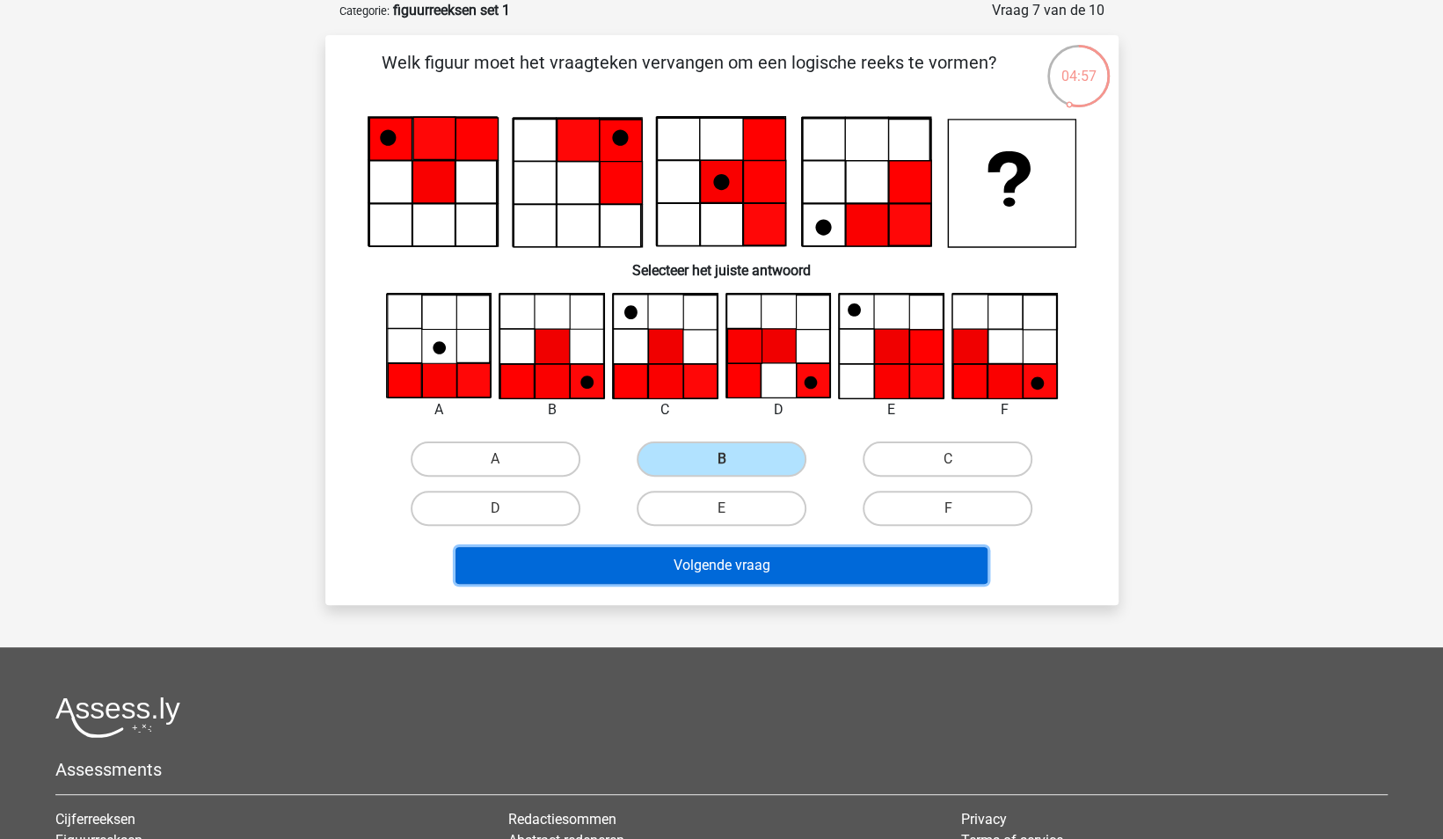
click at [790, 565] on button "Volgende vraag" at bounding box center [722, 565] width 532 height 37
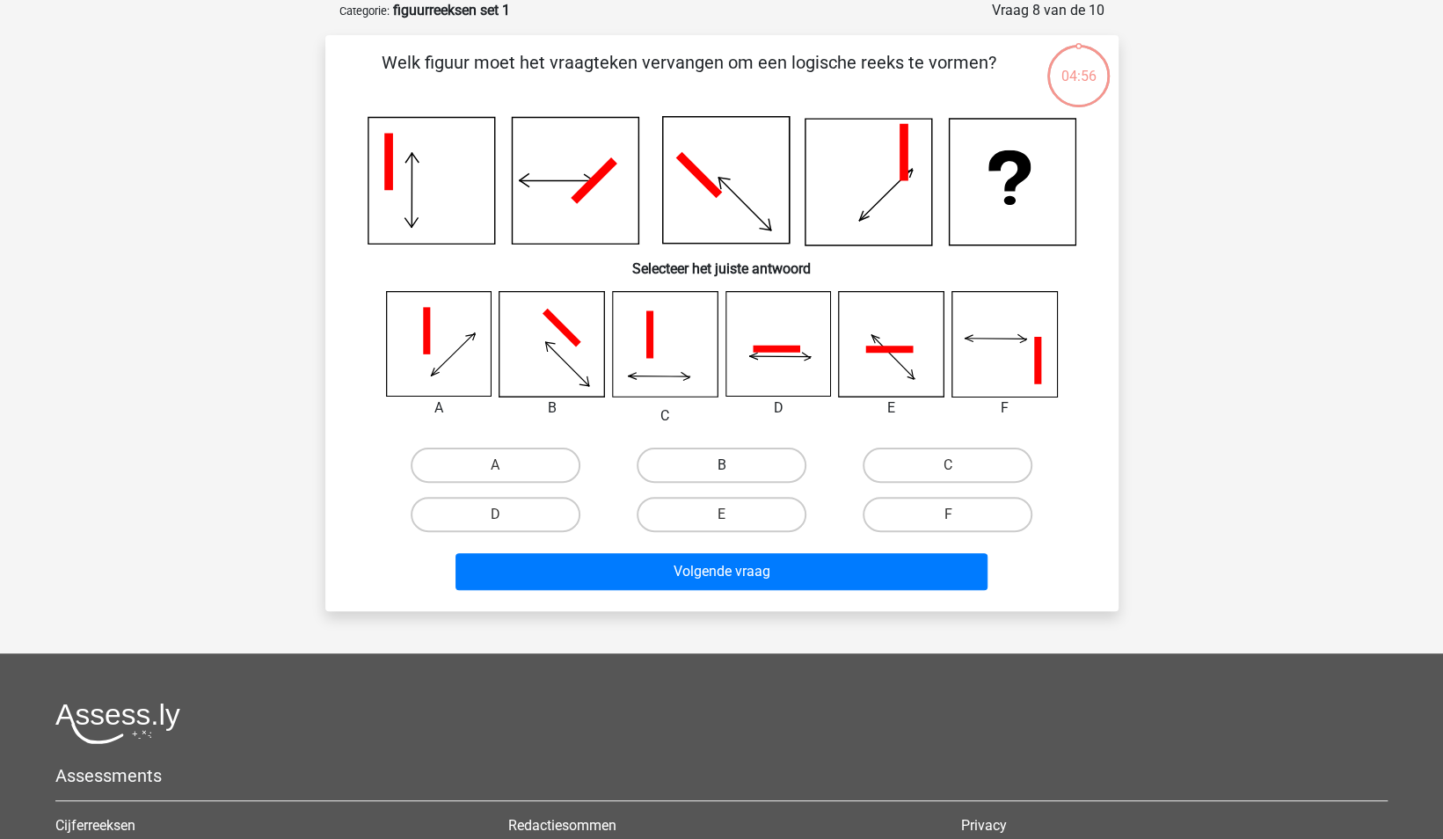
click at [751, 477] on label "B" at bounding box center [722, 465] width 170 height 35
click at [733, 477] on input "B" at bounding box center [726, 470] width 11 height 11
radio input "true"
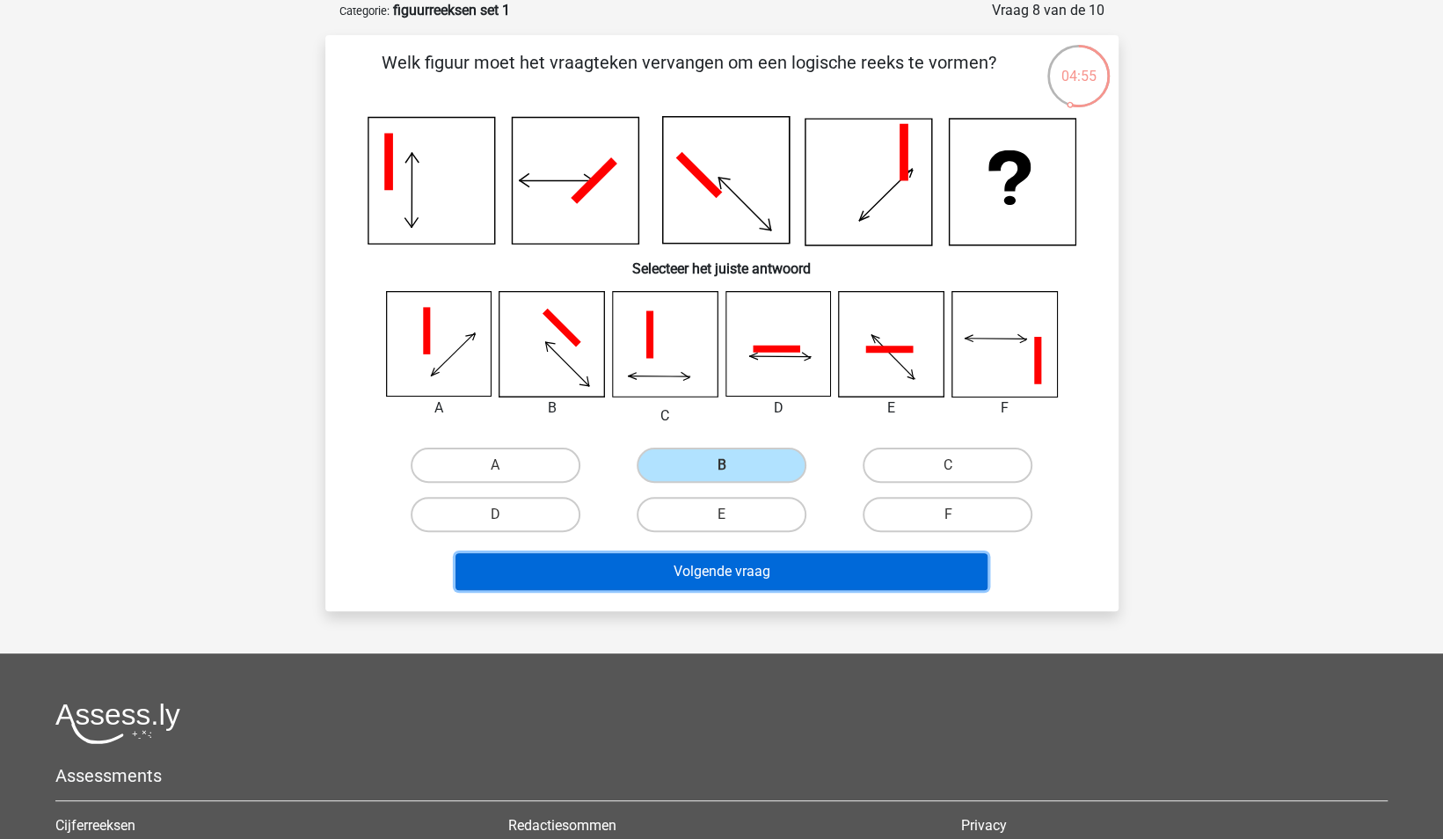
click at [771, 565] on button "Volgende vraag" at bounding box center [722, 571] width 532 height 37
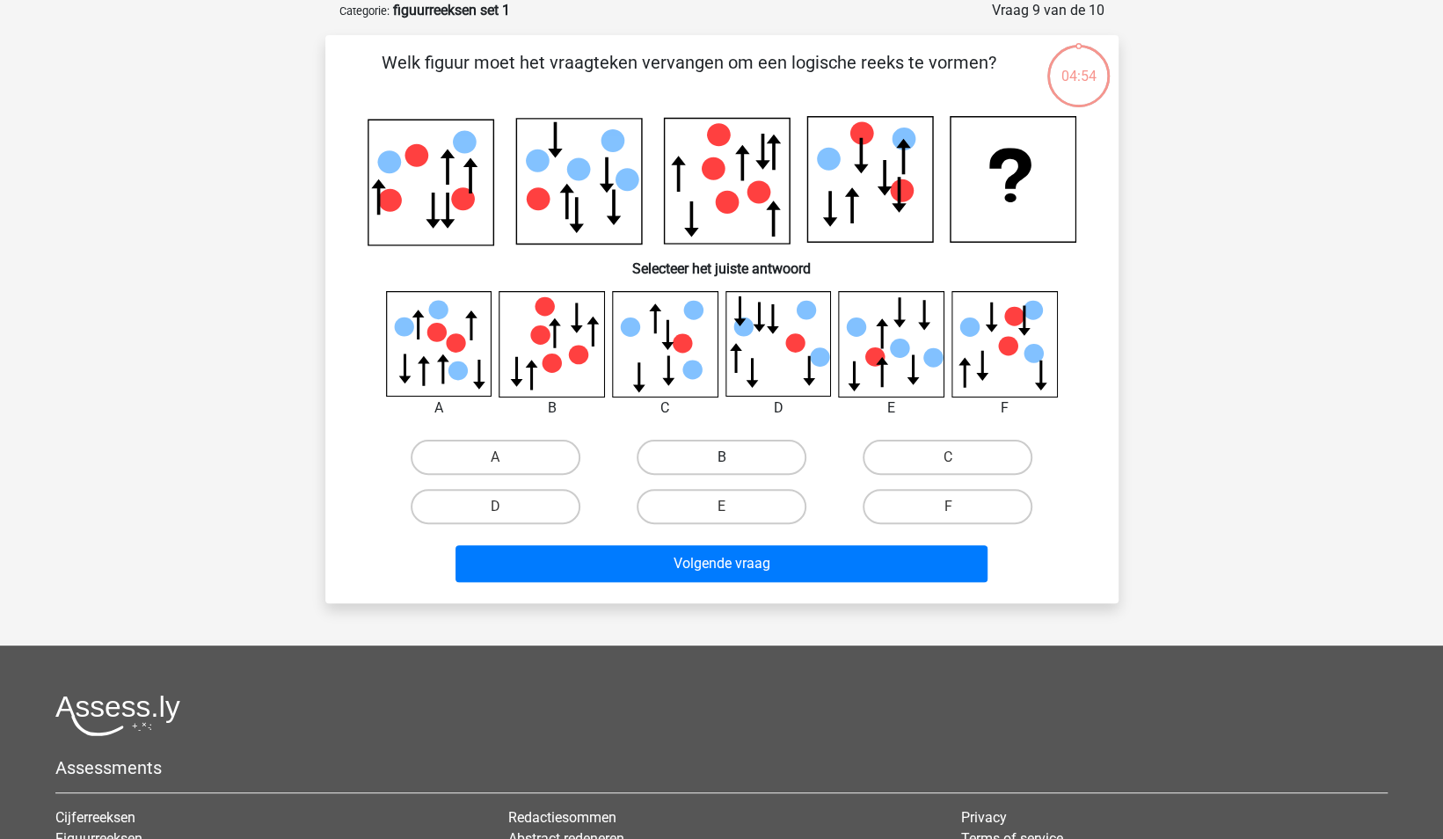
click at [737, 459] on label "B" at bounding box center [722, 457] width 170 height 35
click at [733, 459] on input "B" at bounding box center [726, 462] width 11 height 11
radio input "true"
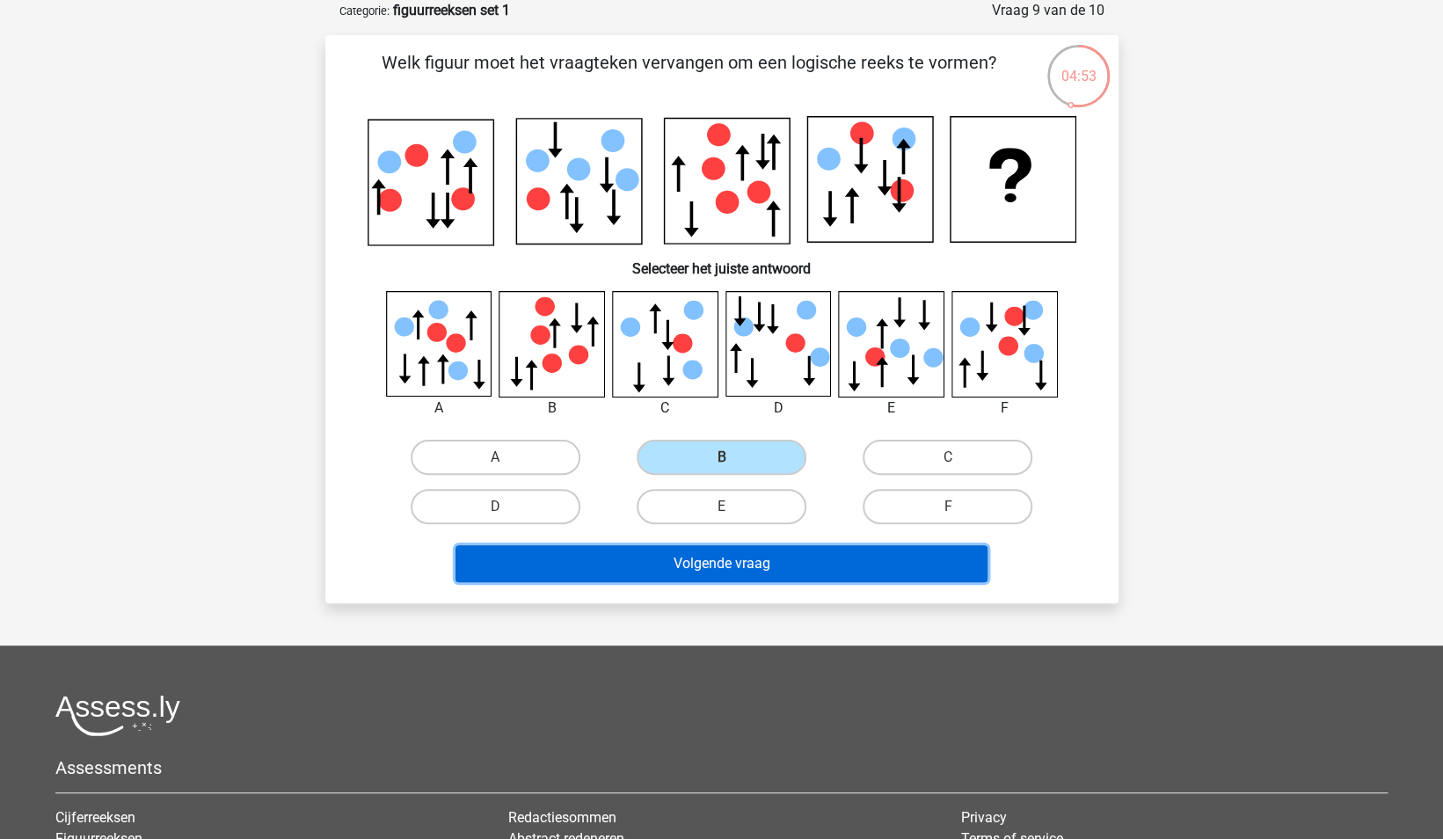
click at [770, 562] on button "Volgende vraag" at bounding box center [722, 563] width 532 height 37
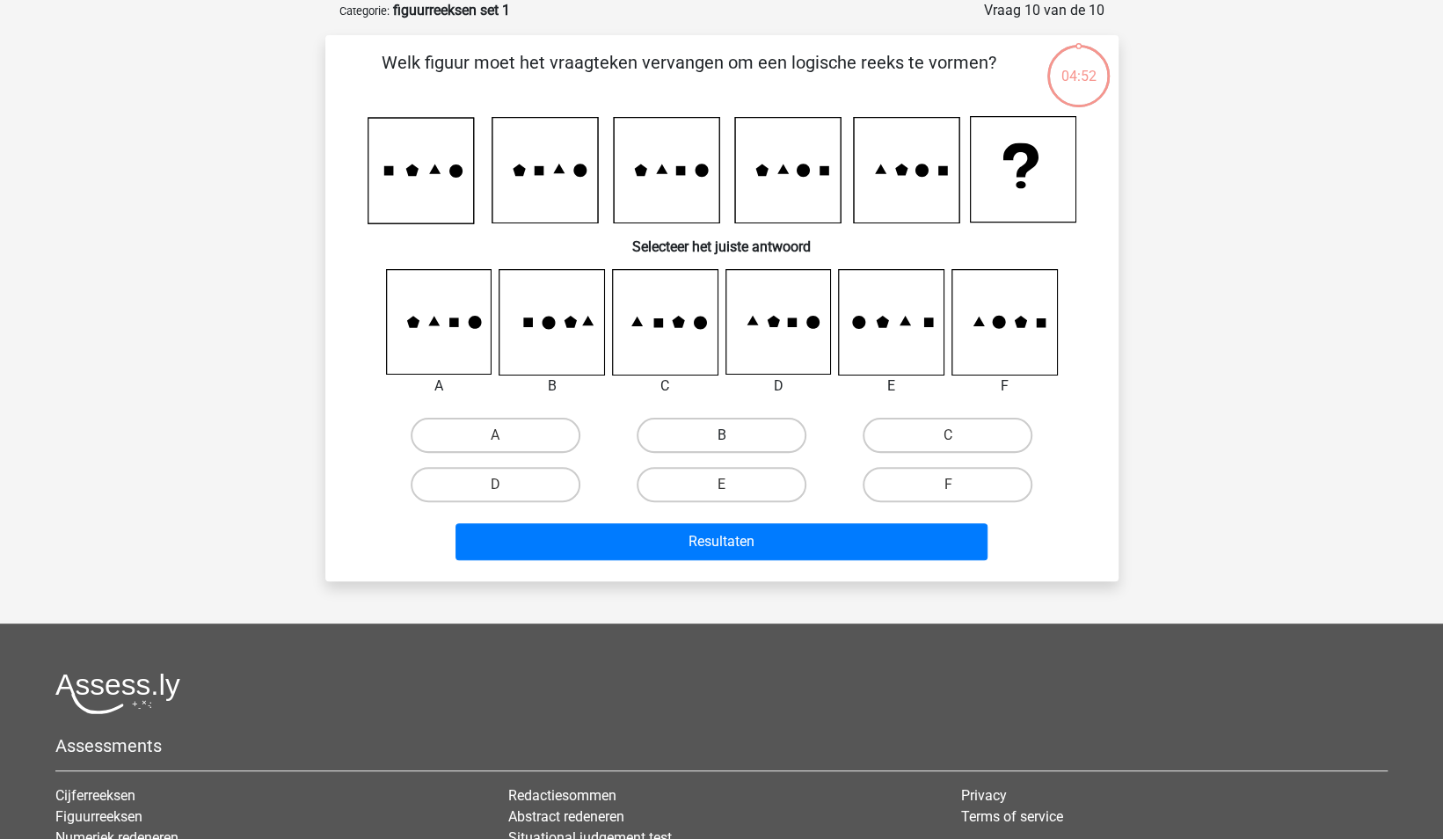
click at [748, 437] on label "B" at bounding box center [722, 435] width 170 height 35
click at [733, 437] on input "B" at bounding box center [726, 440] width 11 height 11
radio input "true"
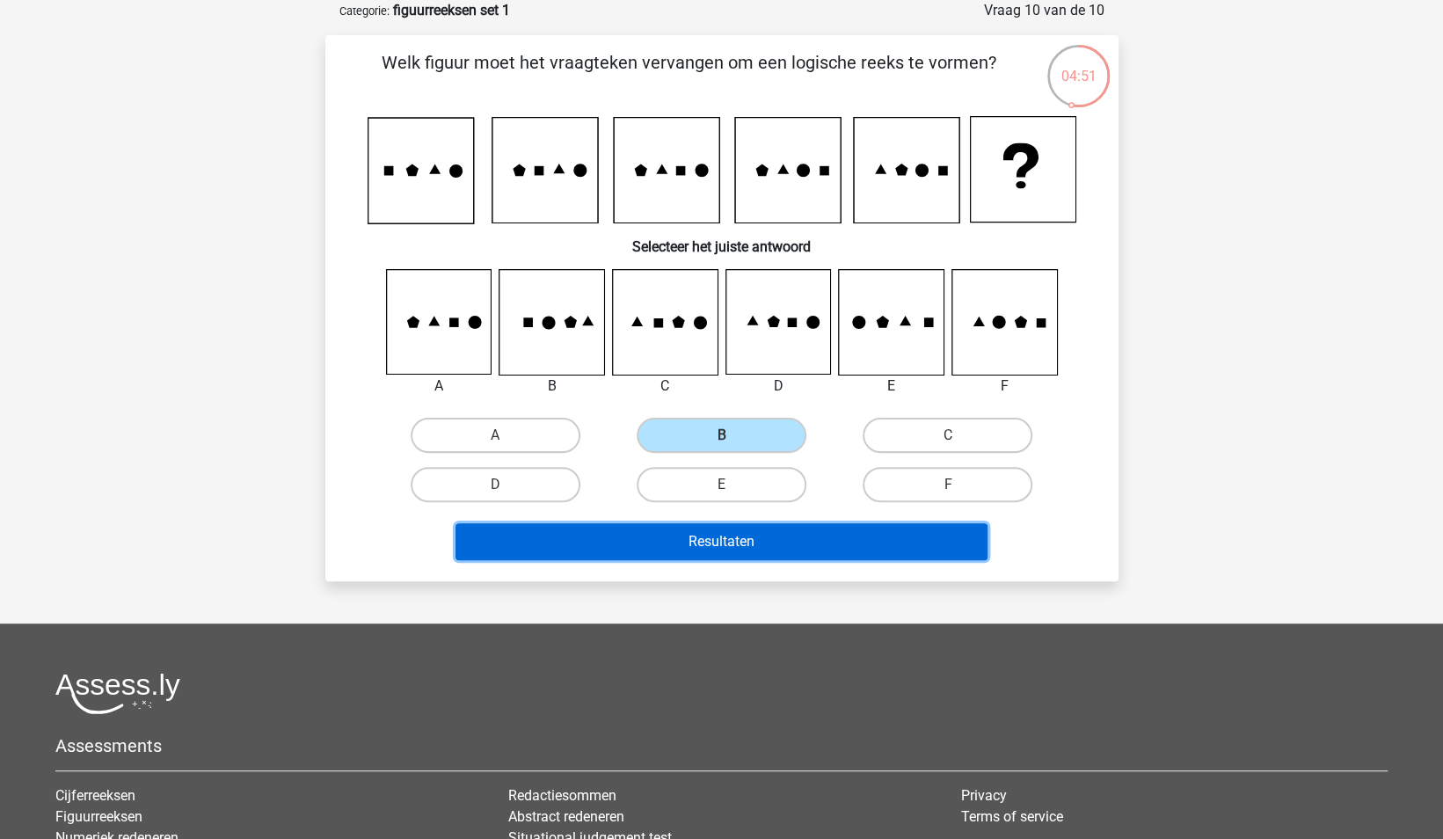
click at [778, 540] on button "Resultaten" at bounding box center [722, 541] width 532 height 37
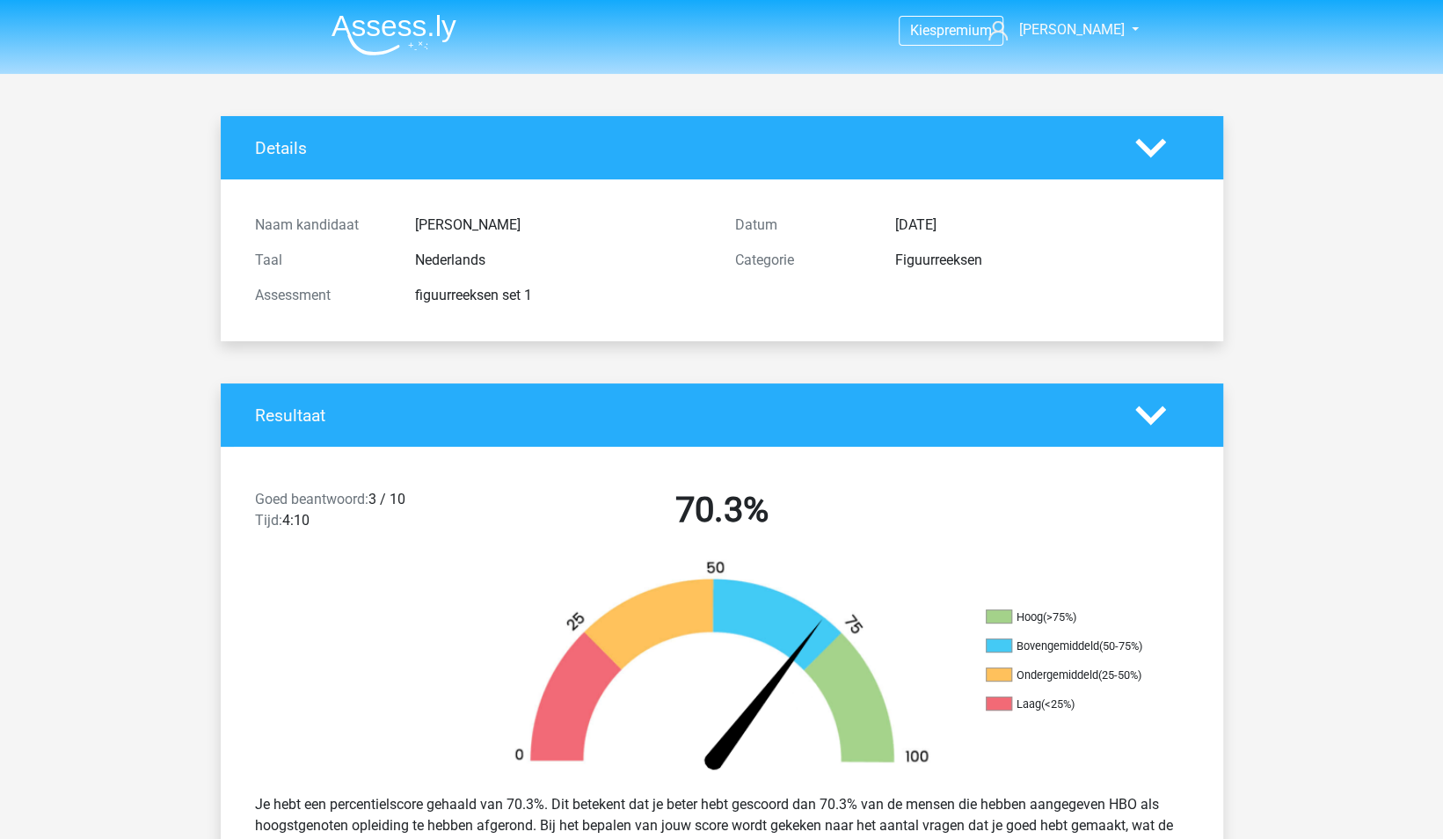
click at [407, 33] on img at bounding box center [394, 34] width 125 height 41
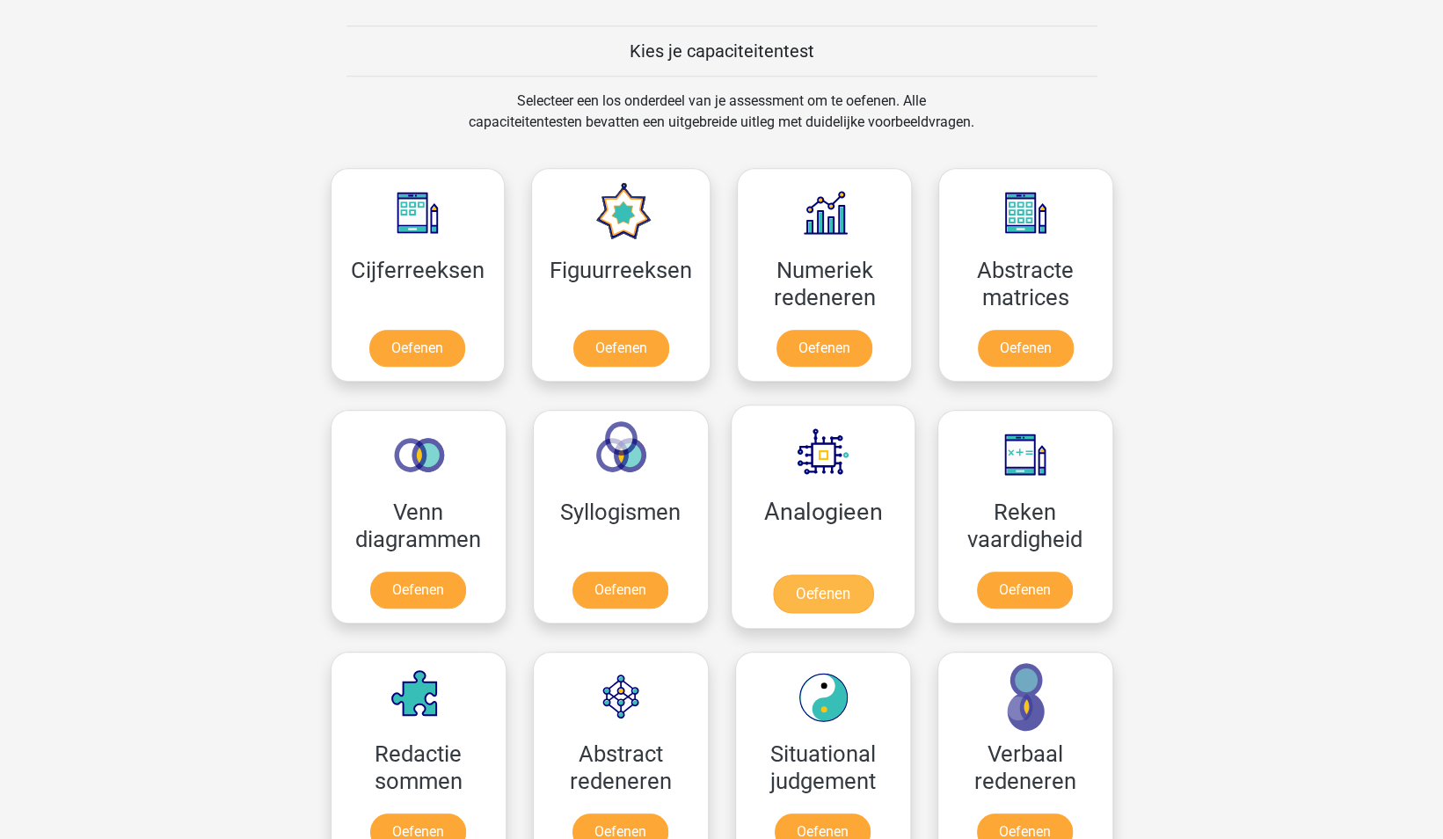
scroll to position [616, 0]
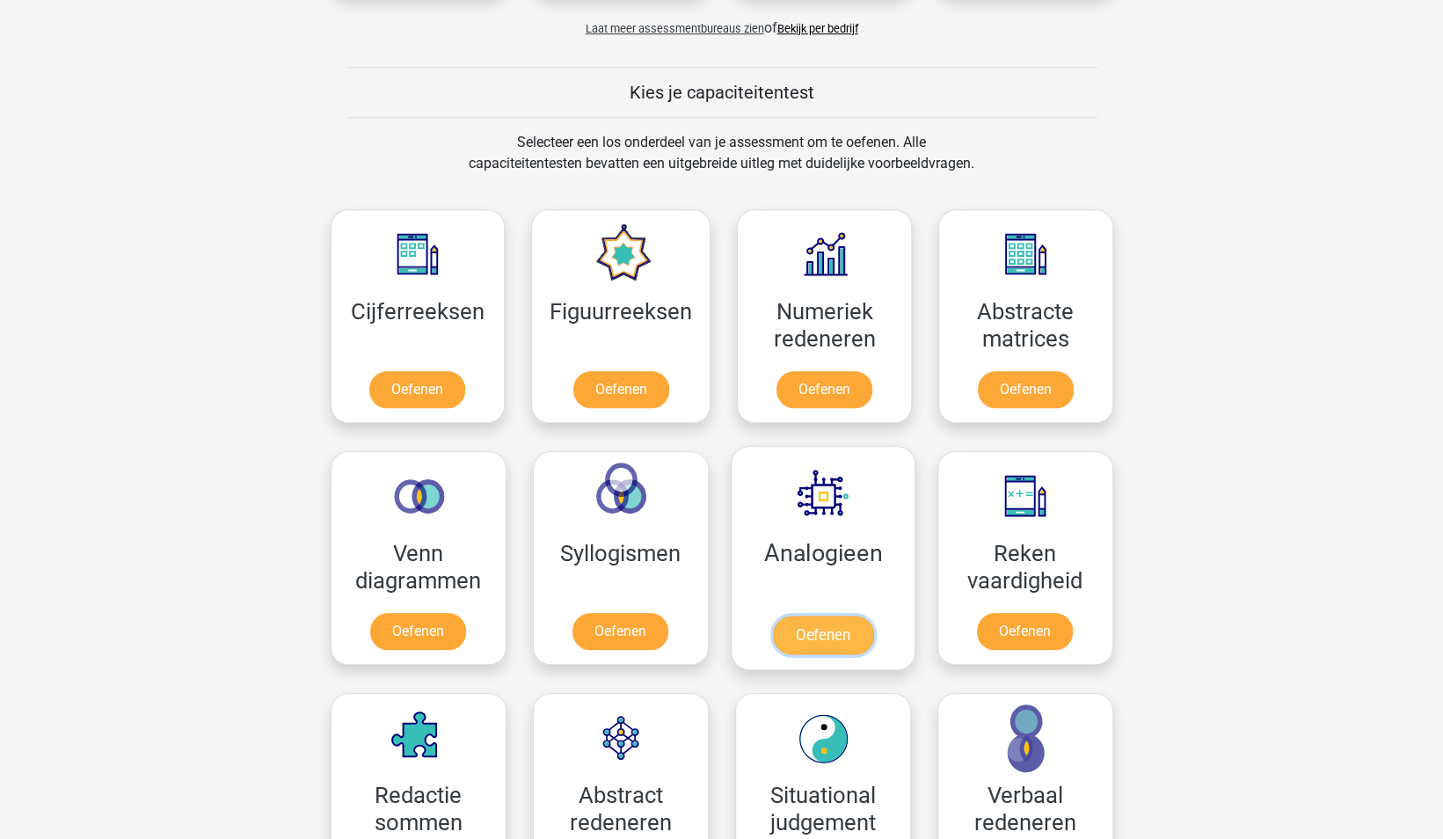
click at [834, 616] on link "Oefenen" at bounding box center [822, 635] width 100 height 39
click at [821, 649] on link "Oefenen" at bounding box center [822, 635] width 100 height 39
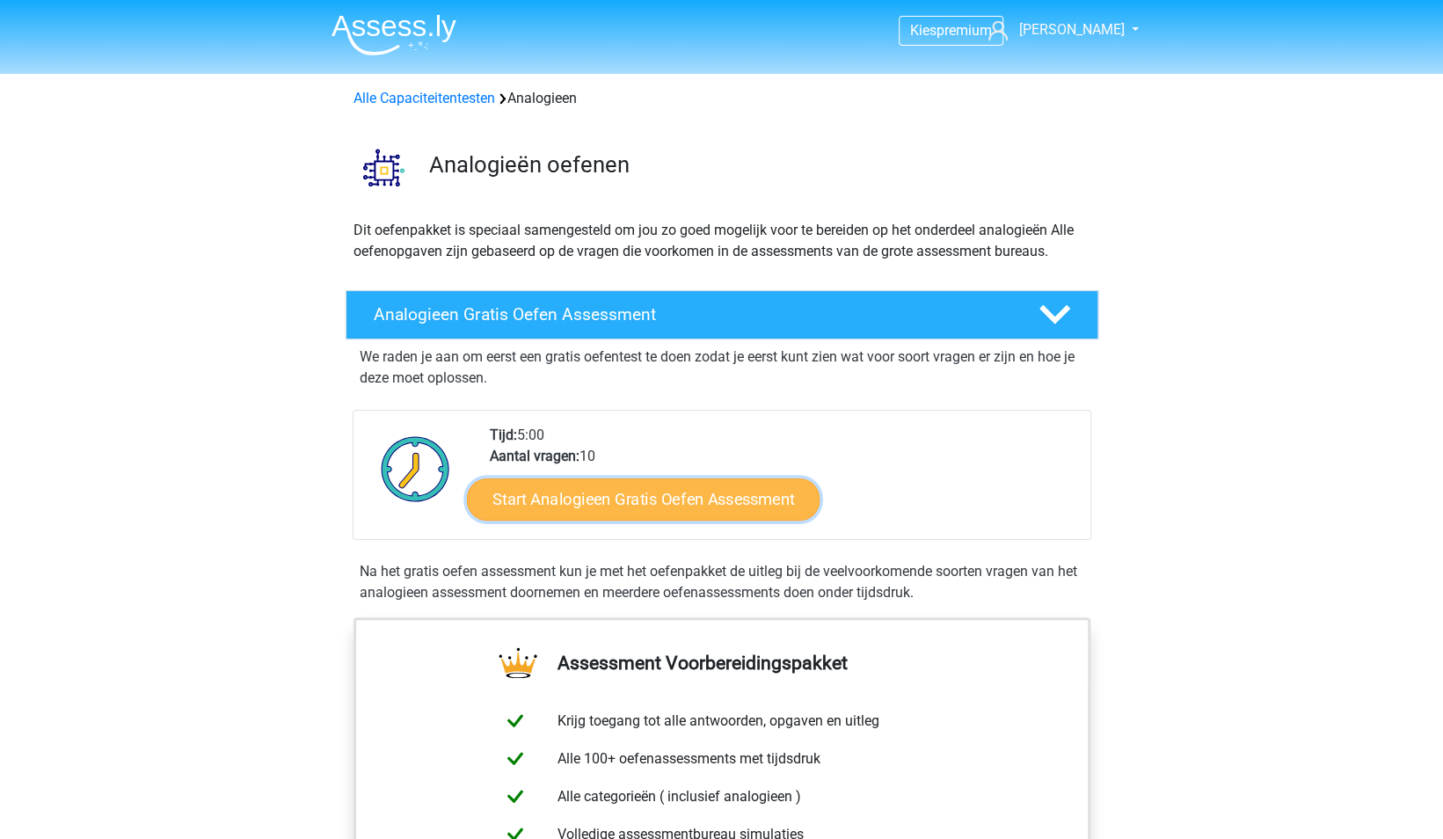
click at [752, 511] on link "Start Analogieen Gratis Oefen Assessment" at bounding box center [643, 499] width 353 height 42
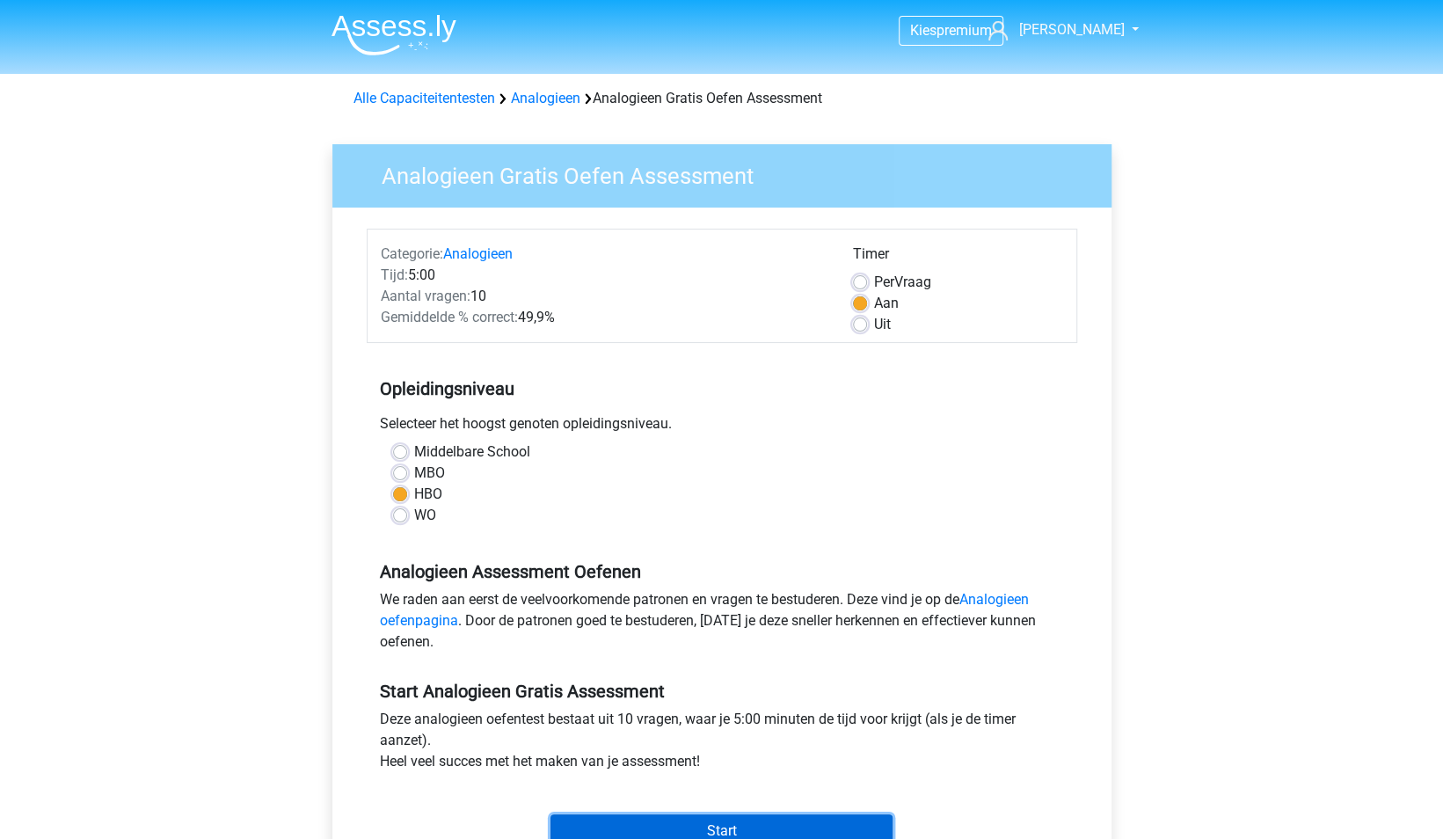
click at [712, 821] on input "Start" at bounding box center [722, 830] width 342 height 33
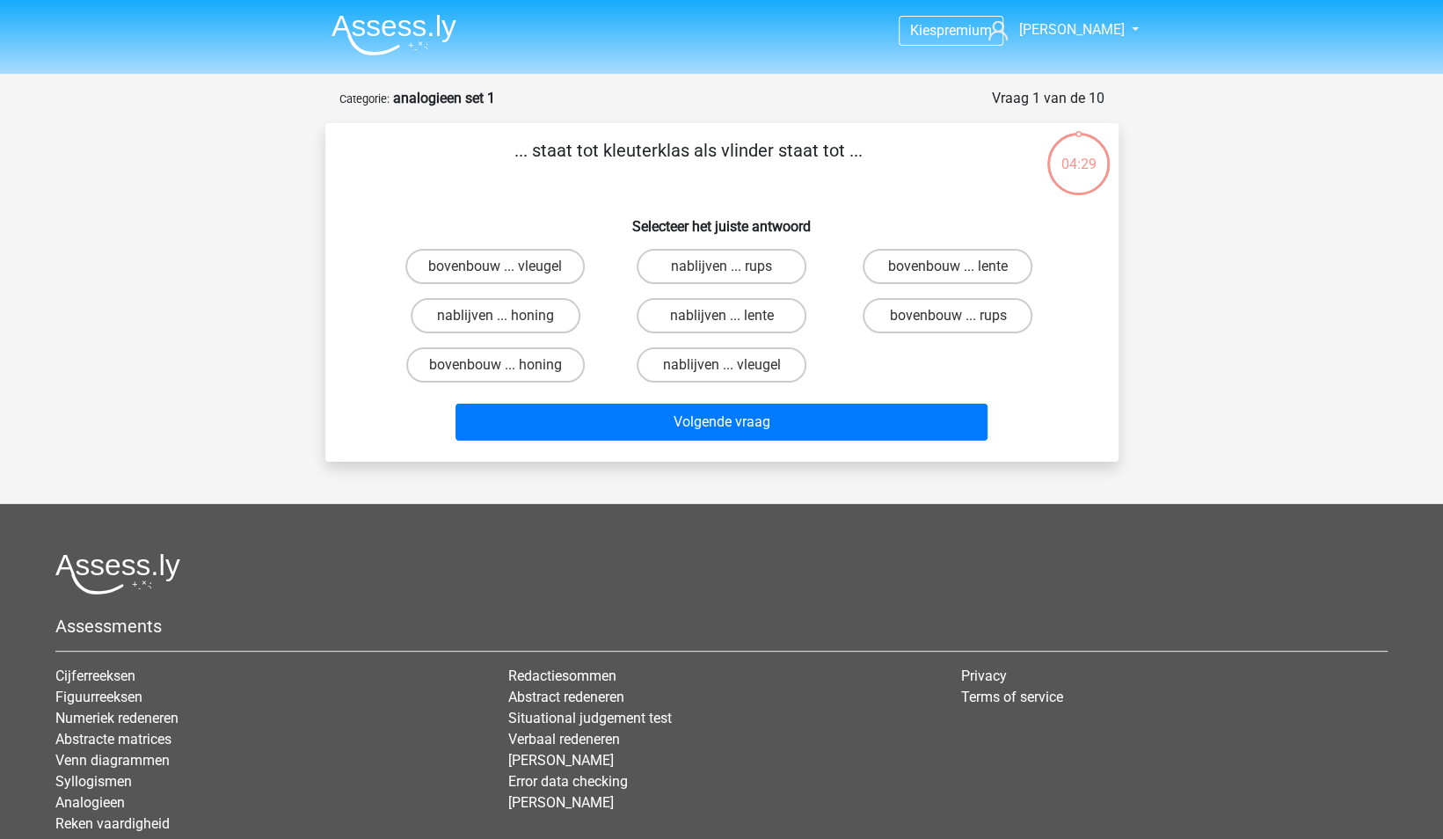
click at [952, 317] on input "bovenbouw ... rups" at bounding box center [953, 321] width 11 height 11
radio input "true"
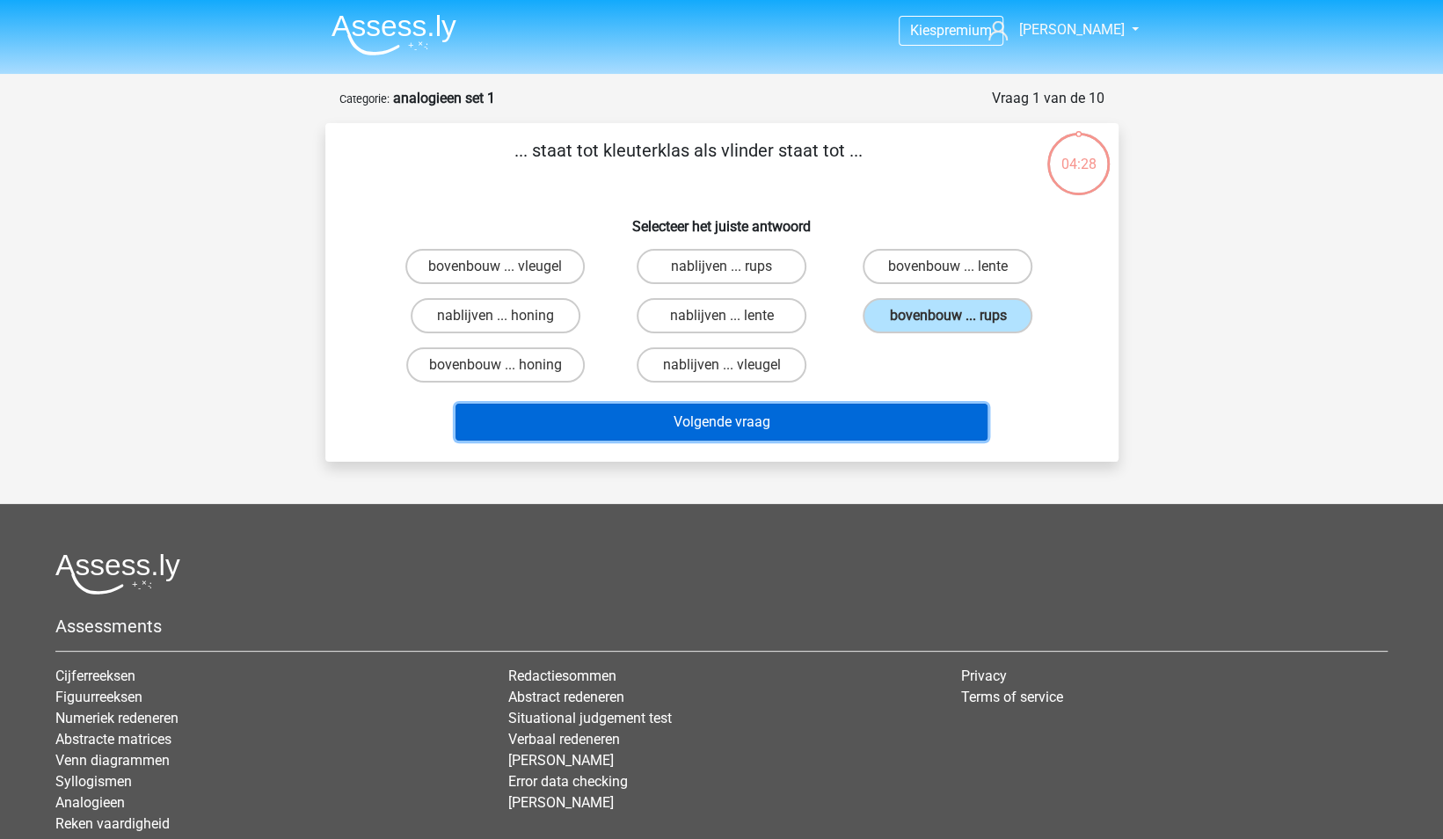
click at [851, 427] on button "Volgende vraag" at bounding box center [722, 422] width 532 height 37
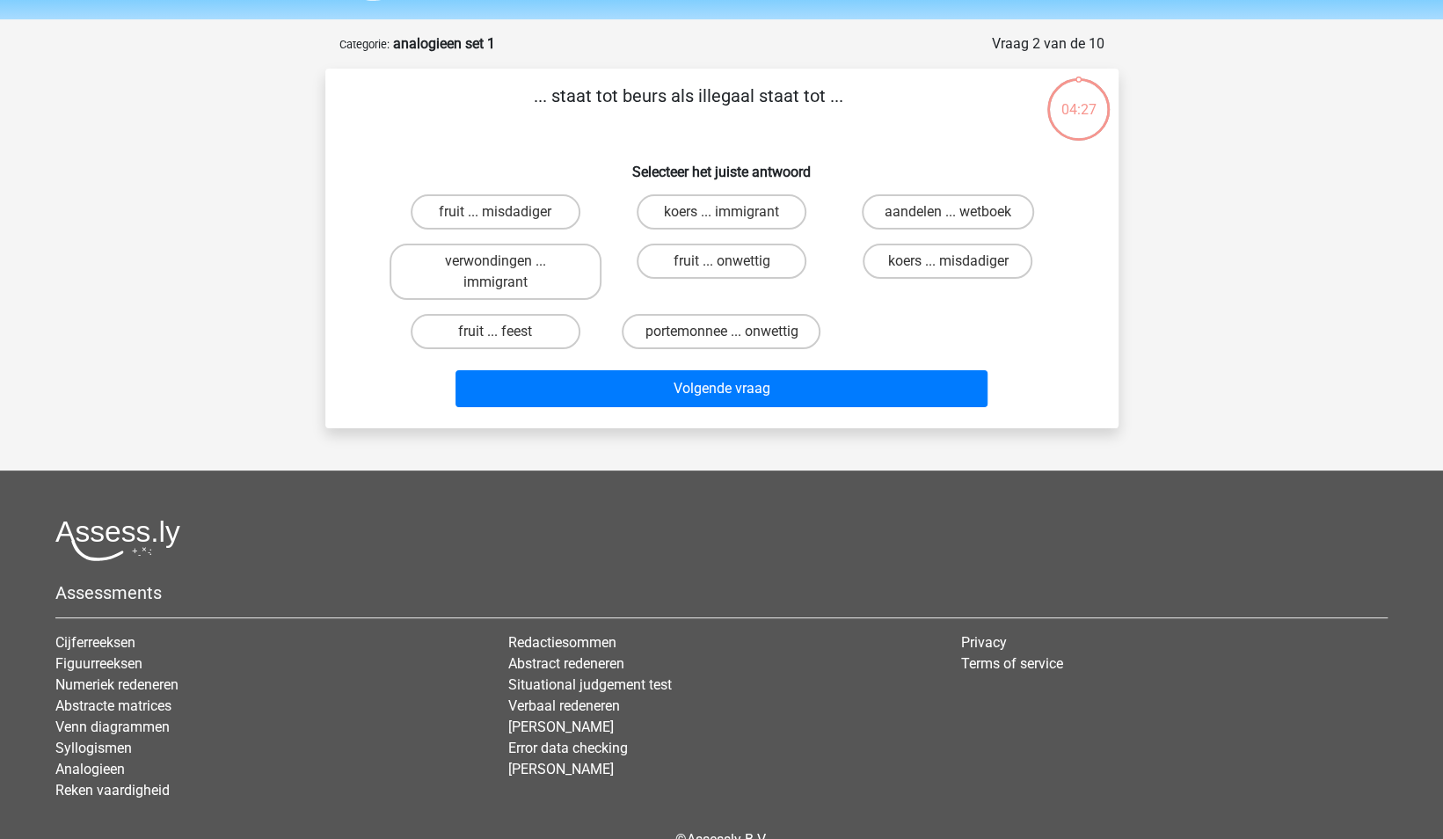
scroll to position [88, 0]
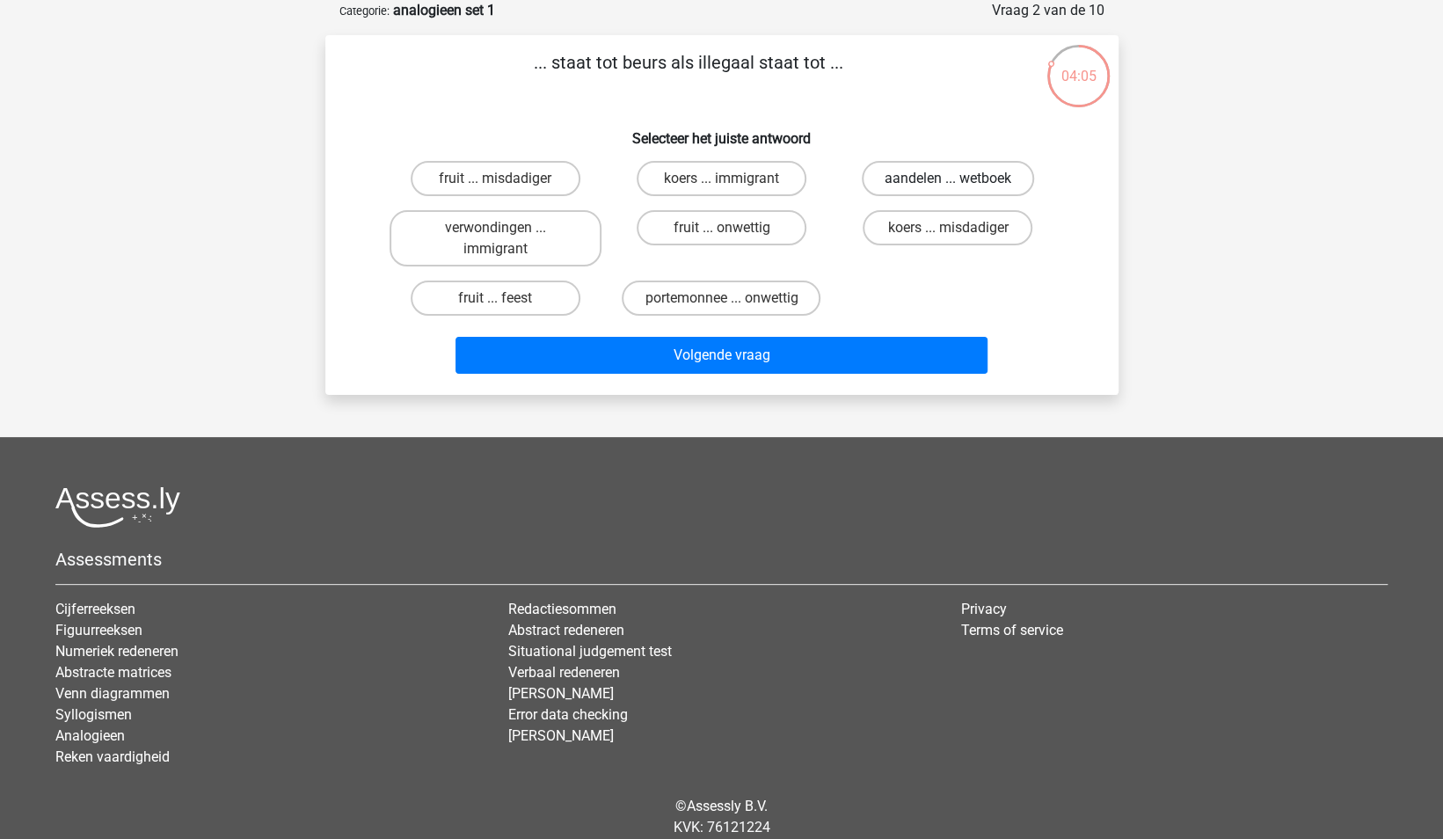
click at [956, 171] on label "aandelen ... wetboek" at bounding box center [948, 178] width 172 height 35
click at [956, 179] on input "aandelen ... wetboek" at bounding box center [953, 184] width 11 height 11
radio input "true"
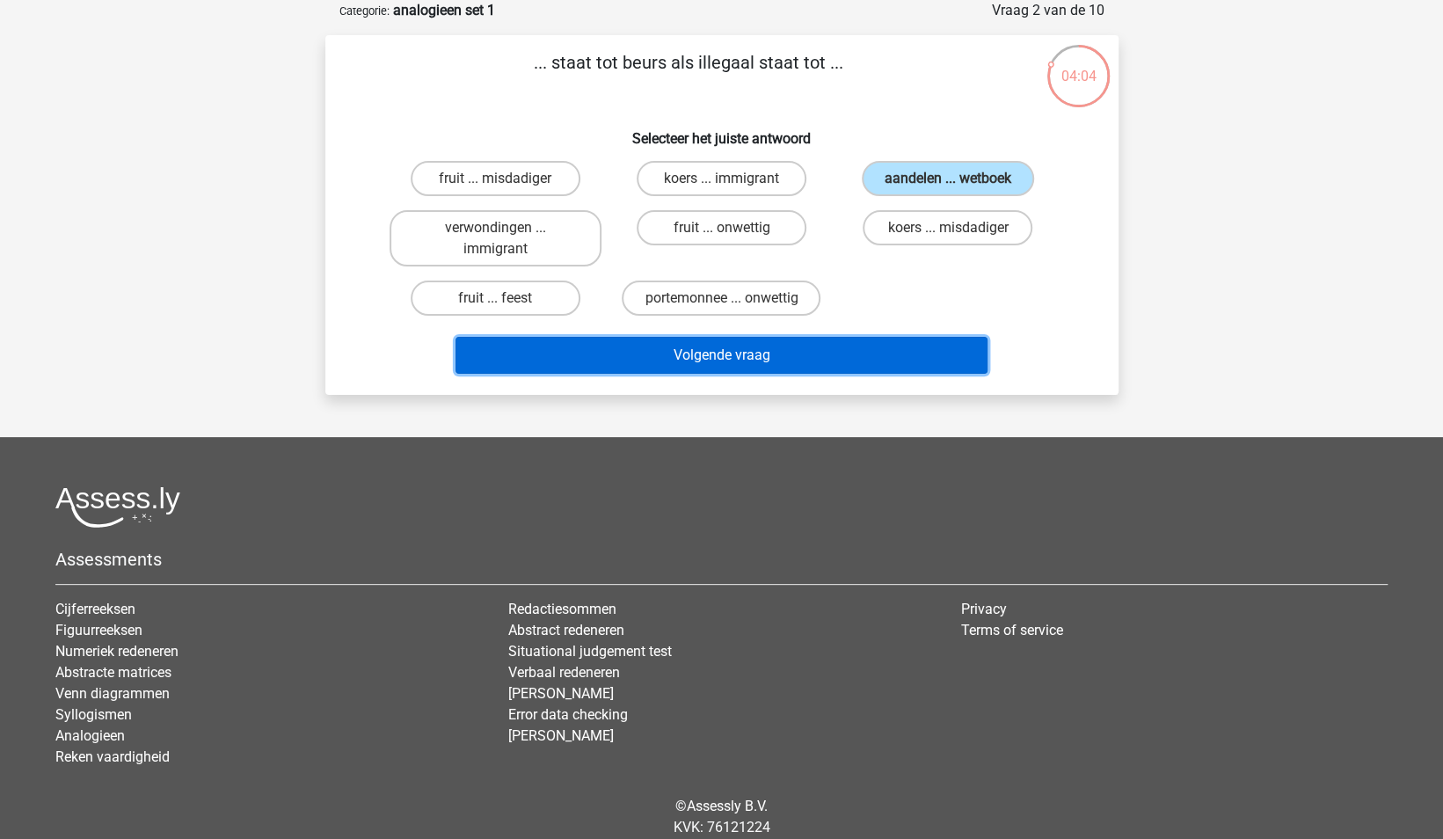
click at [807, 362] on button "Volgende vraag" at bounding box center [722, 355] width 532 height 37
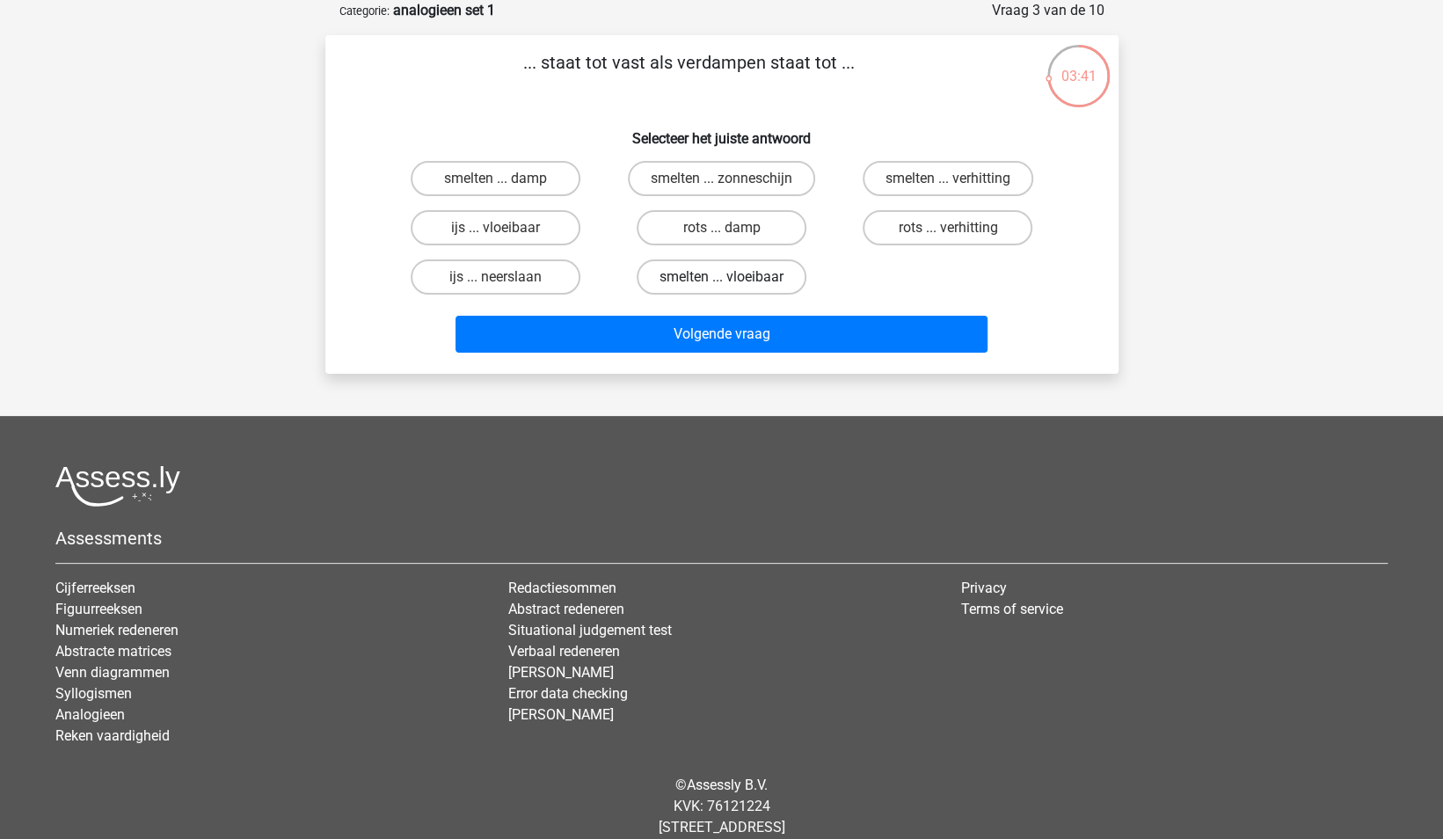
click at [714, 284] on label "smelten ... vloeibaar" at bounding box center [722, 276] width 170 height 35
click at [721, 284] on input "smelten ... vloeibaar" at bounding box center [726, 282] width 11 height 11
radio input "true"
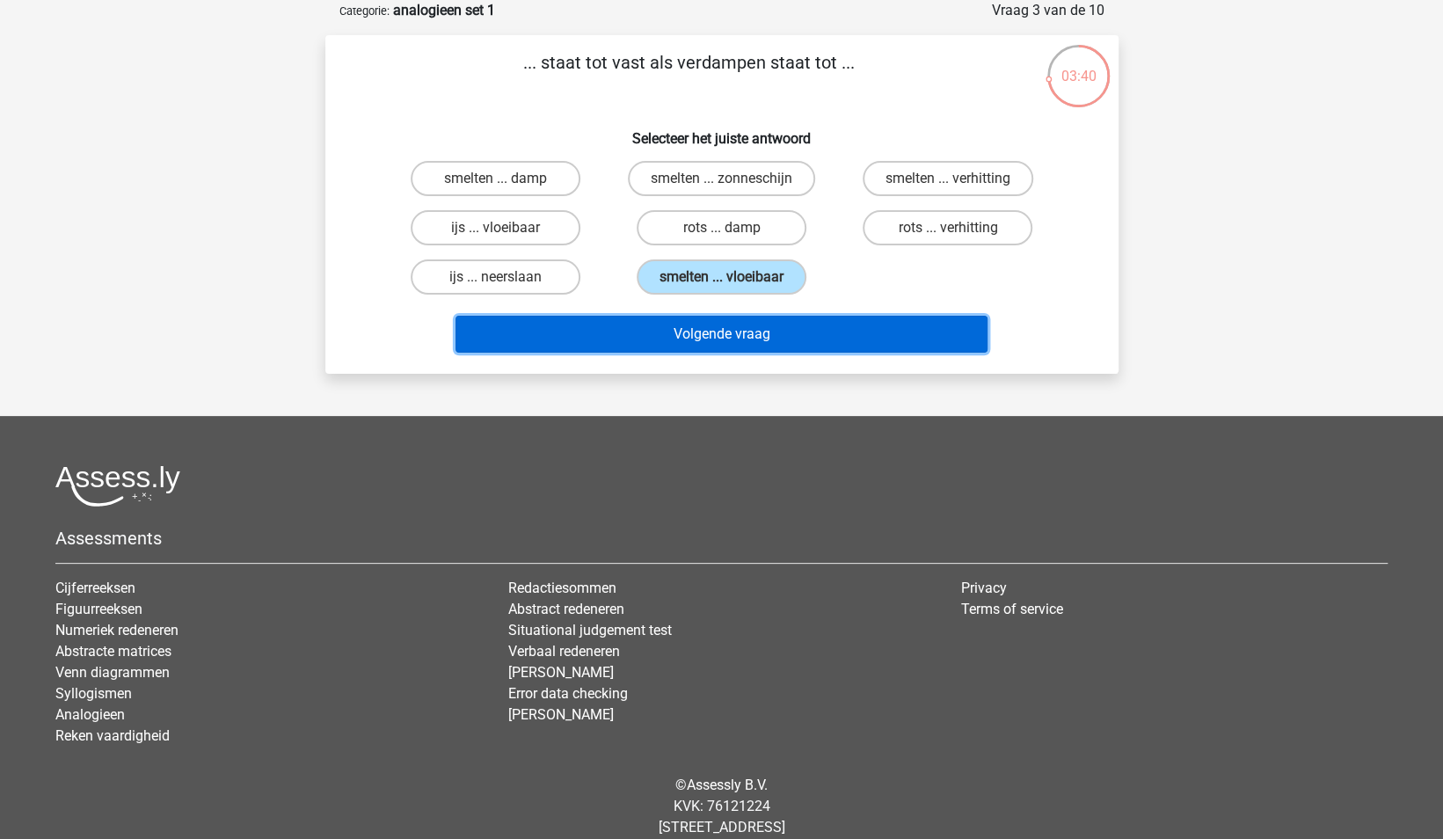
click at [716, 339] on button "Volgende vraag" at bounding box center [722, 334] width 532 height 37
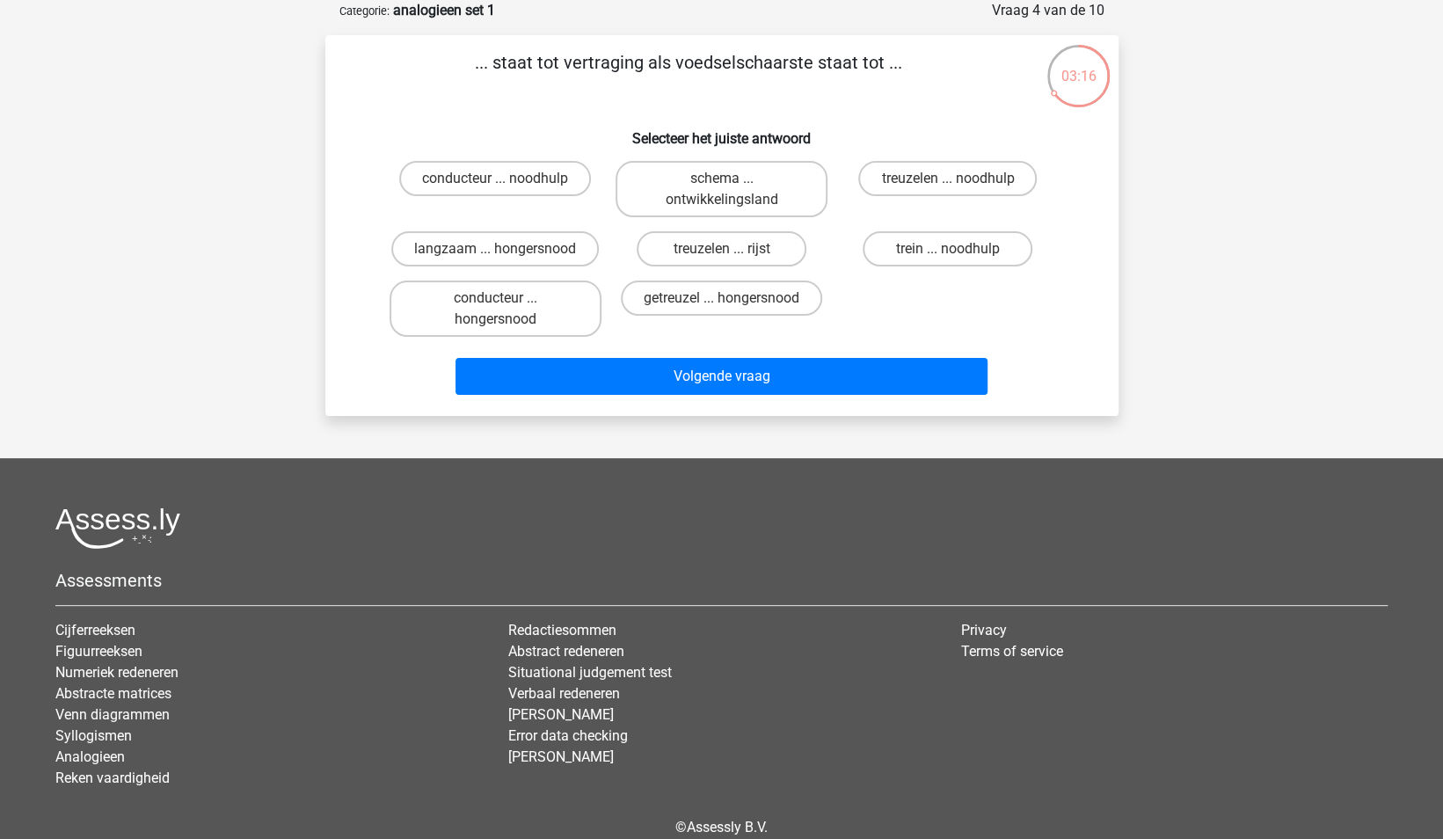
click at [732, 299] on input "getreuzel ... hongersnood" at bounding box center [726, 303] width 11 height 11
radio input "true"
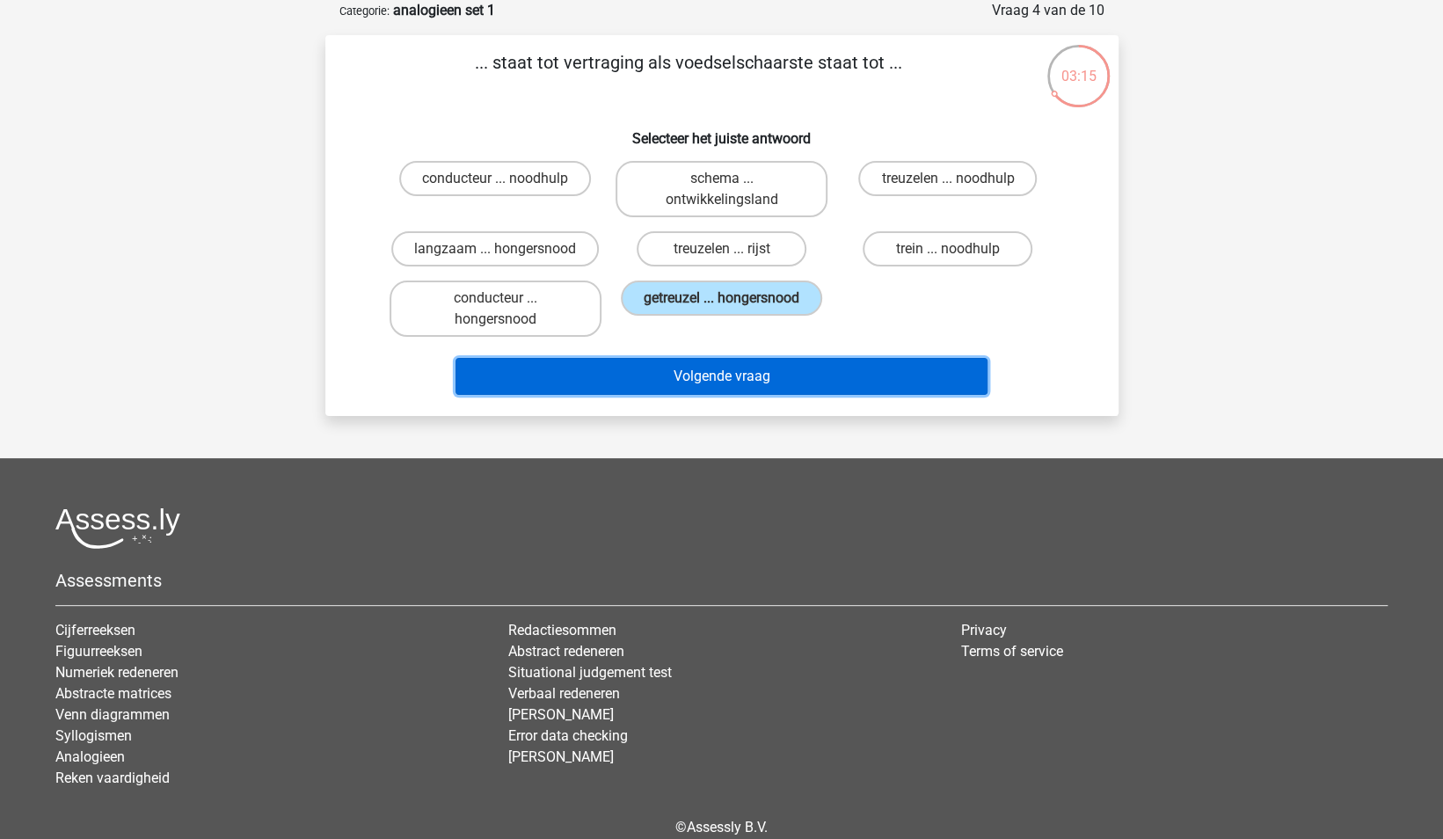
click at [714, 376] on button "Volgende vraag" at bounding box center [722, 376] width 532 height 37
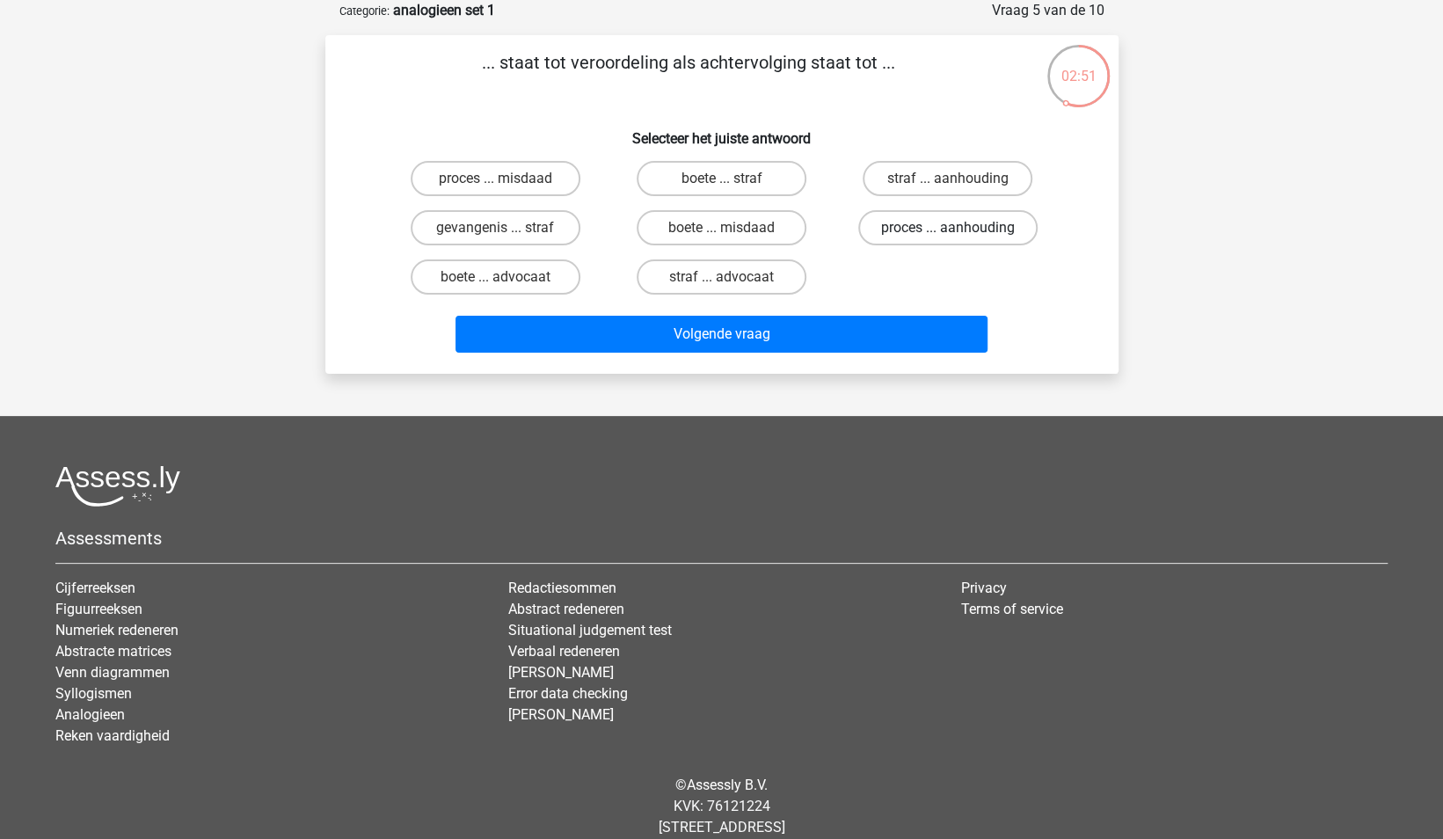
click at [936, 230] on label "proces ... aanhouding" at bounding box center [947, 227] width 179 height 35
click at [948, 230] on input "proces ... aanhouding" at bounding box center [953, 233] width 11 height 11
radio input "true"
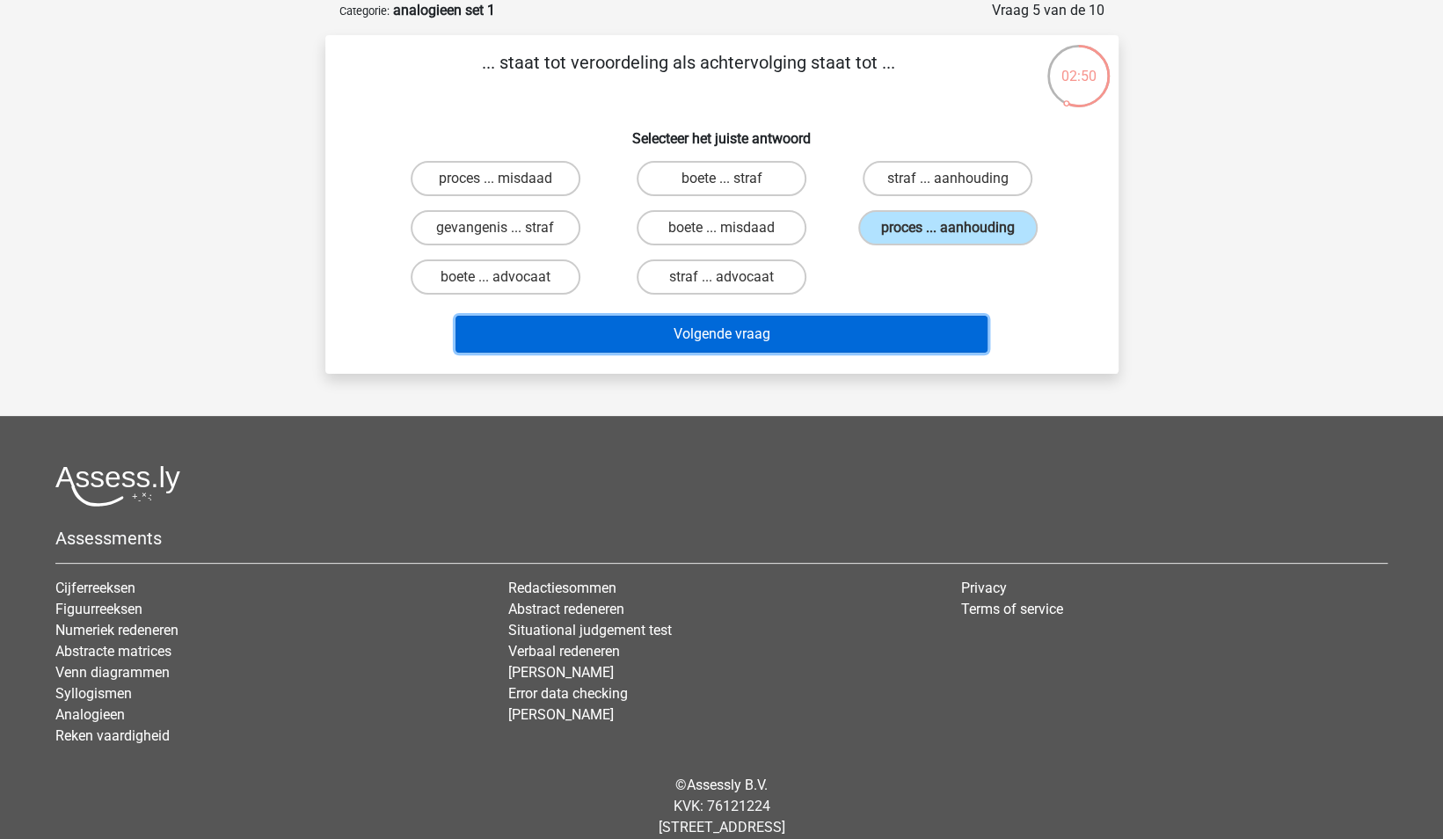
click at [858, 338] on button "Volgende vraag" at bounding box center [722, 334] width 532 height 37
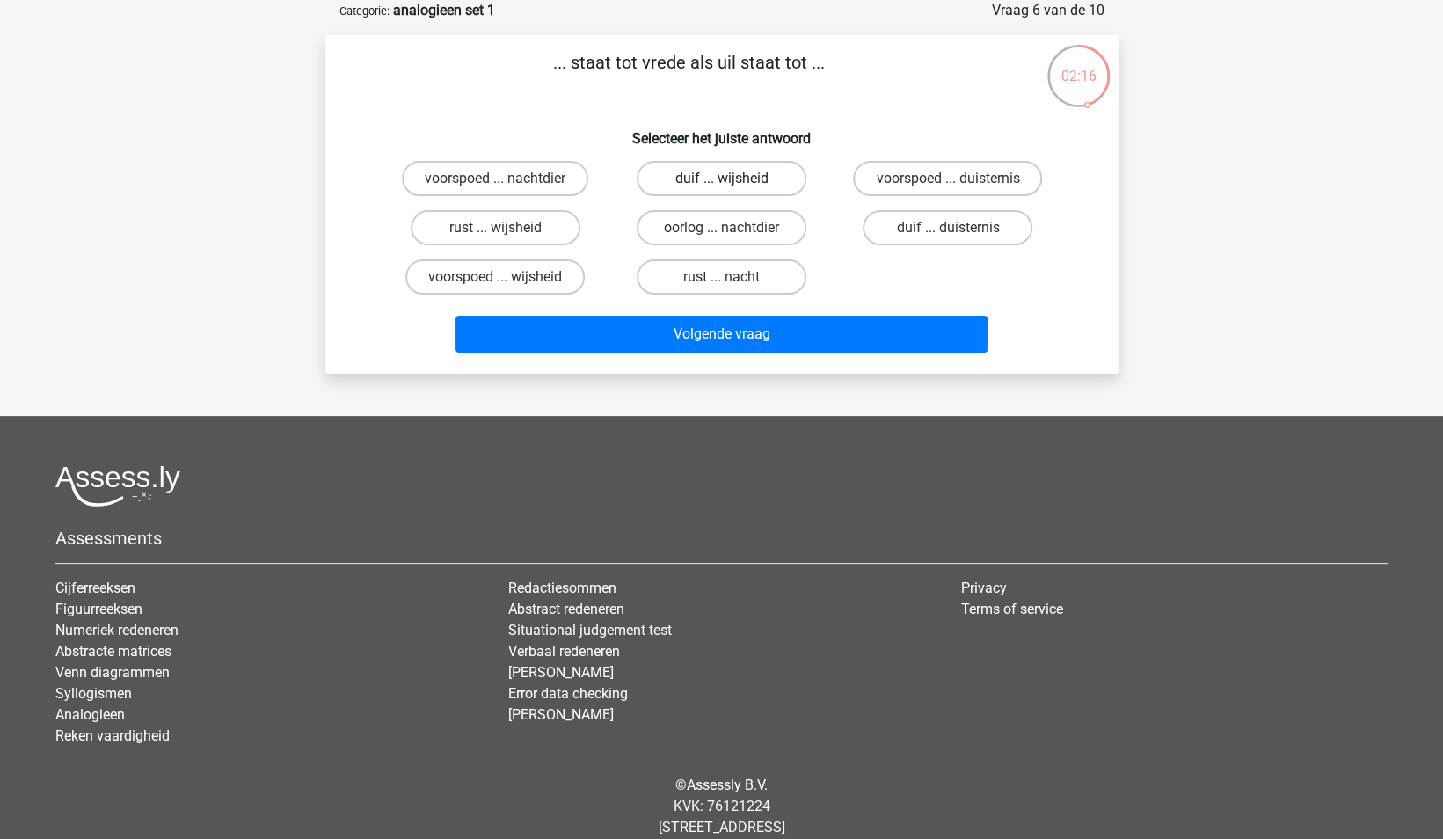
click at [784, 171] on label "duif ... wijsheid" at bounding box center [722, 178] width 170 height 35
click at [733, 179] on input "duif ... wijsheid" at bounding box center [726, 184] width 11 height 11
radio input "true"
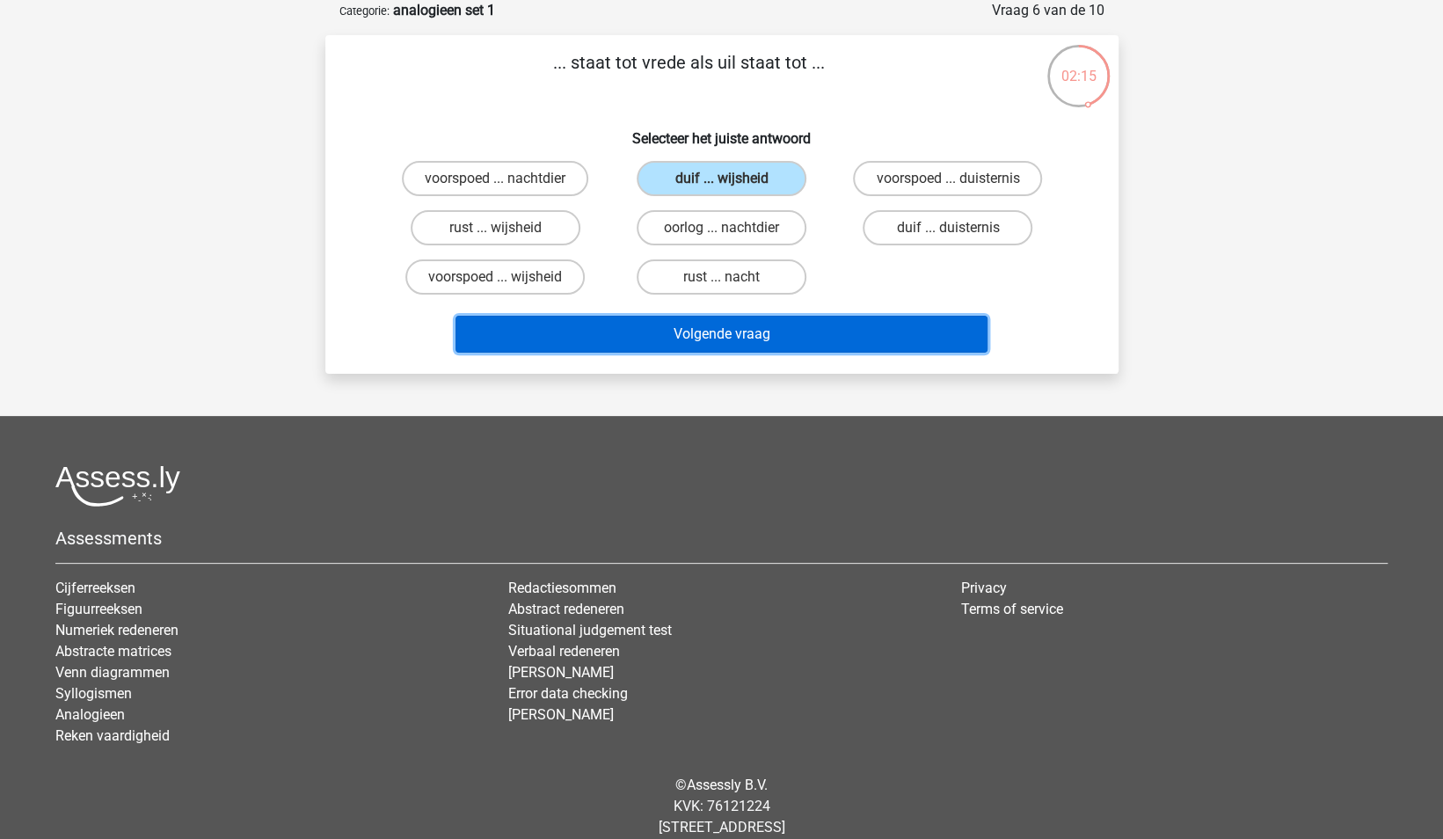
click at [770, 326] on button "Volgende vraag" at bounding box center [722, 334] width 532 height 37
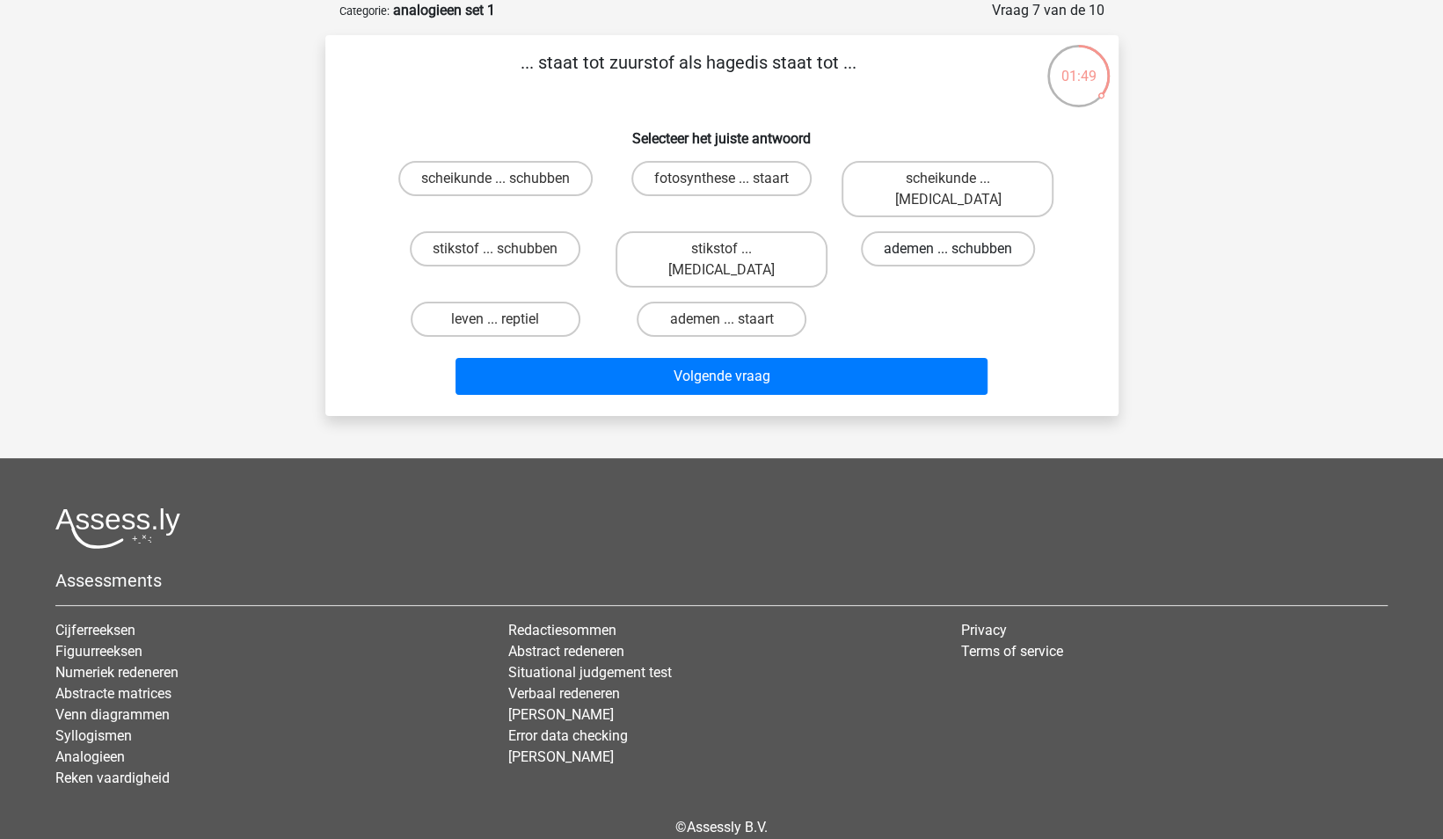
click at [944, 231] on label "ademen ... schubben" at bounding box center [948, 248] width 174 height 35
click at [948, 249] on input "ademen ... schubben" at bounding box center [953, 254] width 11 height 11
radio input "true"
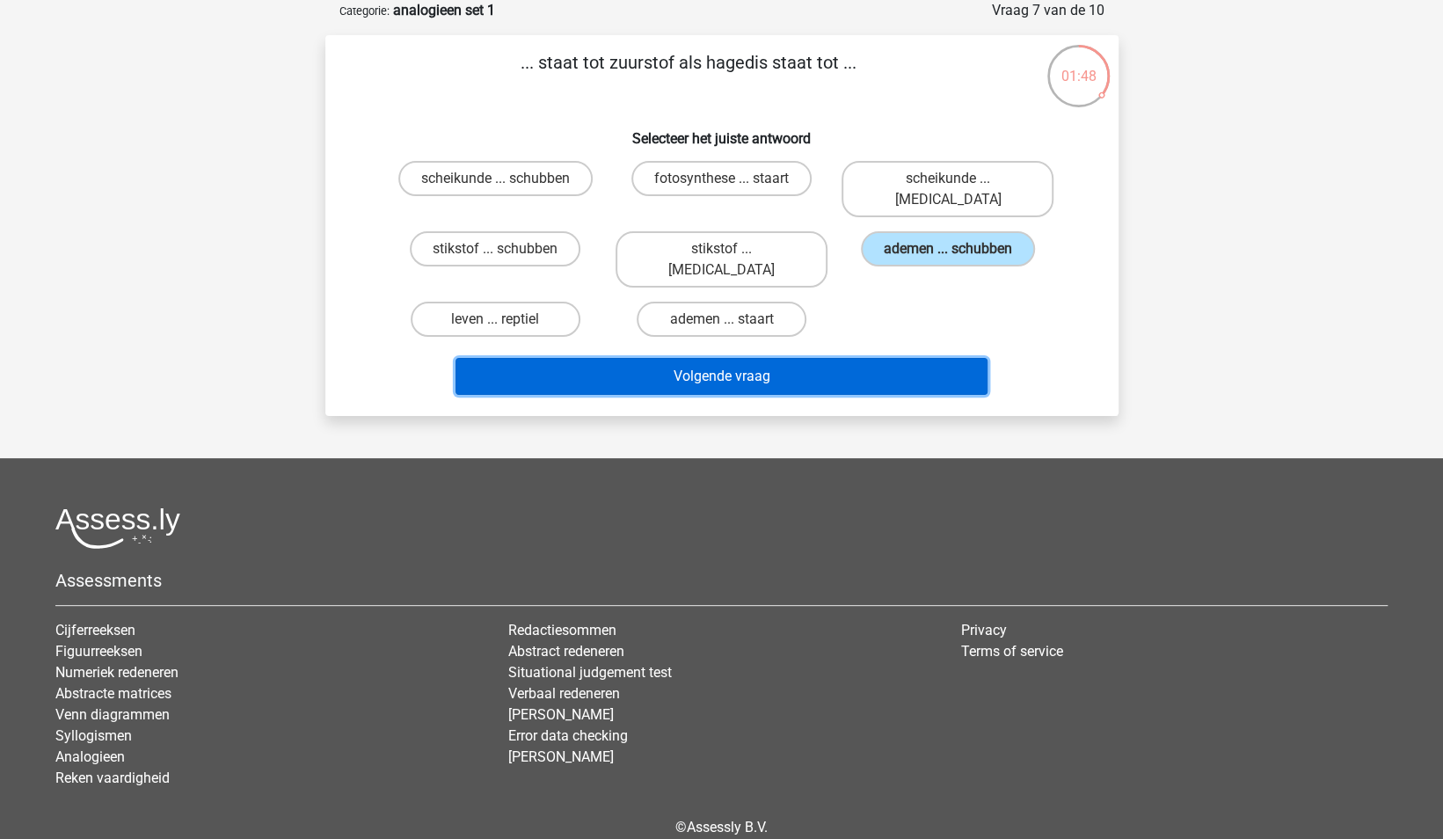
click at [834, 358] on button "Volgende vraag" at bounding box center [722, 376] width 532 height 37
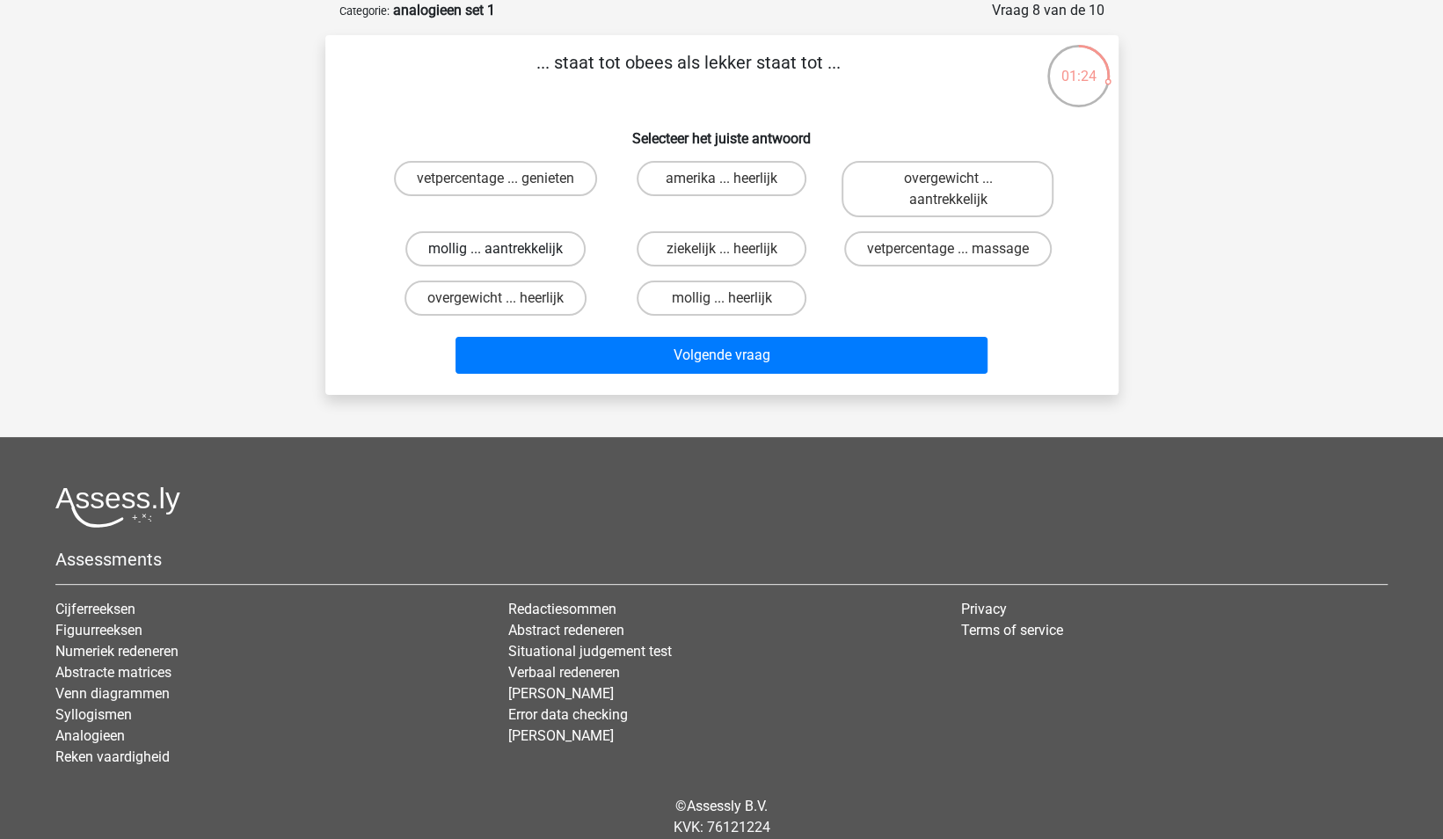
click at [489, 252] on label "mollig ... aantrekkelijk" at bounding box center [495, 248] width 180 height 35
click at [495, 252] on input "mollig ... aantrekkelijk" at bounding box center [500, 254] width 11 height 11
radio input "true"
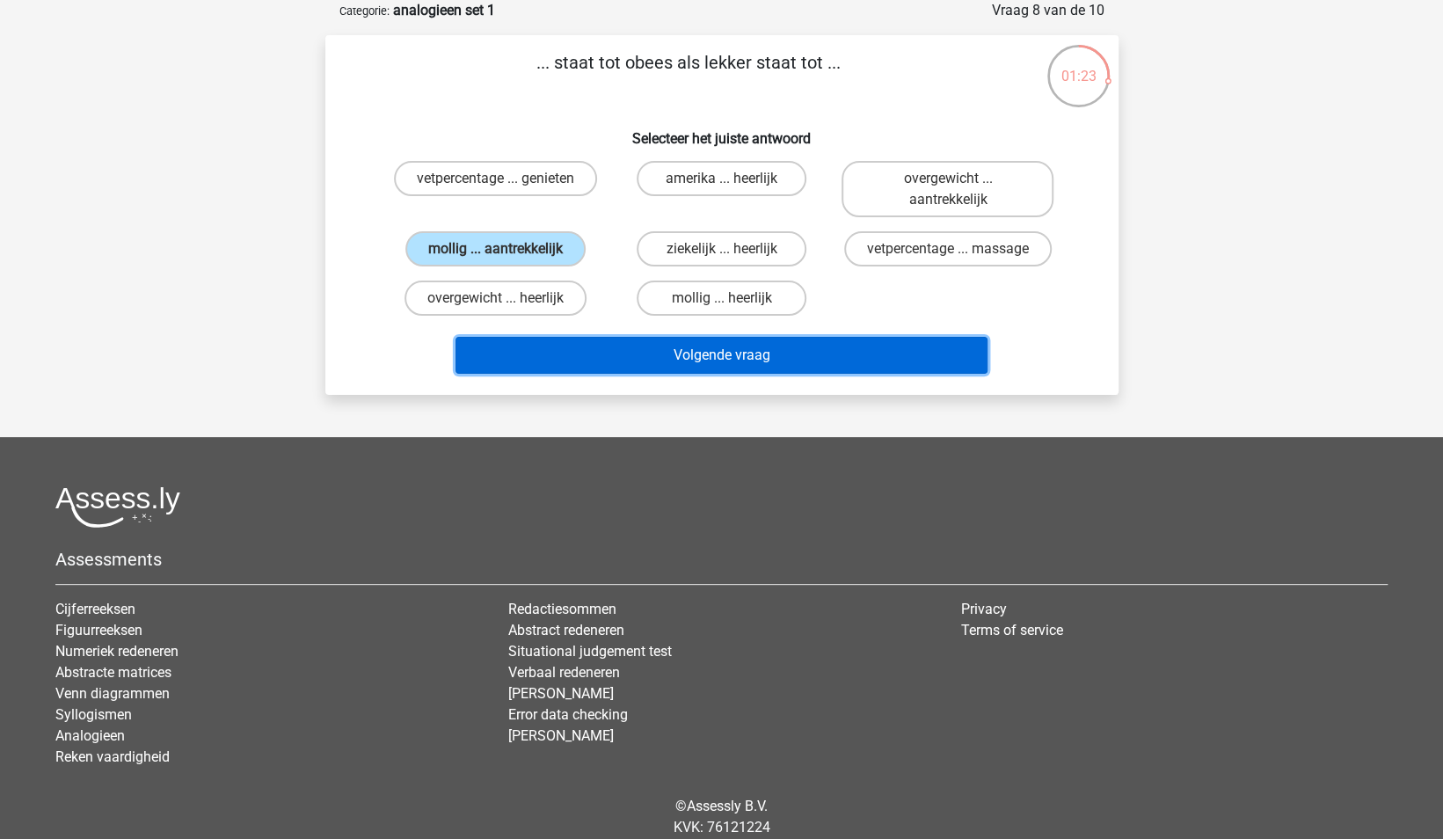
click at [660, 356] on button "Volgende vraag" at bounding box center [722, 355] width 532 height 37
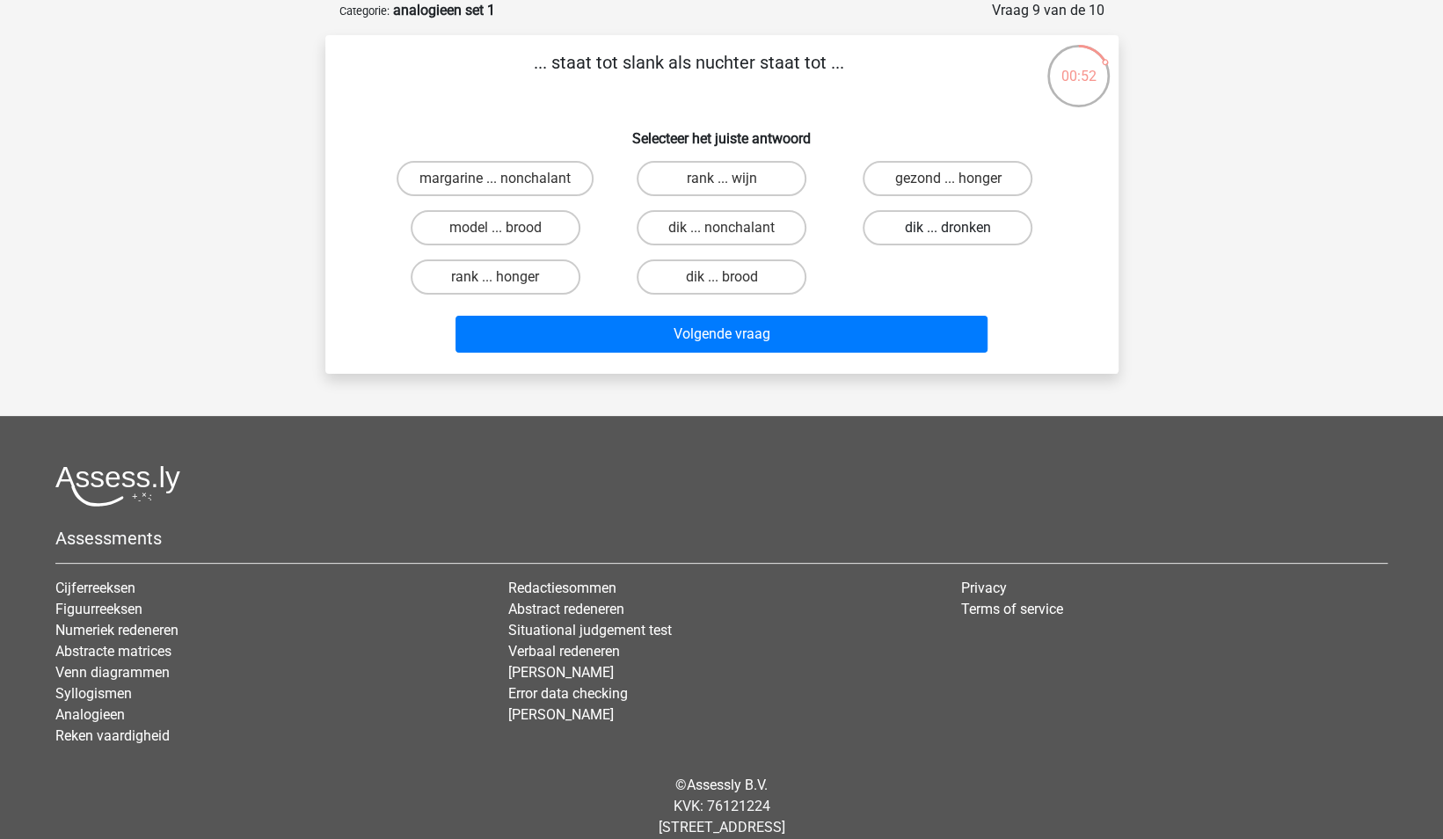
click at [945, 229] on label "dik ... dronken" at bounding box center [948, 227] width 170 height 35
click at [948, 229] on input "dik ... dronken" at bounding box center [953, 233] width 11 height 11
radio input "true"
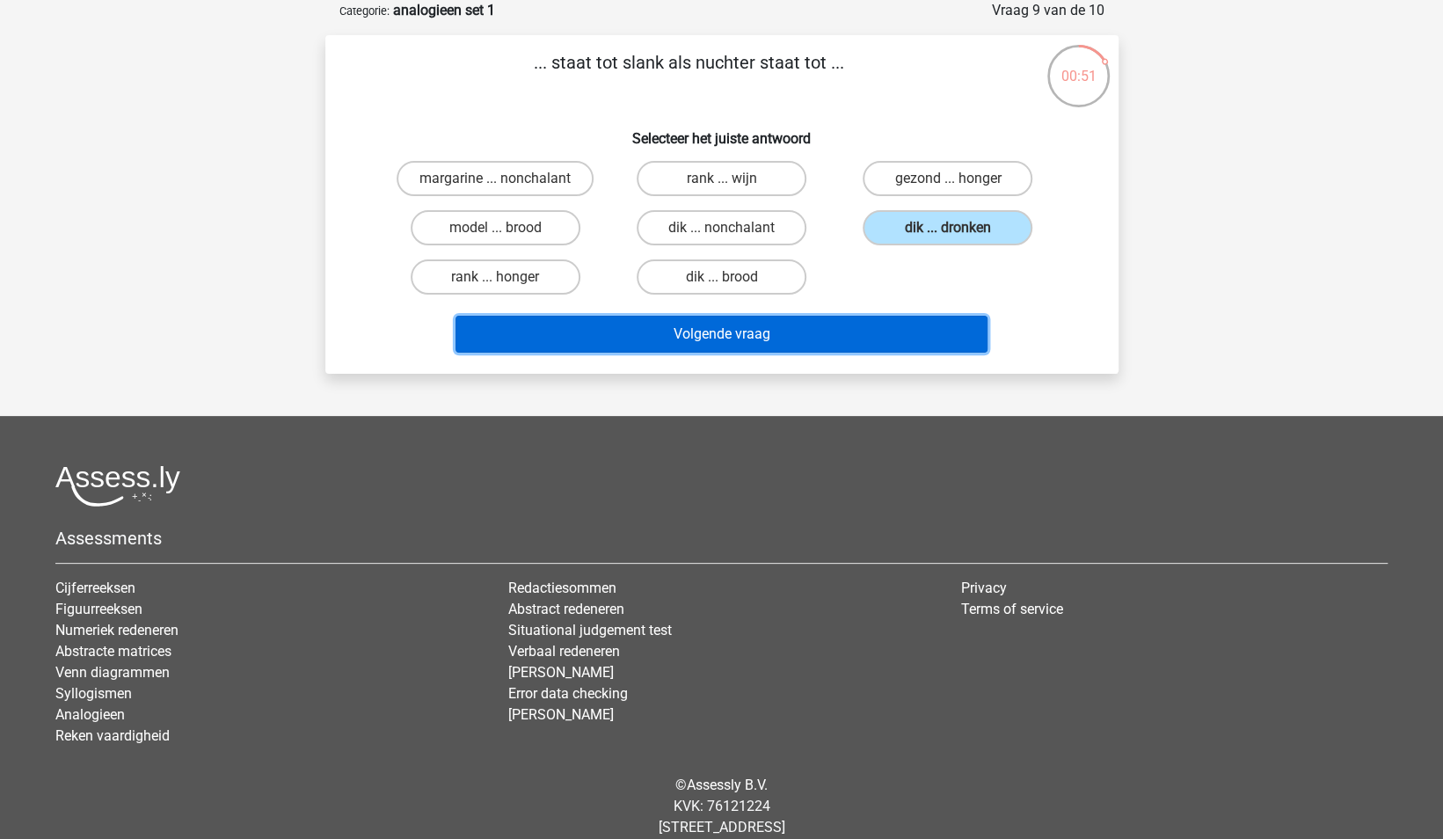
click at [821, 338] on button "Volgende vraag" at bounding box center [722, 334] width 532 height 37
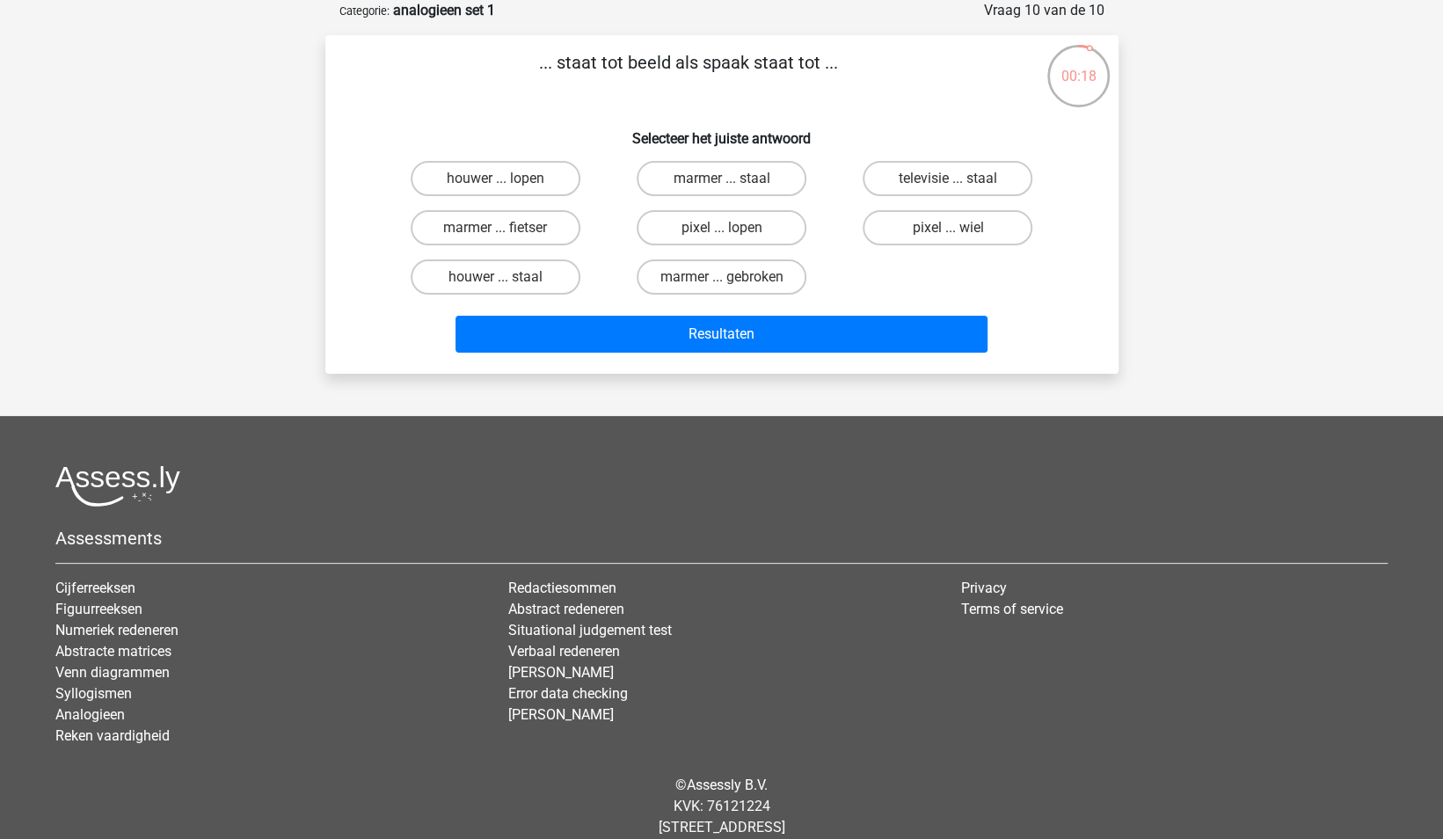
click at [949, 229] on input "pixel ... wiel" at bounding box center [953, 233] width 11 height 11
radio input "true"
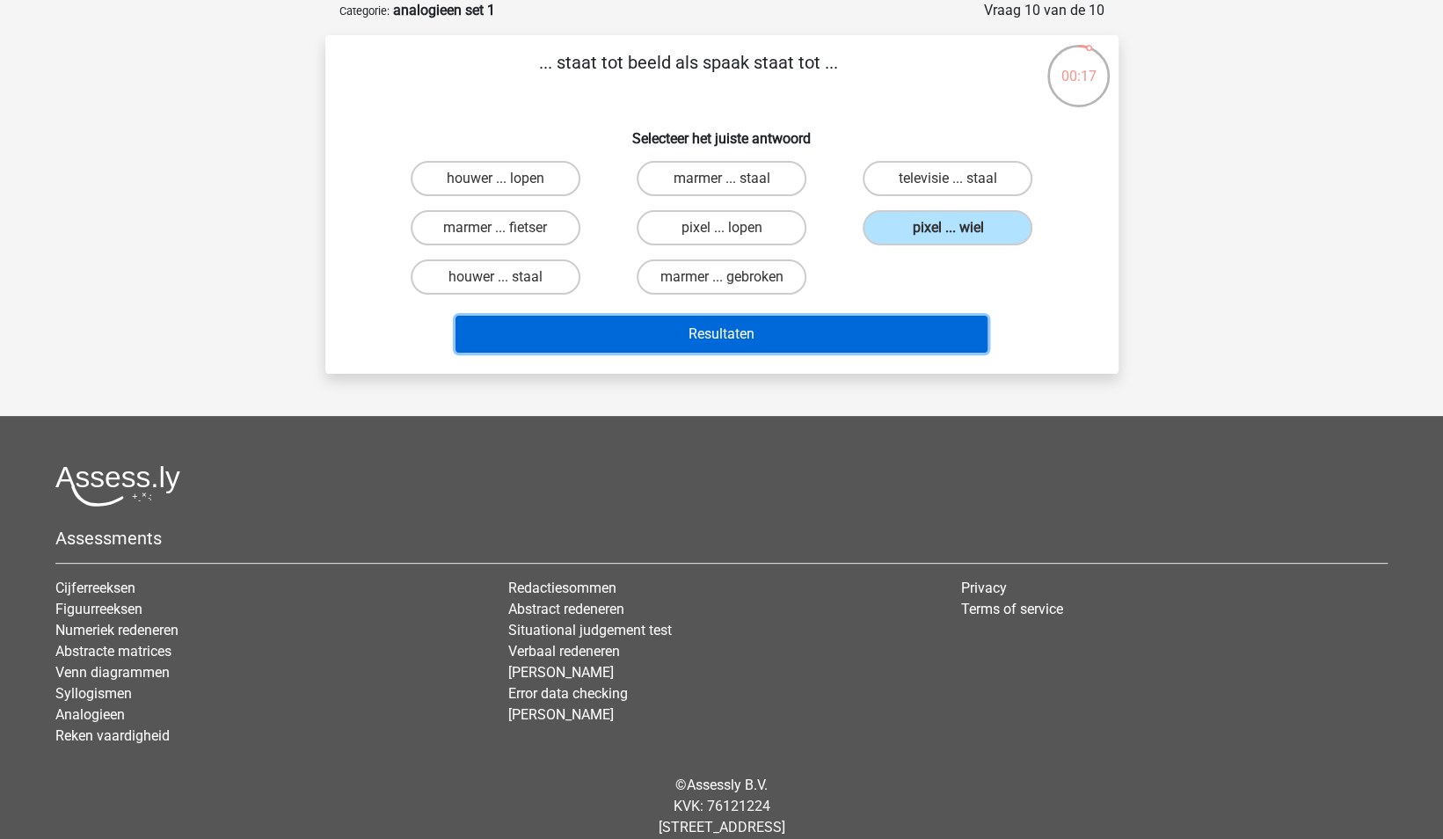
click at [780, 343] on button "Resultaten" at bounding box center [722, 334] width 532 height 37
